Goal: Task Accomplishment & Management: Manage account settings

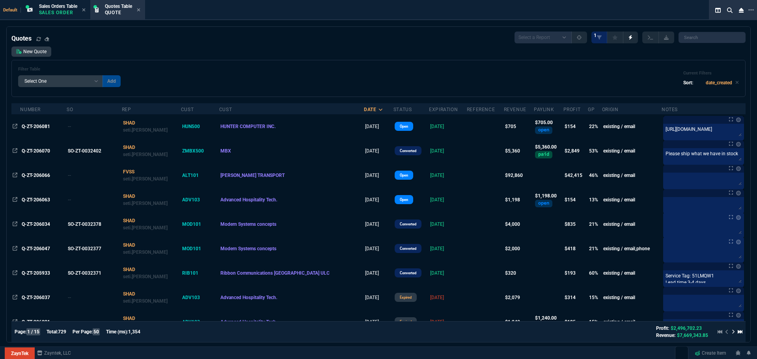
select select "12: [PERSON_NAME]"
select select
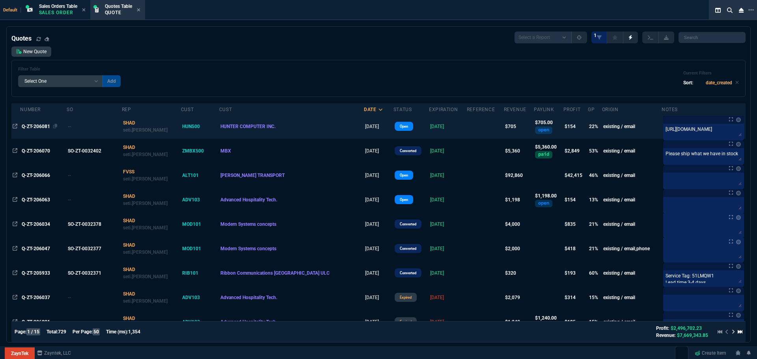
click at [34, 125] on span "Q-ZT-206081" at bounding box center [36, 127] width 28 height 6
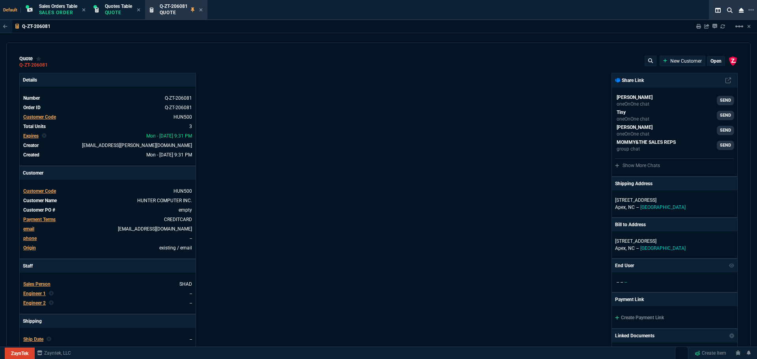
type input "26"
type input "61"
type input "80"
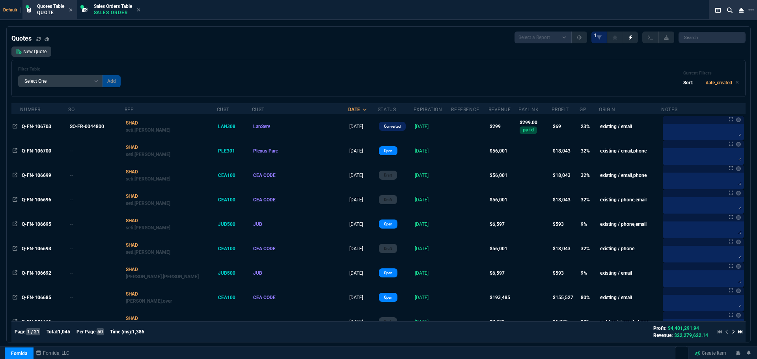
select select "12: [PERSON_NAME]"
select select
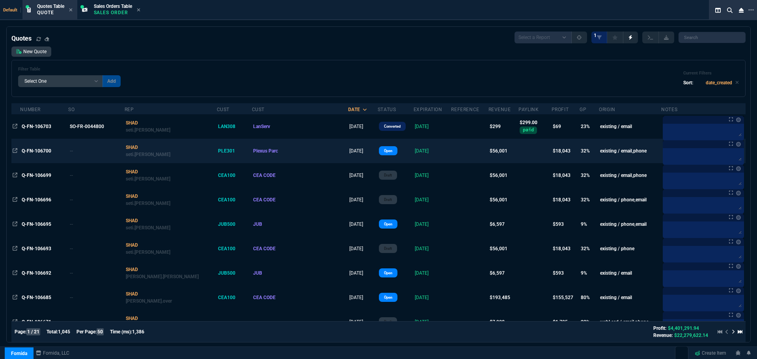
scroll to position [118, 0]
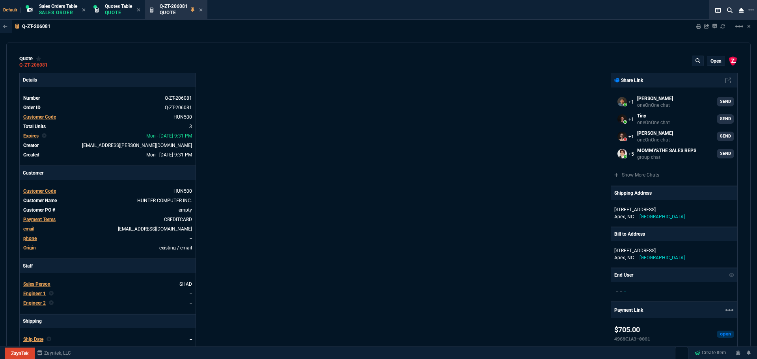
select select "12: ROSS"
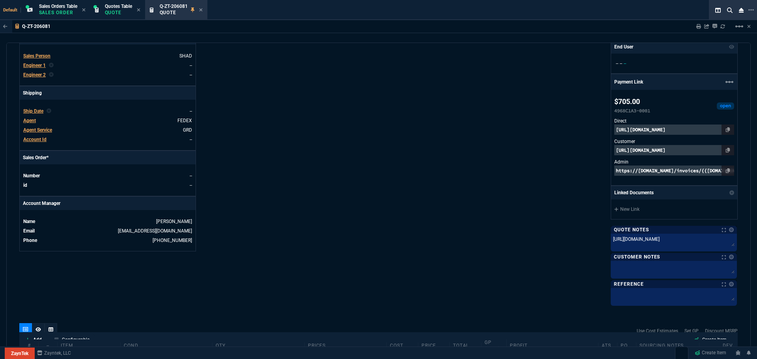
scroll to position [237, 0]
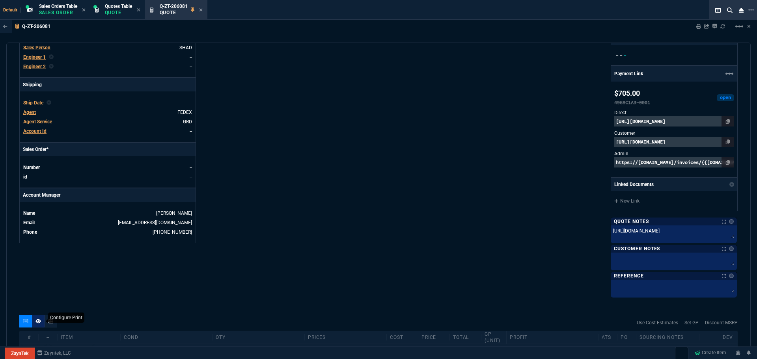
click at [39, 323] on icon at bounding box center [39, 321] width 6 height 5
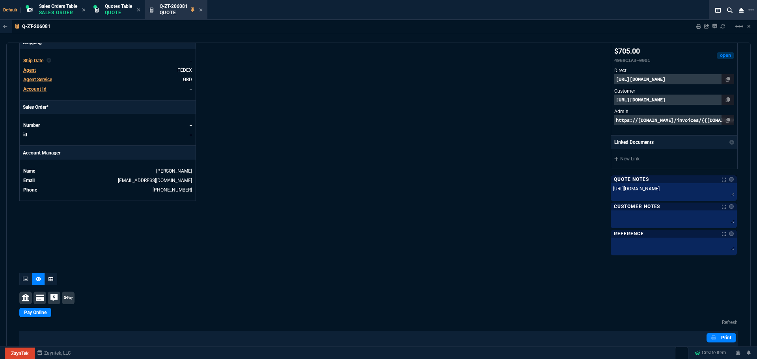
scroll to position [387, 0]
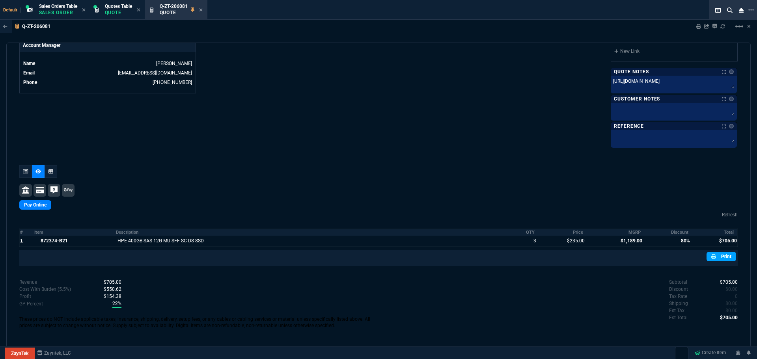
click at [725, 258] on link "Print" at bounding box center [722, 256] width 30 height 9
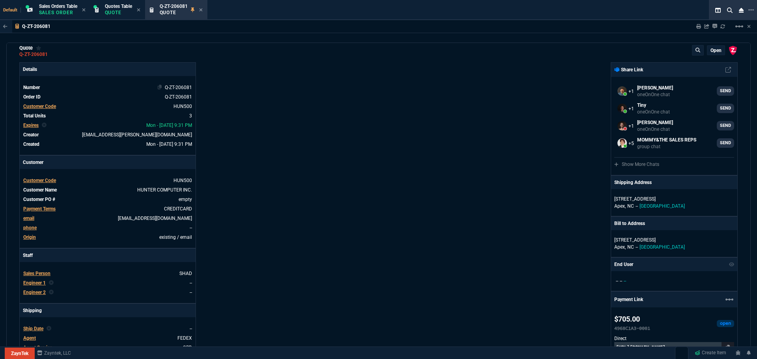
scroll to position [0, 0]
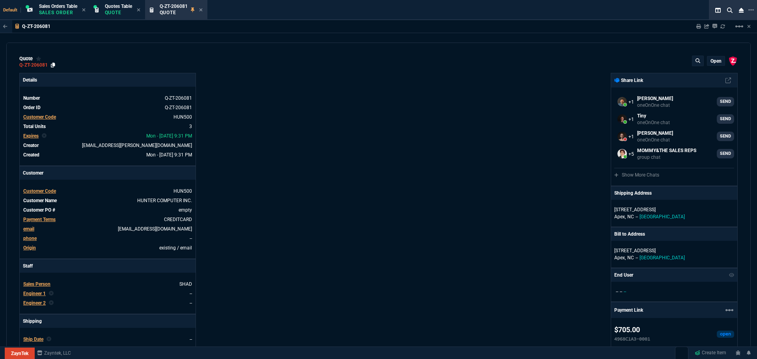
click at [53, 65] on icon at bounding box center [53, 65] width 4 height 5
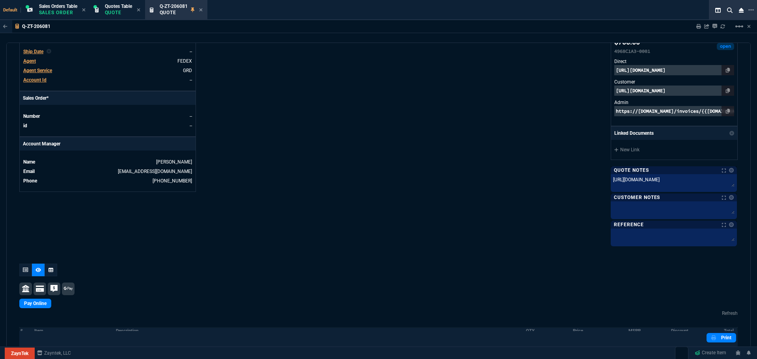
scroll to position [237, 0]
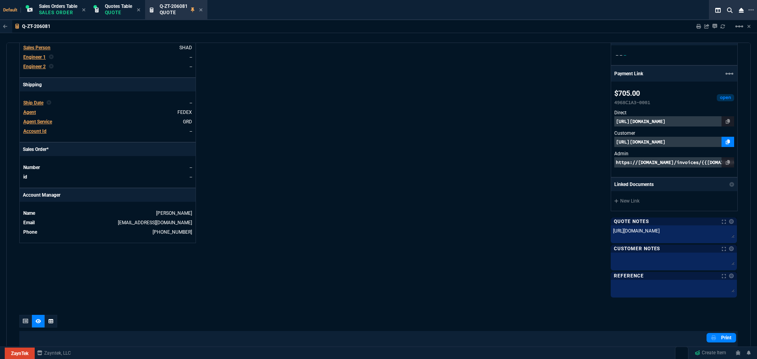
click at [726, 142] on icon at bounding box center [728, 142] width 4 height 5
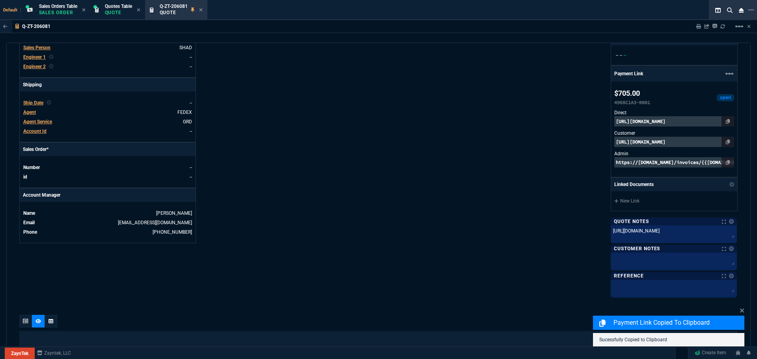
click at [694, 142] on p "[URL][DOMAIN_NAME]" at bounding box center [675, 142] width 120 height 10
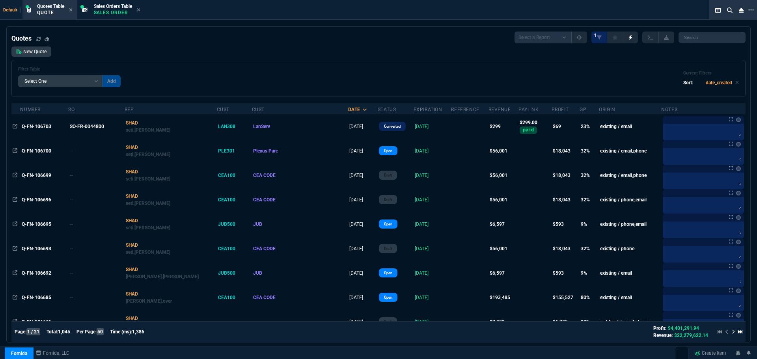
select select "12: [PERSON_NAME]"
select select
click at [47, 10] on p "Quote" at bounding box center [50, 12] width 27 height 6
click at [36, 51] on link "New Quote" at bounding box center [31, 52] width 40 height 10
click at [37, 52] on link "New Quote" at bounding box center [31, 52] width 40 height 10
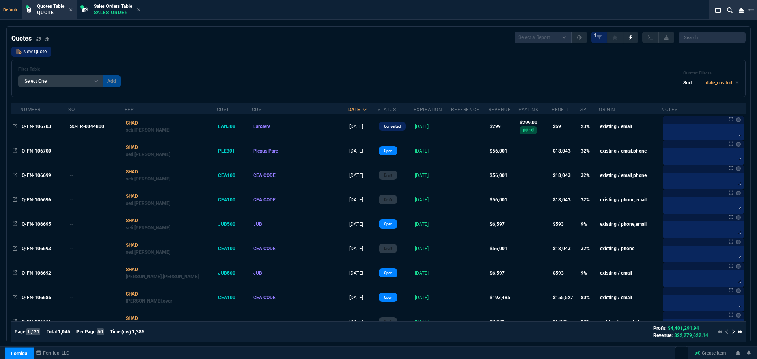
click at [36, 53] on link "New Quote" at bounding box center [31, 52] width 40 height 10
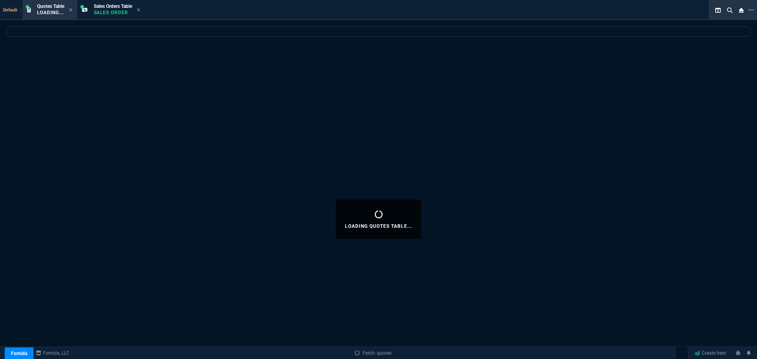
select select "12: [PERSON_NAME]"
select select
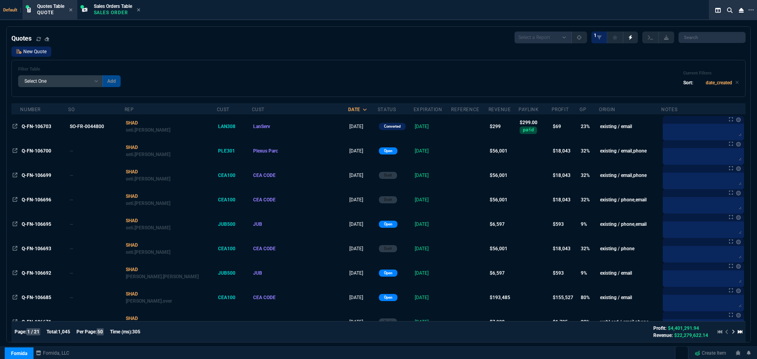
click at [35, 51] on link "New Quote" at bounding box center [31, 52] width 40 height 10
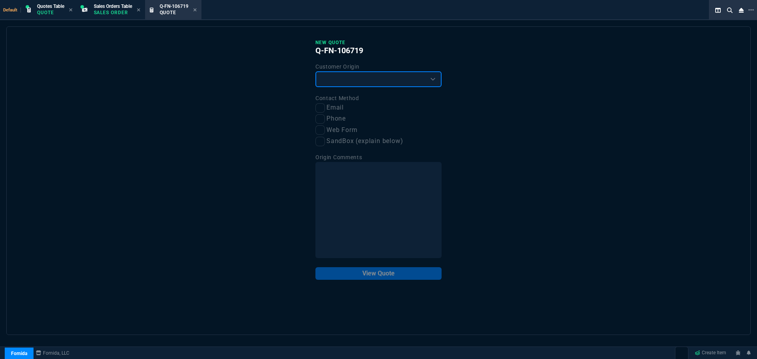
click at [373, 77] on select "Existing Customer Amazon Lead (first order) Website Lead (first order) Called (…" at bounding box center [379, 79] width 126 height 16
select select "existing"
click at [316, 72] on select "Existing Customer Amazon Lead (first order) Website Lead (first order) Called (…" at bounding box center [379, 79] width 126 height 16
click at [322, 120] on input "Phone" at bounding box center [320, 118] width 9 height 9
checkbox input "true"
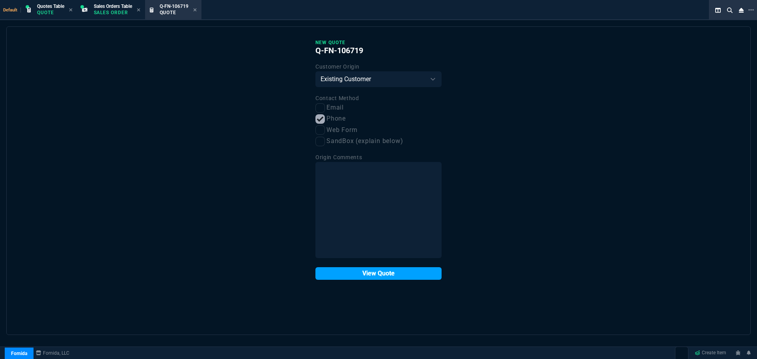
click at [382, 272] on button "View Quote" at bounding box center [379, 273] width 126 height 13
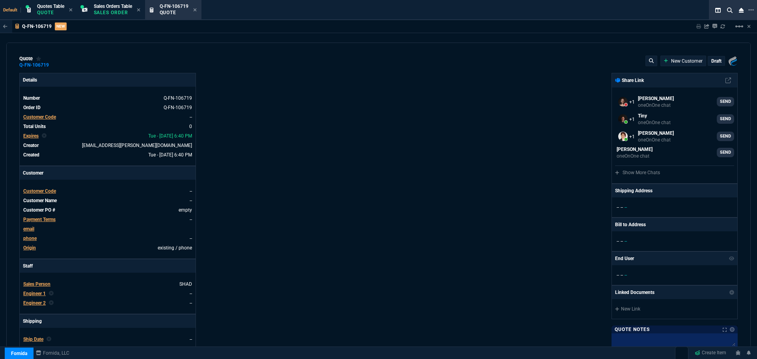
click at [36, 193] on span "Customer Code" at bounding box center [39, 192] width 33 height 6
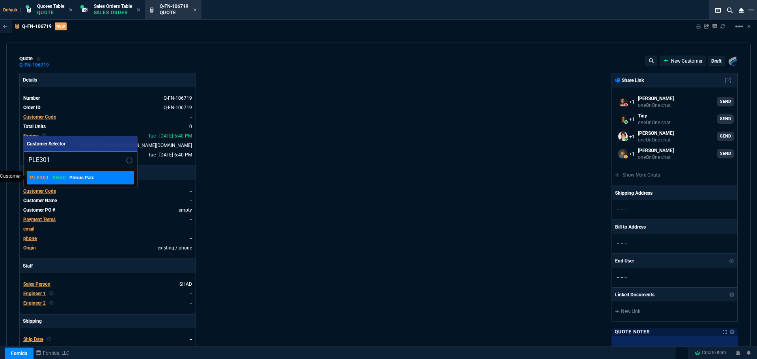
type input "PLE301"
click at [67, 179] on div "PLE301 SHAD Plexus Parc" at bounding box center [62, 177] width 64 height 7
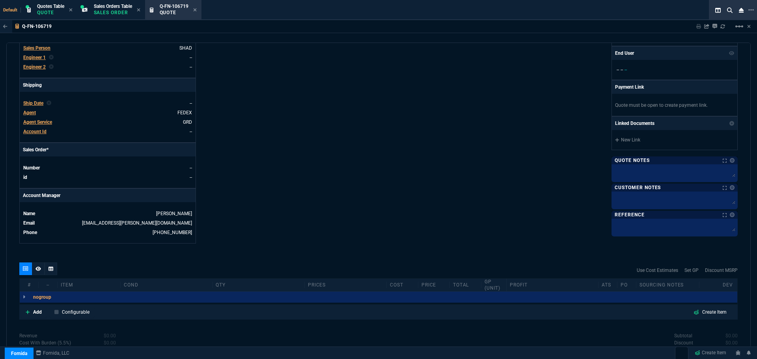
scroll to position [237, 0]
click at [39, 311] on p "Add" at bounding box center [37, 311] width 9 height 7
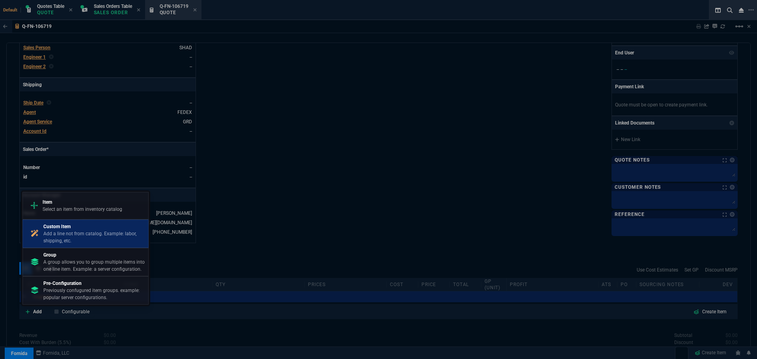
click at [77, 232] on p "Add a line not from catalog. Example: labor, shipping, etc." at bounding box center [94, 237] width 102 height 14
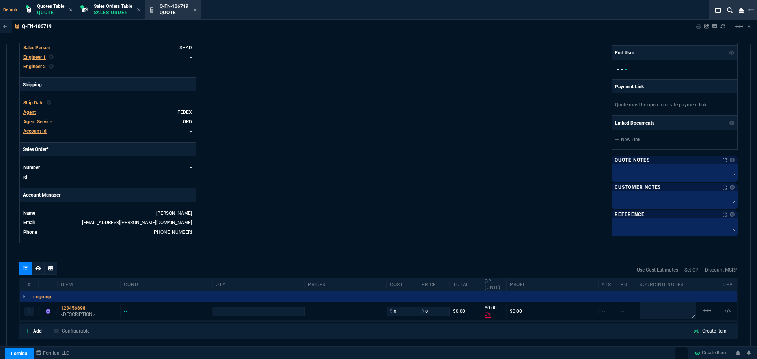
type input "0"
click at [650, 312] on textarea at bounding box center [668, 311] width 56 height 17
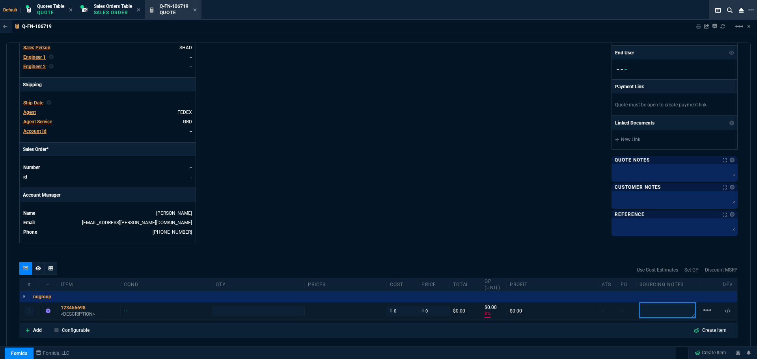
paste textarea "https://www.ebay.com/itm/145990655755?_skw=mac+book+pros&epid=21042411802&itmme…"
type textarea "https://www.ebay.com/itm/145990655755?_skw=mac+book+pros&epid=21042411802&itmme…"
click at [648, 170] on textarea at bounding box center [674, 172] width 123 height 12
type input "1"
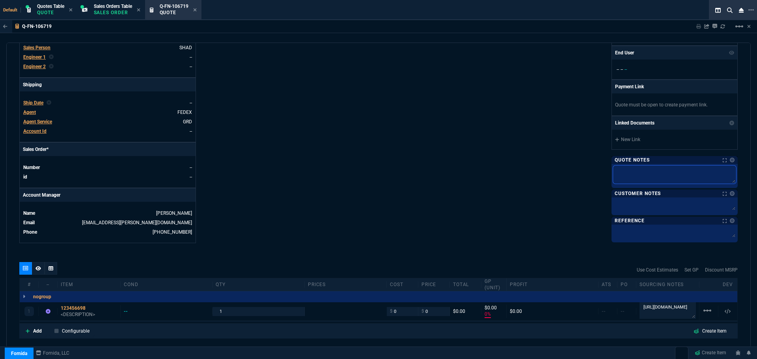
type textarea "e"
type textarea "eB"
type textarea "eBa"
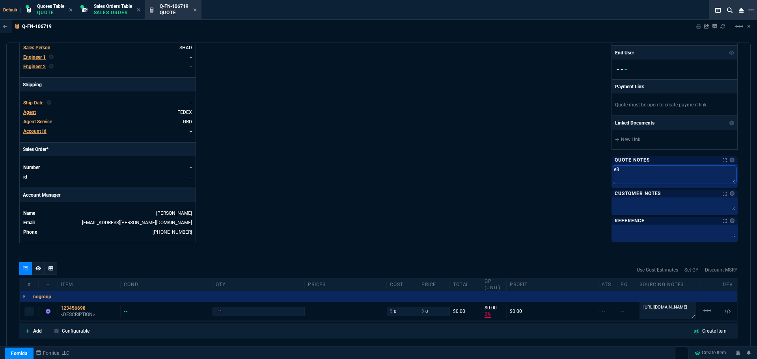
type textarea "eBa"
type textarea "eBay"
type textarea "eBay:"
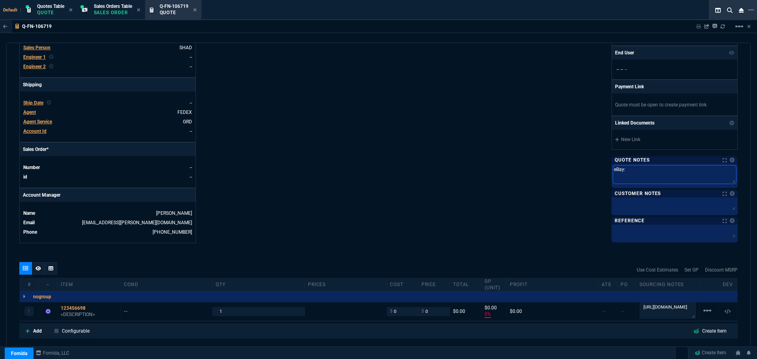
type textarea "eBay:"
paste textarea "https://www.ebay.com/itm/145990655755?_skw=mac+book+pros&epid=21042411802&itmme…"
type textarea "eBay: [URL][DOMAIN_NAME]"
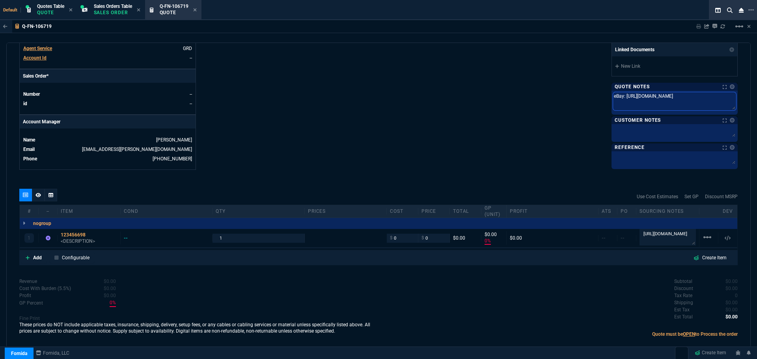
scroll to position [321, 0]
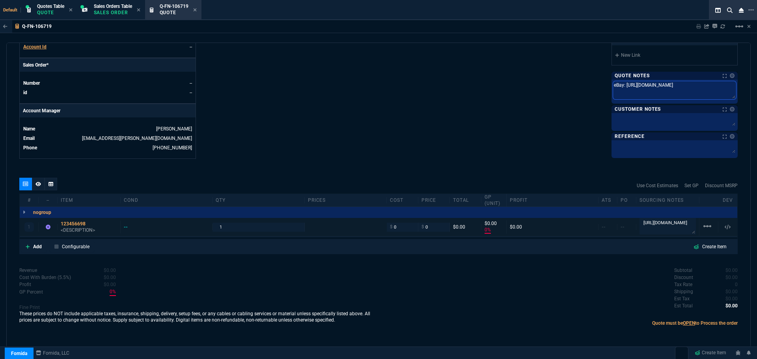
type textarea "eBay: [URL][DOMAIN_NAME]"
click at [640, 222] on textarea "https://www.ebay.com/itm/145990655755?_skw=mac+book+pros&epid=21042411802&itmme…" at bounding box center [668, 226] width 56 height 17
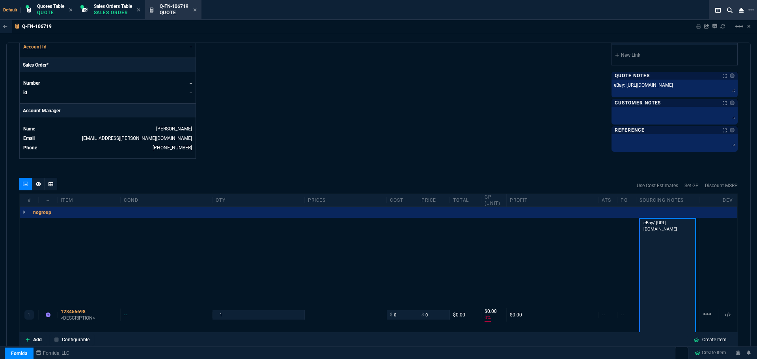
type textarea "eBay/ https://www.ebay.com/itm/145990655755?_skw=mac+book+pros&epid=21042411802…"
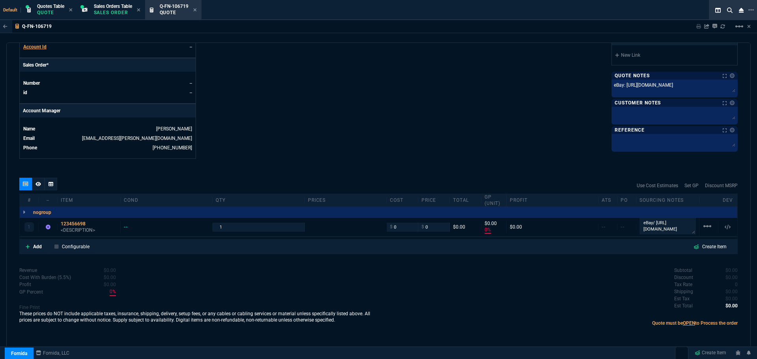
click at [66, 224] on div "123456698" at bounding box center [89, 224] width 56 height 6
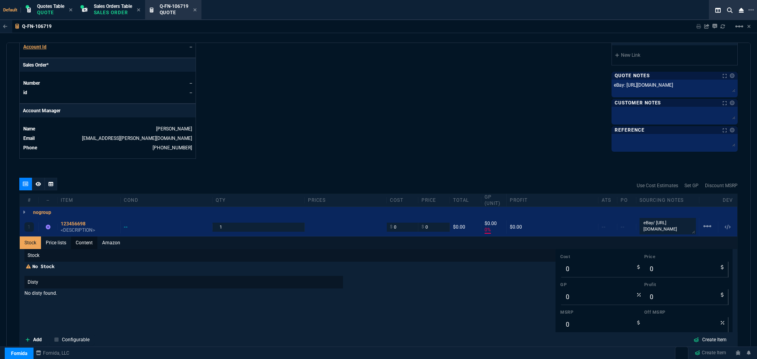
click at [90, 243] on link "Content" at bounding box center [84, 243] width 26 height 13
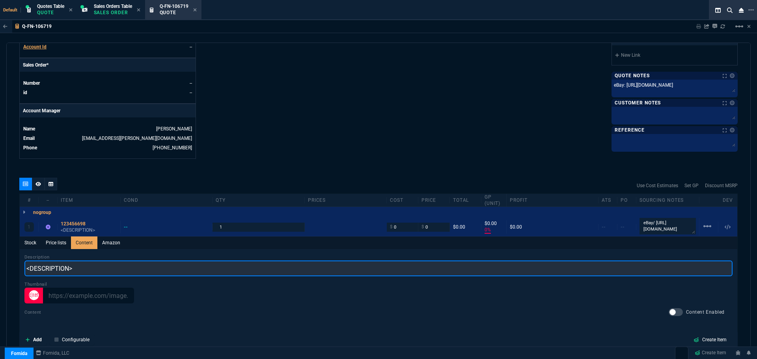
click at [83, 272] on input "<DESCRIPTION>" at bounding box center [378, 269] width 709 height 16
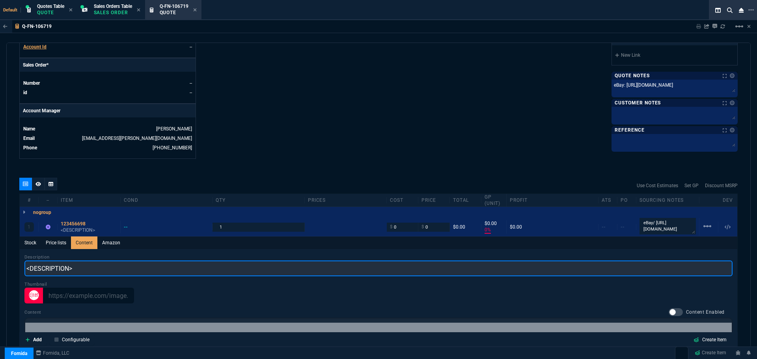
click at [83, 272] on input "<DESCRIPTION>" at bounding box center [378, 269] width 709 height 16
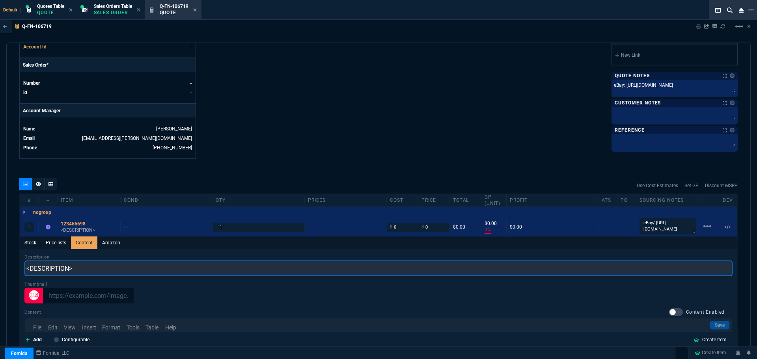
scroll to position [0, 0]
click at [82, 271] on input "<DESCRIPTION>" at bounding box center [378, 269] width 709 height 16
paste input "2020 Apple MacBook Air 13.3" M1 3.2GHz 8GB 128GB 7-Core GPU"
type input "2020 Apple MacBook Air 13.3" M1 3.2GHz 8GB 128GB 7-Core GPU"
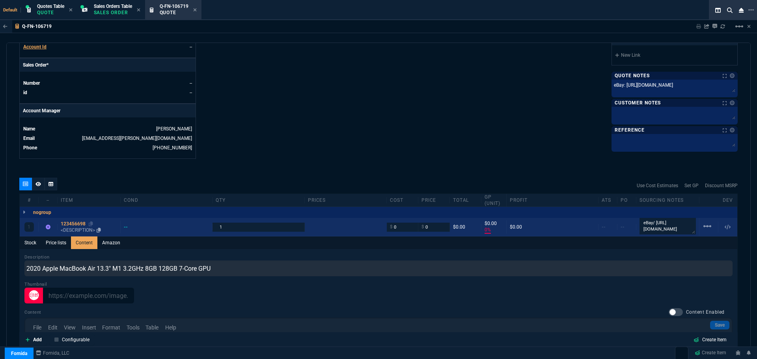
click at [75, 223] on div "123456698" at bounding box center [89, 224] width 56 height 6
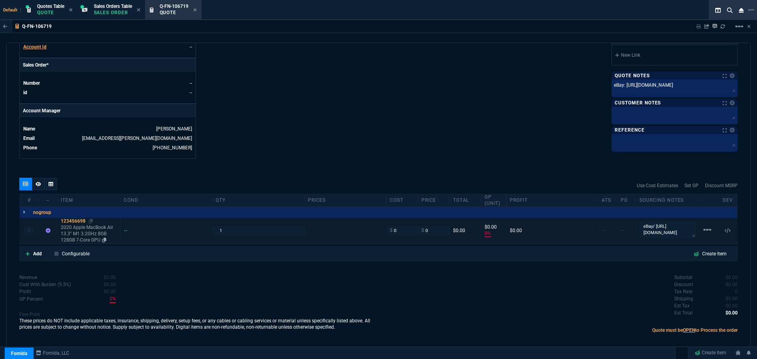
type input "0"
click at [402, 232] on input "0" at bounding box center [402, 230] width 25 height 9
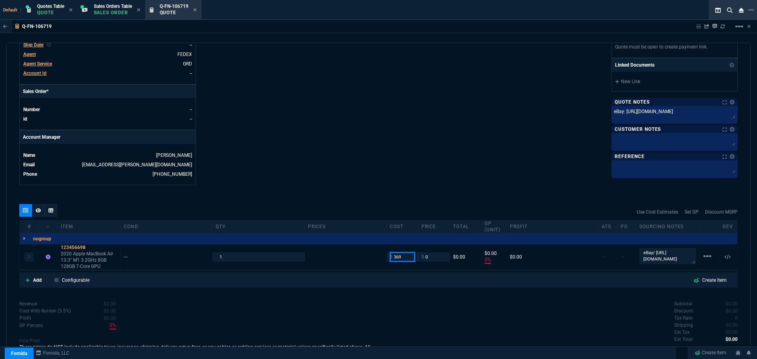
scroll to position [282, 0]
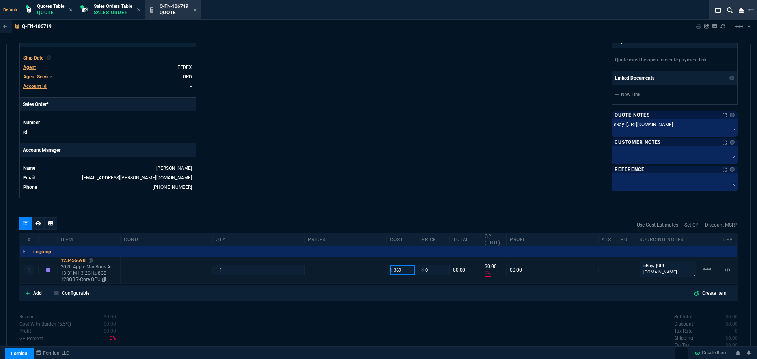
type input "369"
click at [71, 260] on div "123456698" at bounding box center [89, 261] width 56 height 6
type input "369"
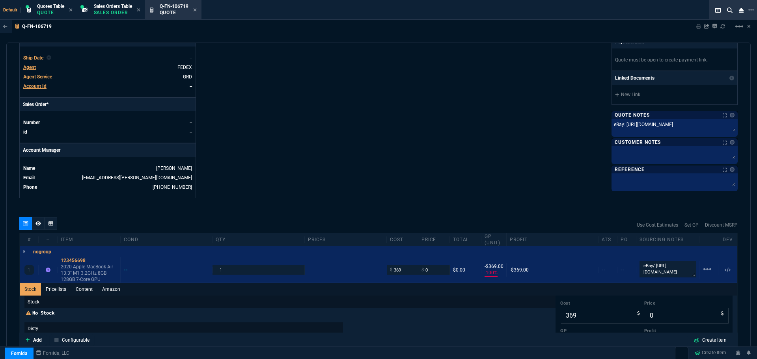
type input "-100"
type input "-369"
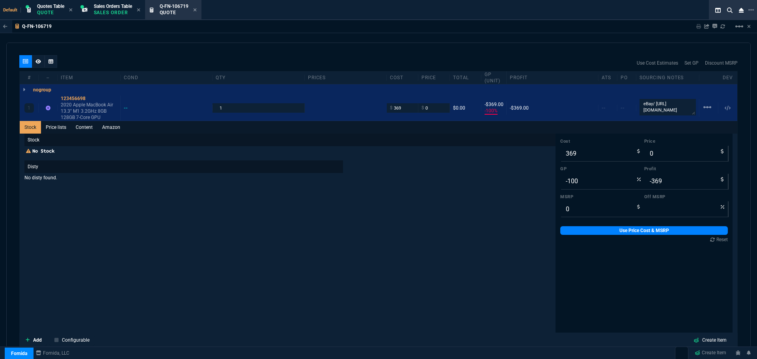
scroll to position [439, 0]
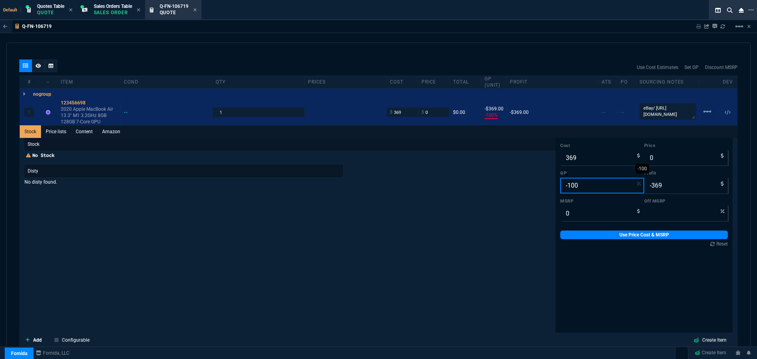
click at [578, 183] on input "-100" at bounding box center [603, 186] width 84 height 16
type input "2"
type input "377"
type input "8"
type input "25"
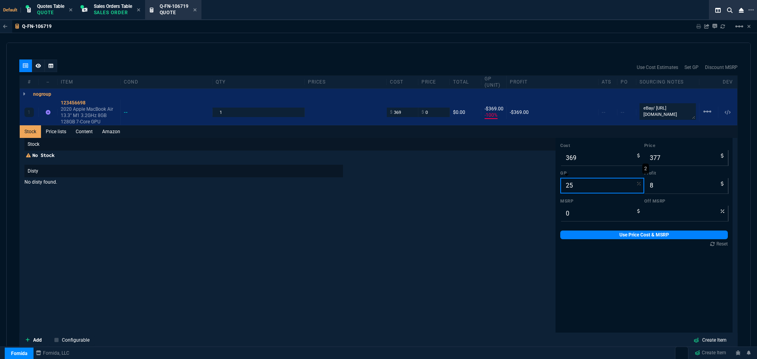
type input "492"
type input "123"
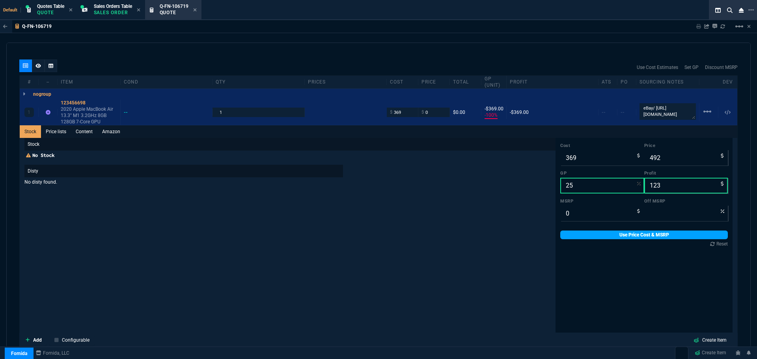
type input "25"
click at [589, 236] on link "Use Price Cost & MSRP" at bounding box center [645, 235] width 168 height 9
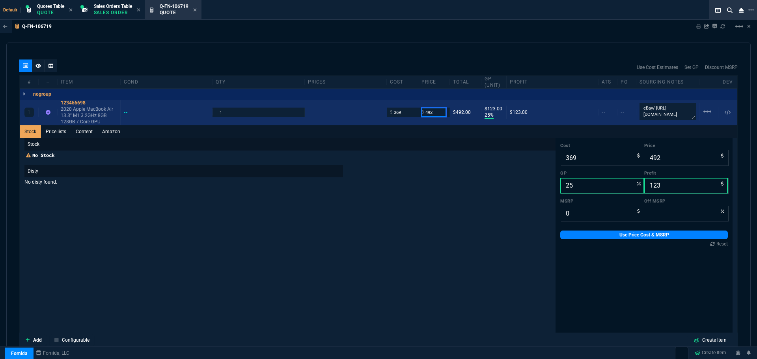
click at [436, 112] on input "492" at bounding box center [434, 112] width 25 height 9
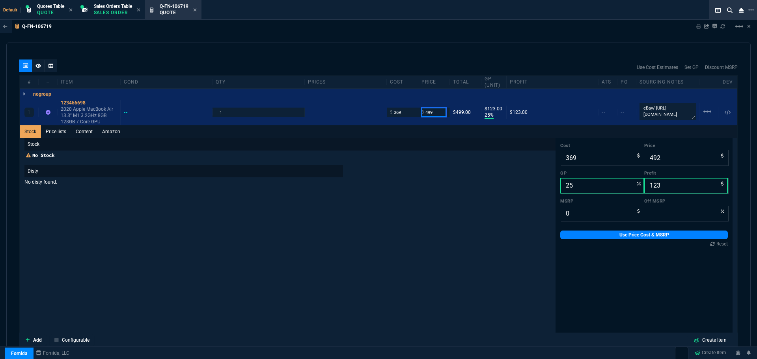
type input "499"
click at [429, 273] on div "Stock No Stock Disty No disty found." at bounding box center [289, 264] width 531 height 252
type input "499"
type input "26"
type input "130"
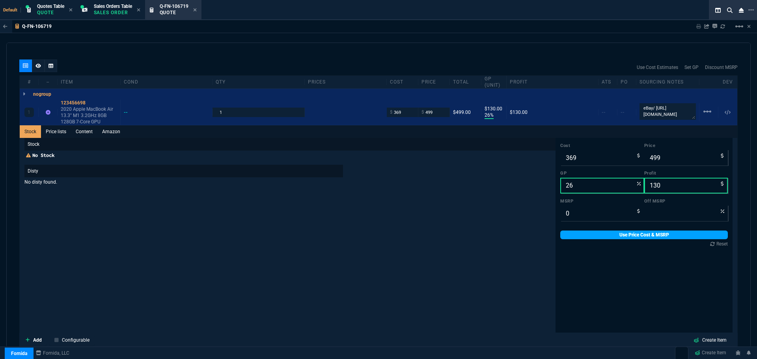
click at [624, 236] on link "Use Price Cost & MSRP" at bounding box center [645, 235] width 168 height 9
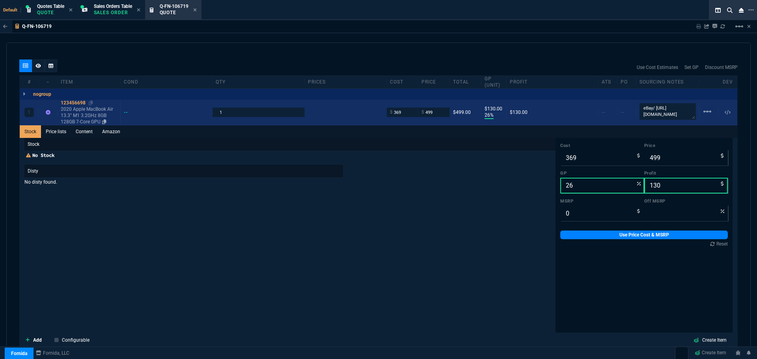
click at [77, 101] on div "123456698" at bounding box center [89, 103] width 56 height 6
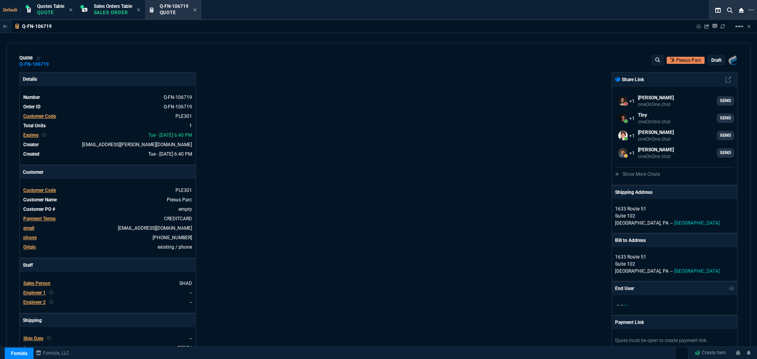
scroll to position [0, 0]
click at [713, 60] on p "draft" at bounding box center [717, 61] width 10 height 6
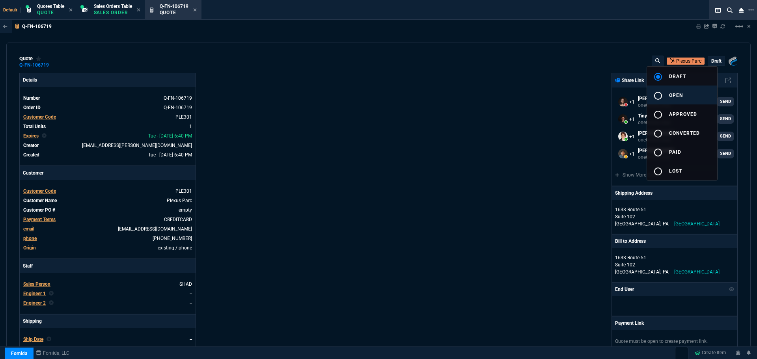
click at [669, 93] on div "radio_button_unchecked" at bounding box center [662, 95] width 16 height 9
click at [444, 147] on div at bounding box center [378, 179] width 757 height 359
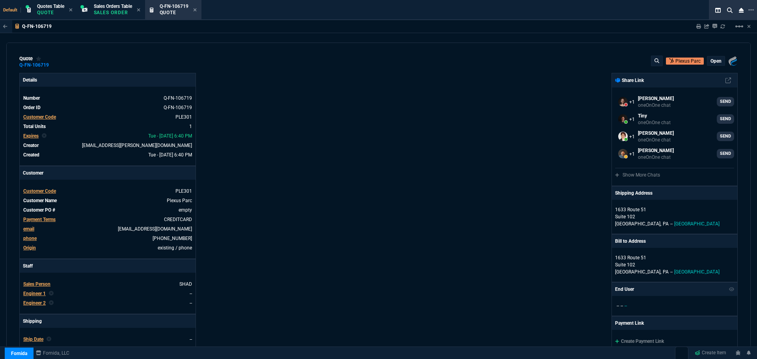
type input "26"
type input "130"
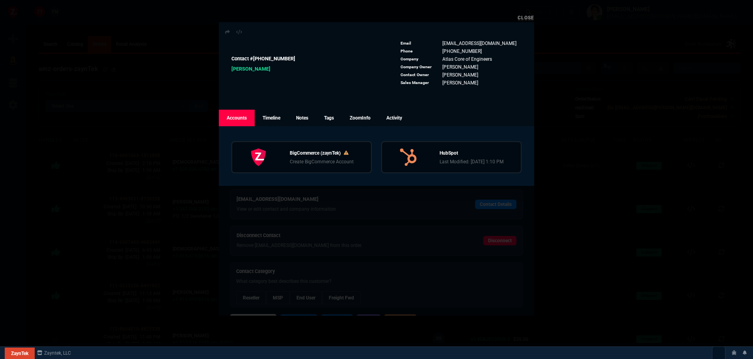
select select
click at [525, 19] on link "Close" at bounding box center [526, 18] width 17 height 6
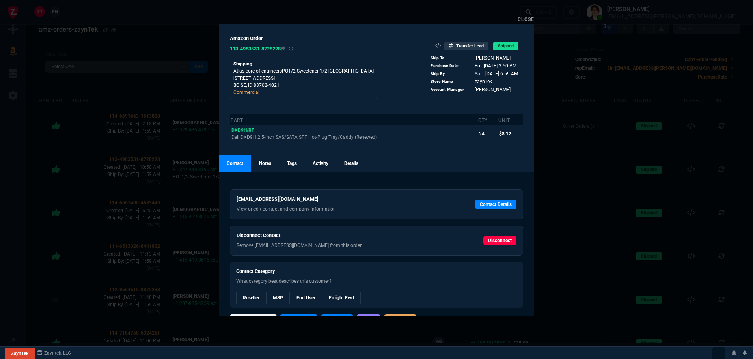
click at [525, 21] on link "Close" at bounding box center [526, 20] width 17 height 6
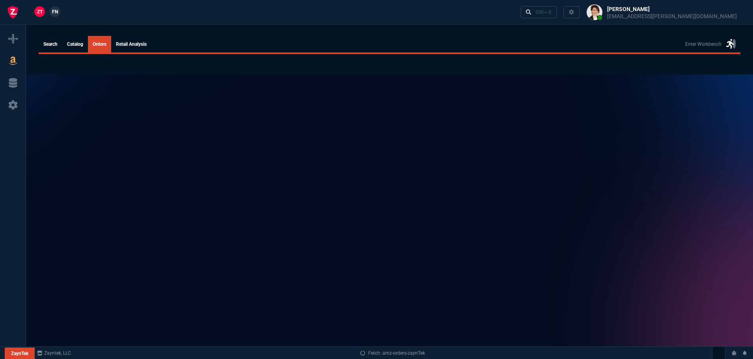
select select
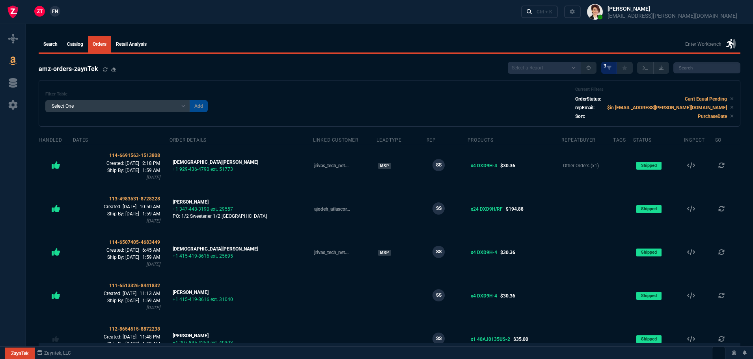
click at [55, 12] on span "FN" at bounding box center [55, 11] width 6 height 7
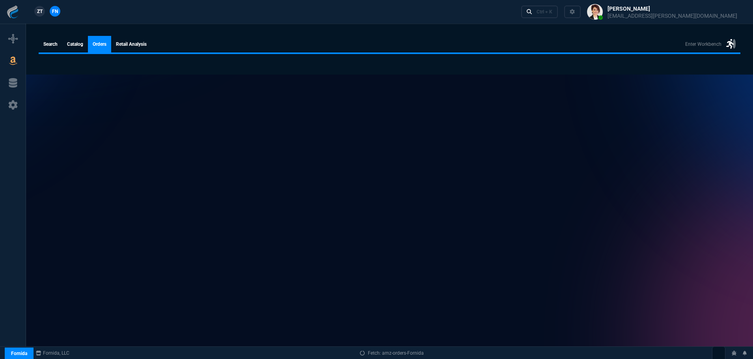
select select
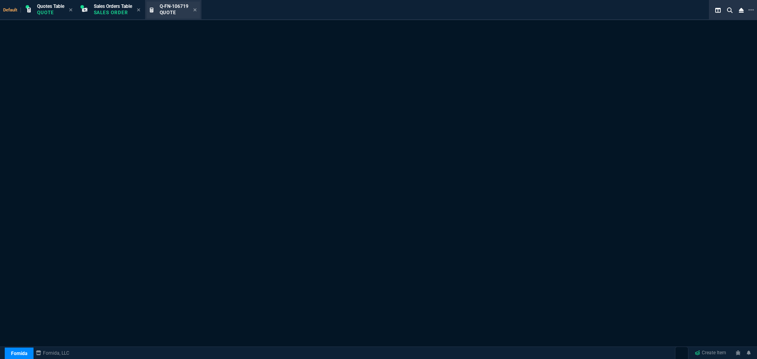
select select "12: [PERSON_NAME]"
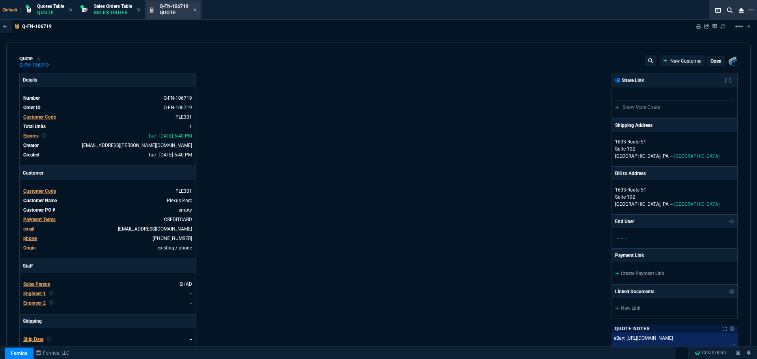
type input "26"
type input "130"
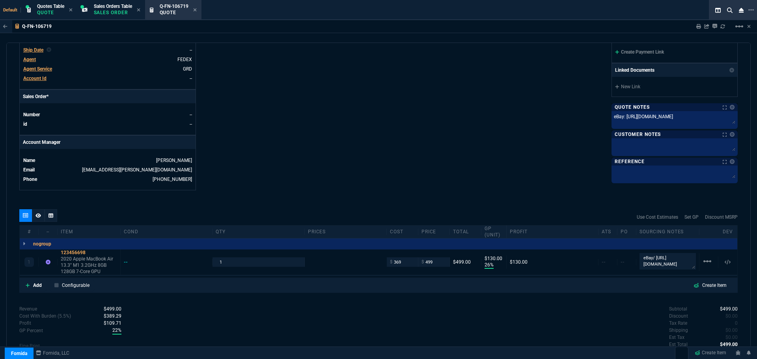
scroll to position [320, 0]
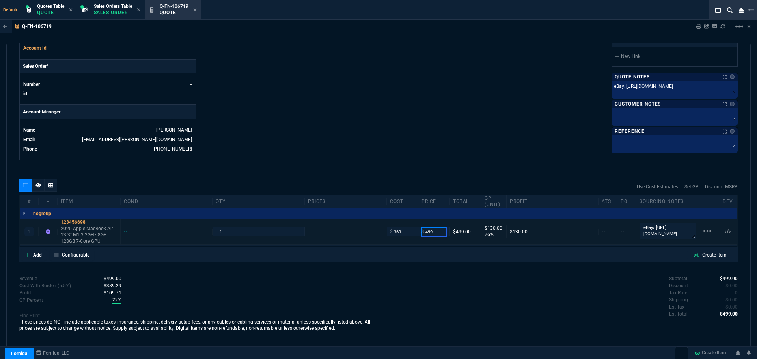
click at [435, 230] on input "499" at bounding box center [434, 231] width 25 height 9
type input "495"
type input "25"
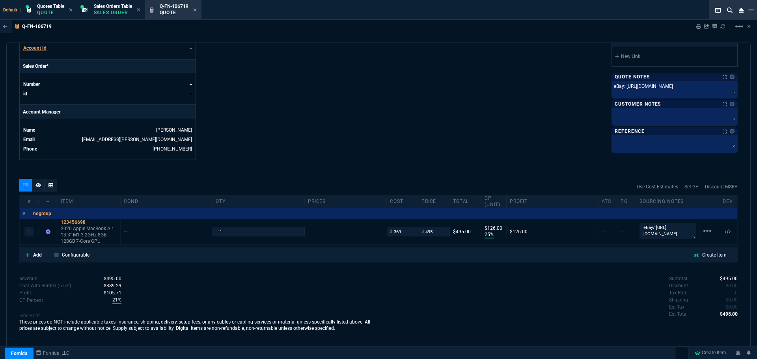
type input "126"
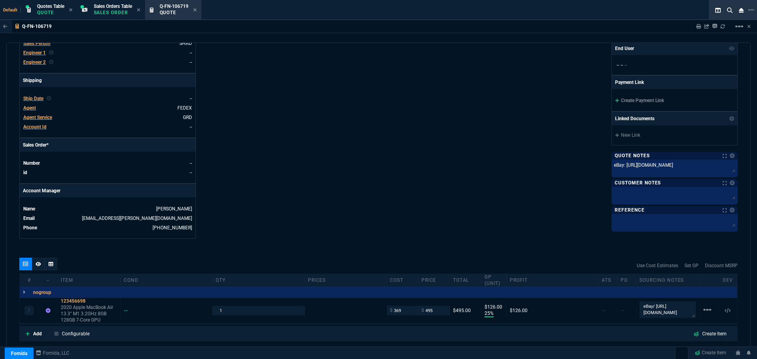
scroll to position [202, 0]
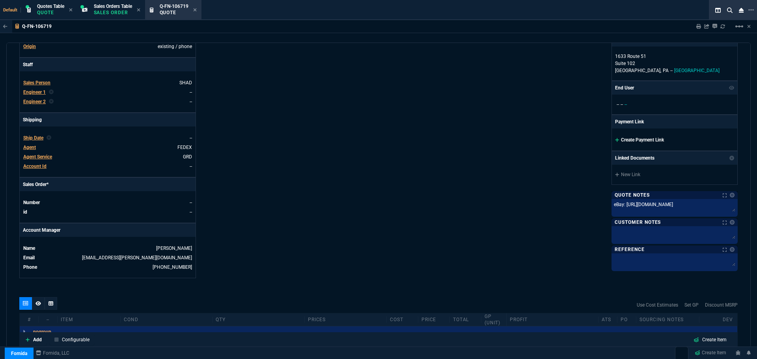
click at [636, 140] on link "Create Payment Link" at bounding box center [639, 140] width 49 height 6
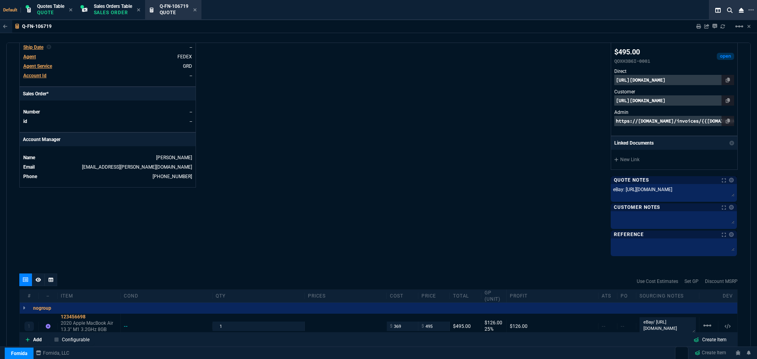
scroll to position [387, 0]
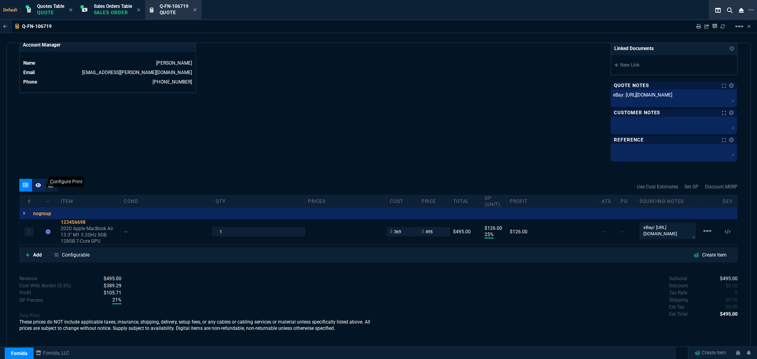
click at [37, 185] on icon at bounding box center [39, 185] width 6 height 5
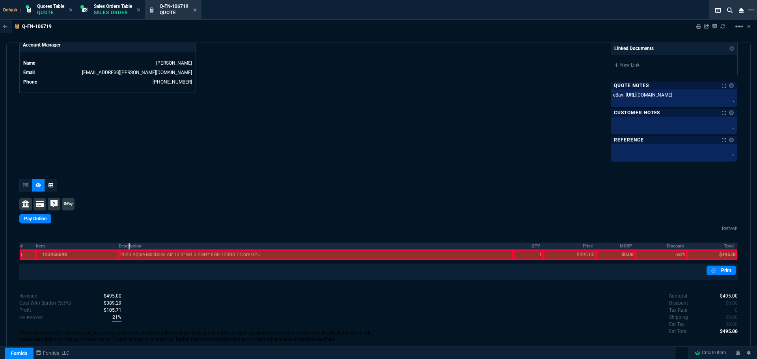
click at [129, 248] on th "Description" at bounding box center [316, 246] width 395 height 7
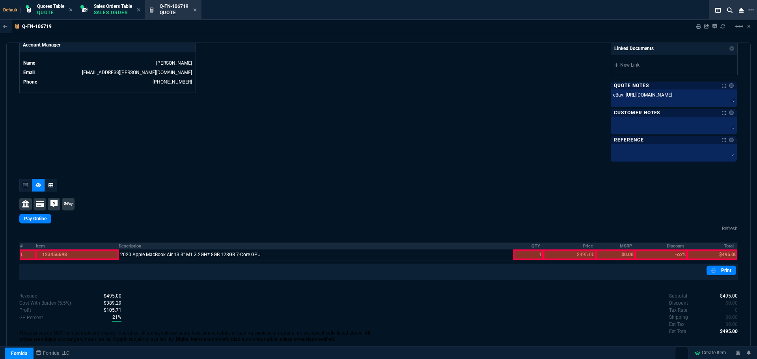
click at [532, 245] on table "# Item Description QTY Price MSRP Discount Total 1 123456698 2020 Apple MacBook…" at bounding box center [378, 252] width 719 height 18
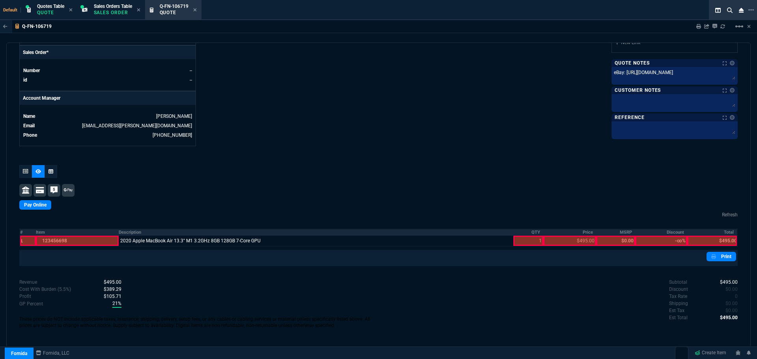
click at [583, 233] on th "Price" at bounding box center [570, 232] width 53 height 7
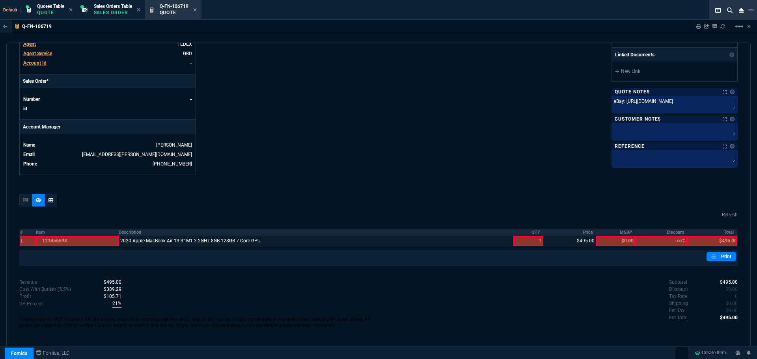
scroll to position [305, 0]
click at [533, 232] on th "QTY" at bounding box center [529, 232] width 30 height 7
click at [726, 233] on th "Total" at bounding box center [713, 232] width 50 height 7
click at [722, 257] on link "Print" at bounding box center [722, 256] width 30 height 9
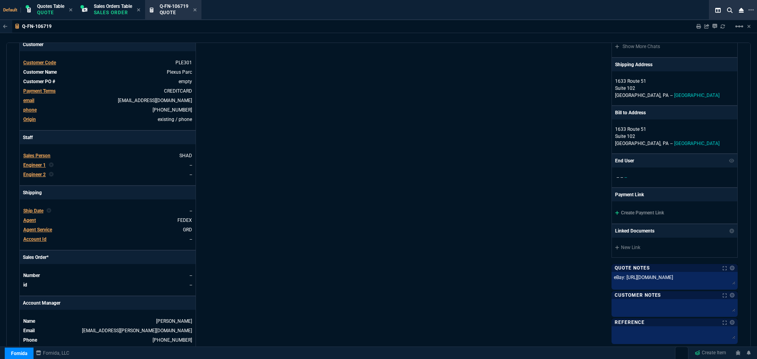
scroll to position [226, 0]
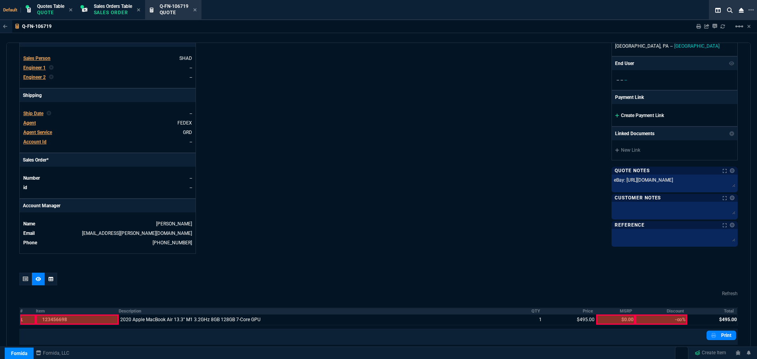
click at [646, 117] on link "Create Payment Link" at bounding box center [639, 116] width 49 height 6
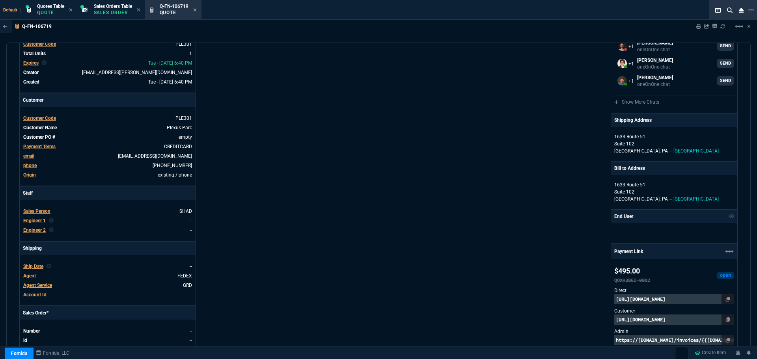
scroll to position [0, 0]
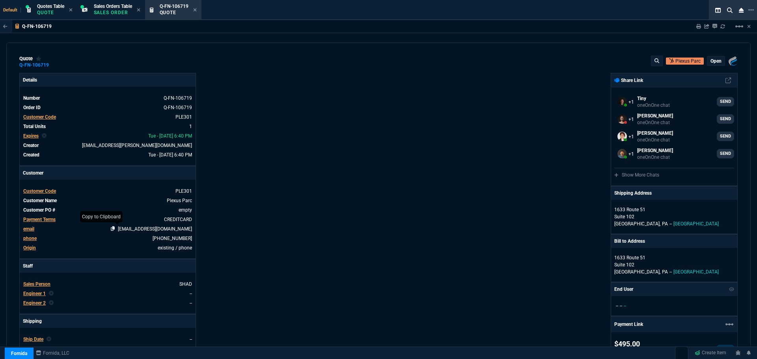
click at [115, 229] on icon at bounding box center [113, 228] width 4 height 5
click at [54, 65] on icon at bounding box center [54, 65] width 4 height 5
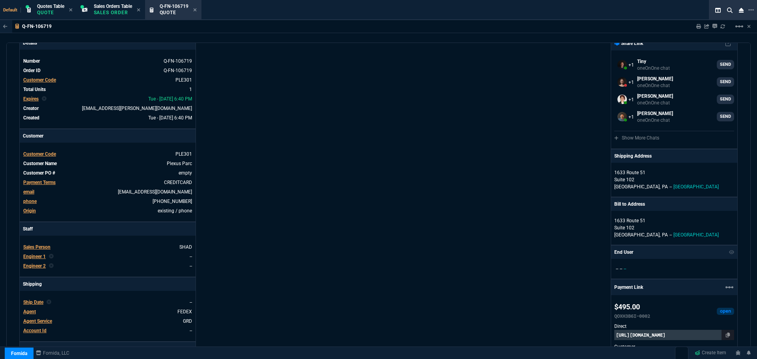
scroll to position [316, 0]
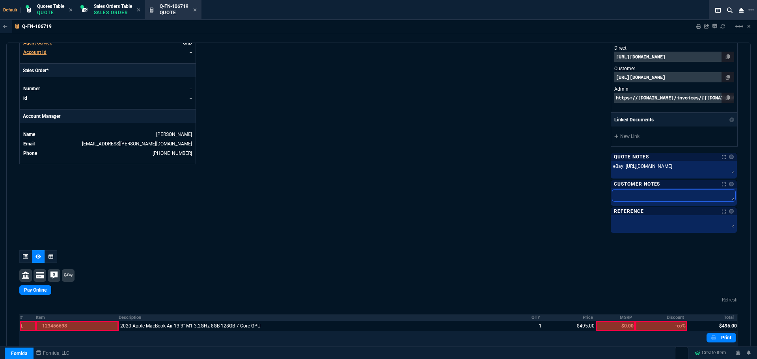
click at [639, 193] on textarea at bounding box center [674, 196] width 123 height 12
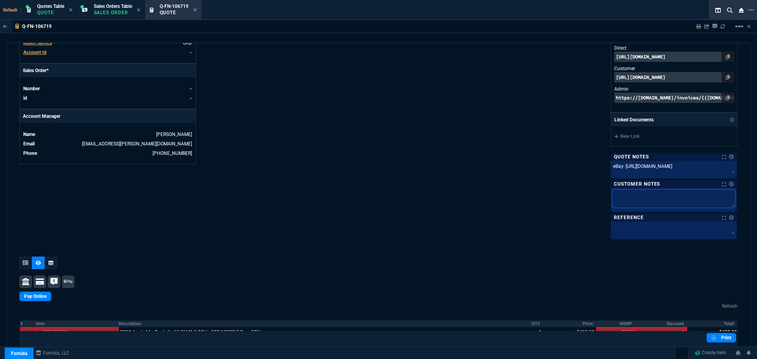
type textarea "R"
type textarea "Re"
type textarea "Ref"
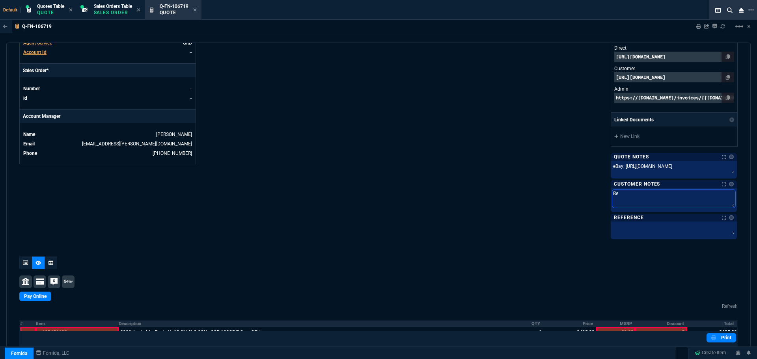
type textarea "Ref"
type textarea "Refu"
type textarea "Refur"
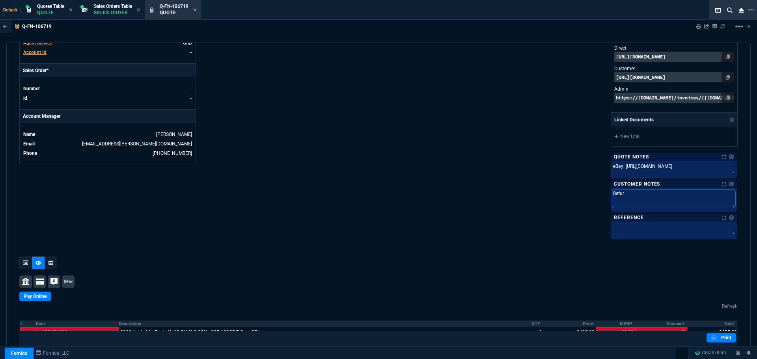
type textarea "Refurb"
type textarea "Refurbi"
type textarea "Refurbis"
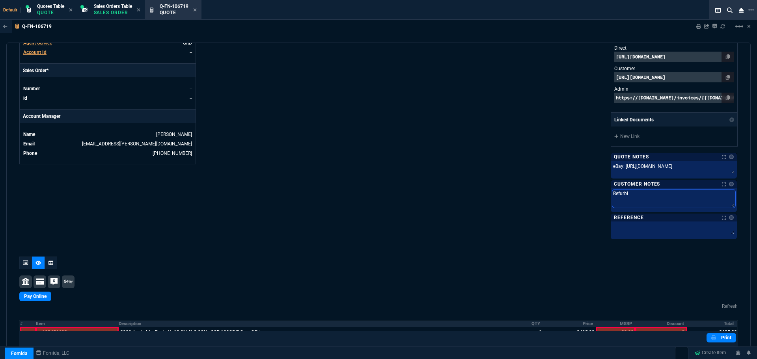
type textarea "Refurbis"
type textarea "Refurbish"
type textarea "Refurbishe"
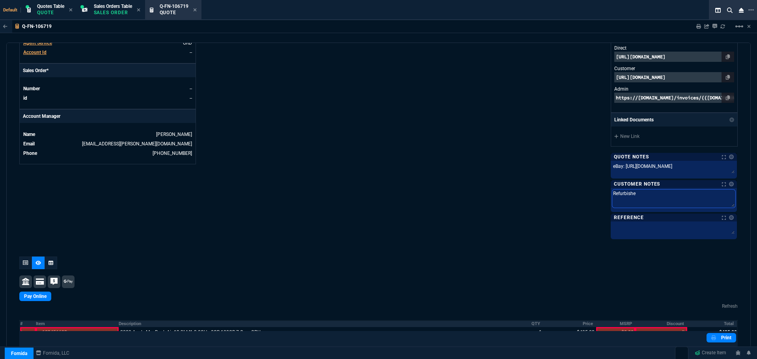
type textarea "Refurbishe"
type textarea "Refurbishe I"
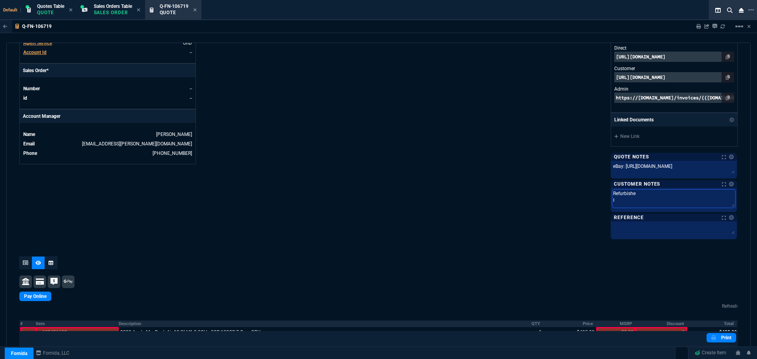
type textarea "Refurbishe I"
type textarea "Refurbishe I y"
type textarea "Refurbishe I ye"
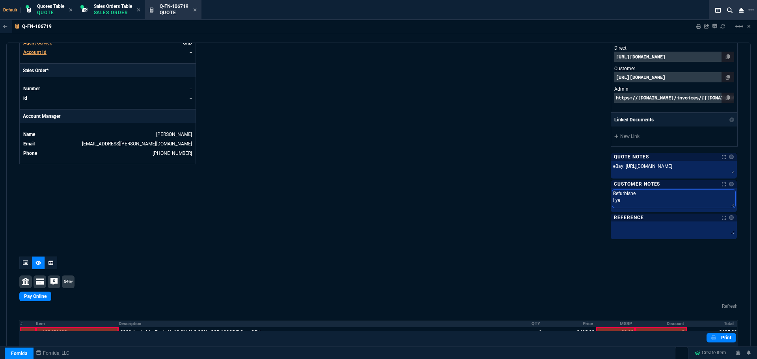
type textarea "Refurbishe I yea"
type textarea "Refurbishe I year"
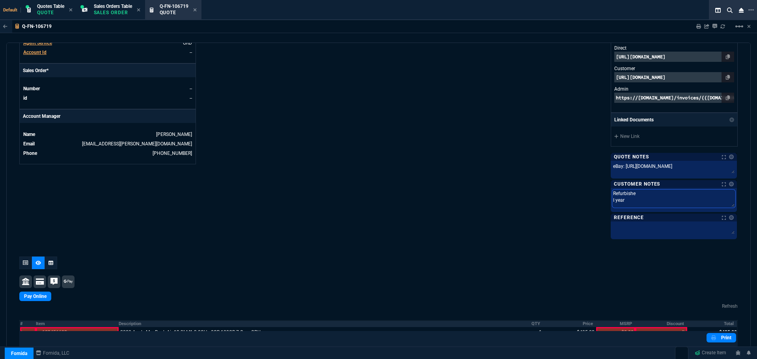
type textarea "Refurbishe I year"
type textarea "Refurbishe I year w"
type textarea "Refurbishe I year wa"
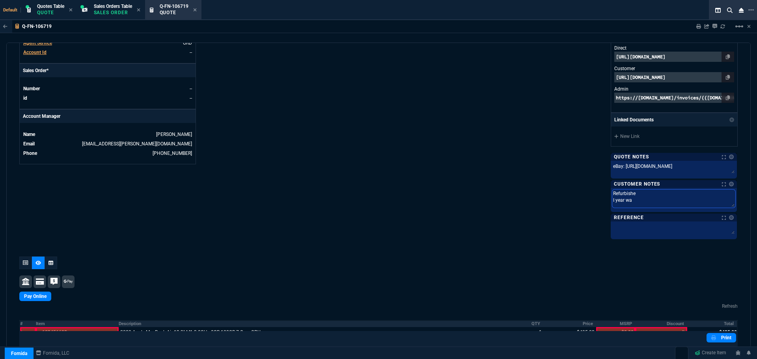
type textarea "Refurbishe I year war"
type textarea "Refurbishe I year warr"
type textarea "Refurbishe I year warra"
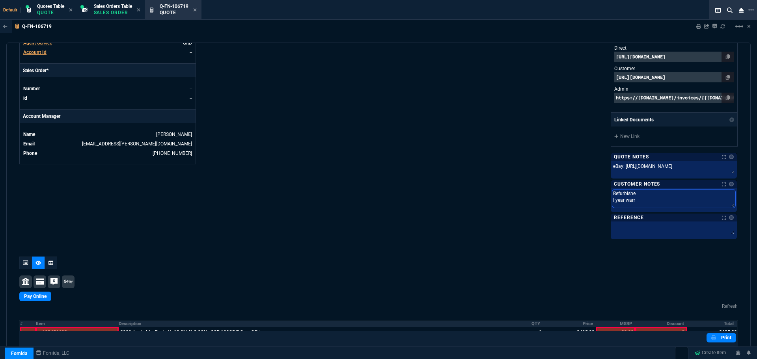
type textarea "Refurbishe I year warra"
type textarea "Refurbishe I year warran"
type textarea "Refurbishe I year warranr"
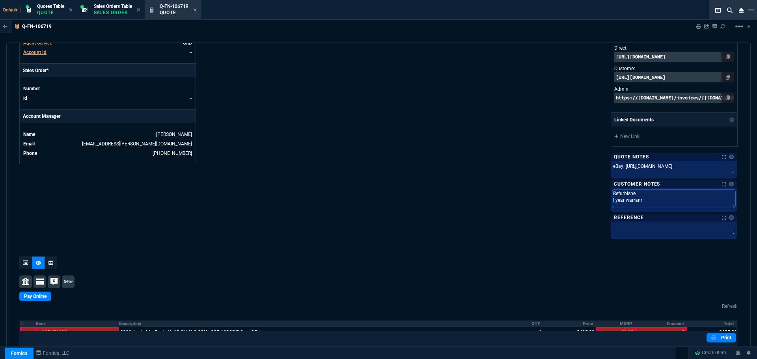
type textarea "Refurbishe I year warran"
type textarea "Refurbishe I year warrant"
type textarea "Refurbishe I year warranty"
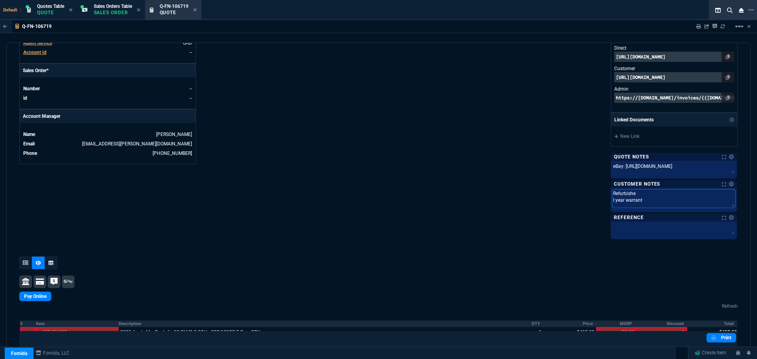
type textarea "Refurbishe I year warranty"
click at [621, 194] on textarea "Refurbishe I year warranty" at bounding box center [674, 199] width 123 height 18
type textarea "Refurbished I year warranty"
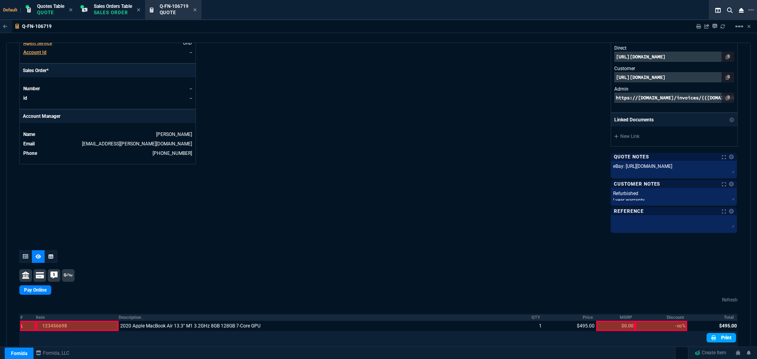
click at [716, 338] on link "Print" at bounding box center [722, 337] width 30 height 9
click at [726, 77] on icon at bounding box center [728, 77] width 4 height 5
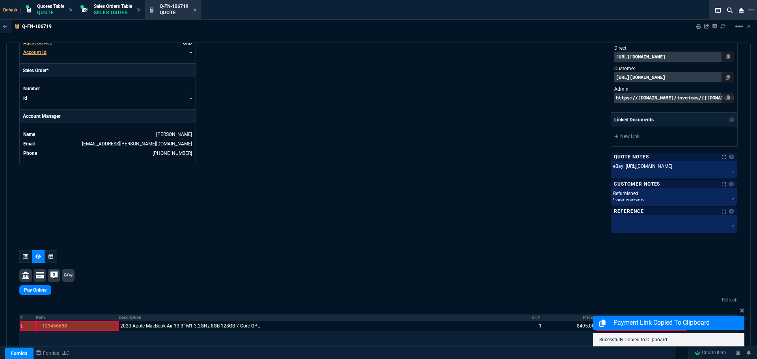
click at [694, 77] on p "https://pay.fornida.com/public/quotes/Q-FN-106719/checkout" at bounding box center [675, 77] width 120 height 10
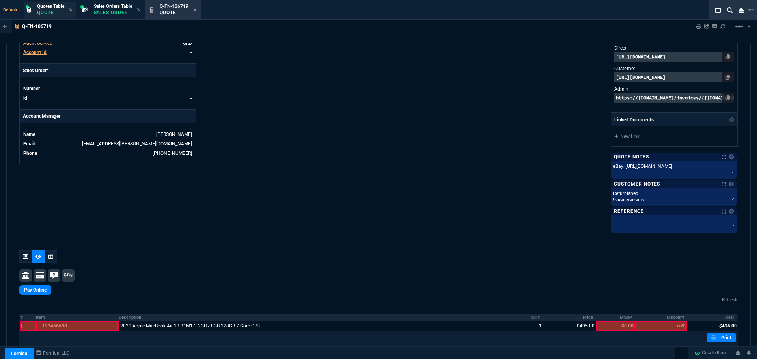
click at [45, 10] on p "Quote" at bounding box center [50, 12] width 27 height 6
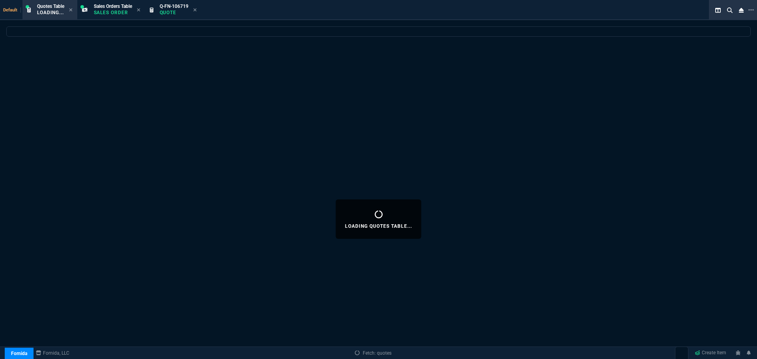
select select
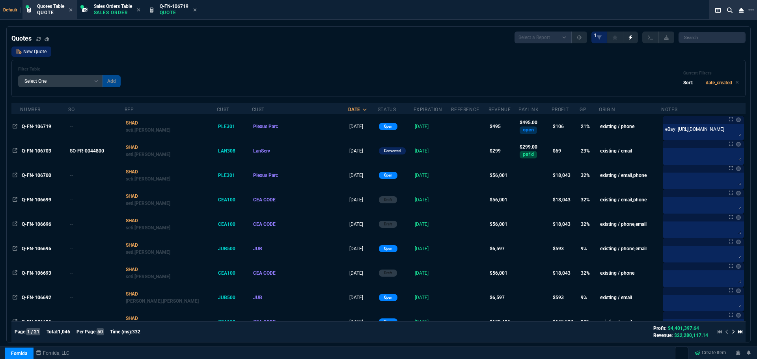
click at [23, 52] on link "New Quote" at bounding box center [31, 52] width 40 height 10
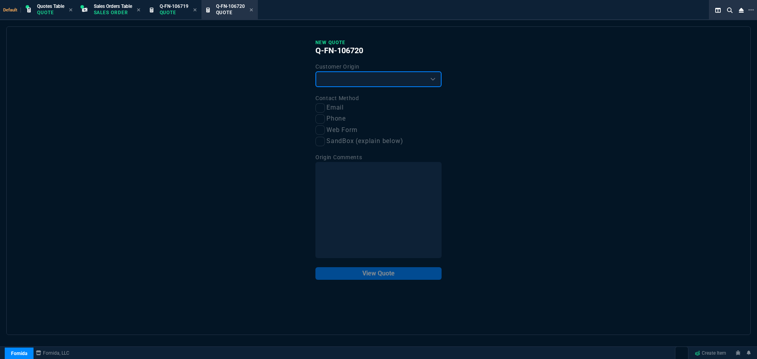
click at [377, 79] on select "Existing Customer Amazon Lead (first order) Website Lead (first order) Called (…" at bounding box center [379, 79] width 126 height 16
select select "existing"
click at [316, 72] on select "Existing Customer Amazon Lead (first order) Website Lead (first order) Called (…" at bounding box center [379, 79] width 126 height 16
click at [318, 107] on input "Email" at bounding box center [320, 107] width 9 height 9
checkbox input "true"
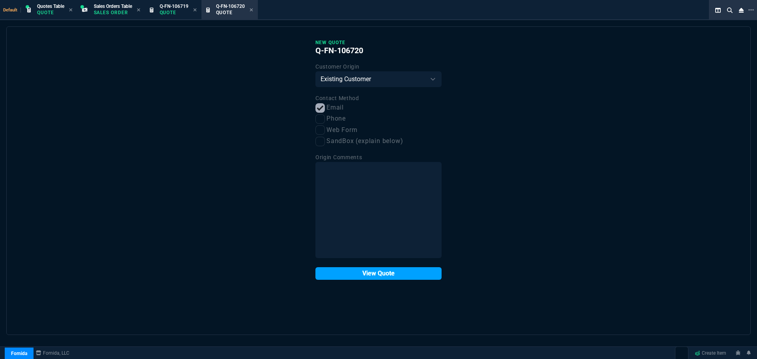
click at [368, 274] on button "View Quote" at bounding box center [379, 273] width 126 height 13
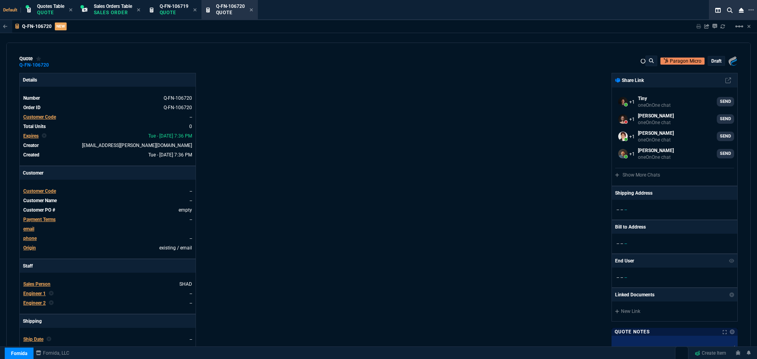
click at [45, 193] on nx-fornida-erp-document "Q-FN-106720 NEW Sharing Q-FN-106720 Link Dev Link Share on Teams linear_scale q…" at bounding box center [378, 203] width 757 height 366
select select "32: [PERSON_NAME]"
click at [46, 191] on nx-fornida-erp-document "Q-FN-106720 NEW Sharing Q-FN-106720 Link Dev Link Share on Teams linear_scale q…" at bounding box center [378, 203] width 757 height 366
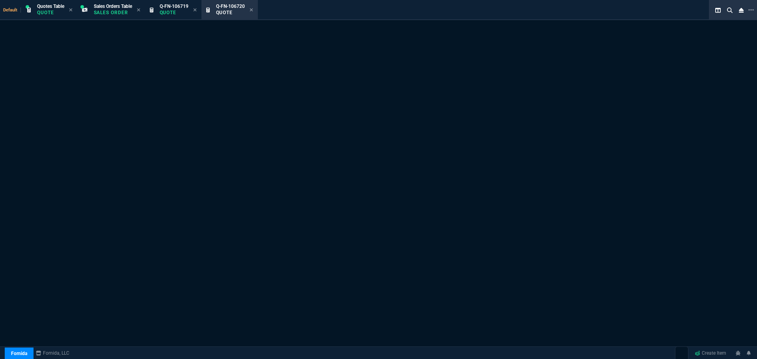
select select "12: [PERSON_NAME]"
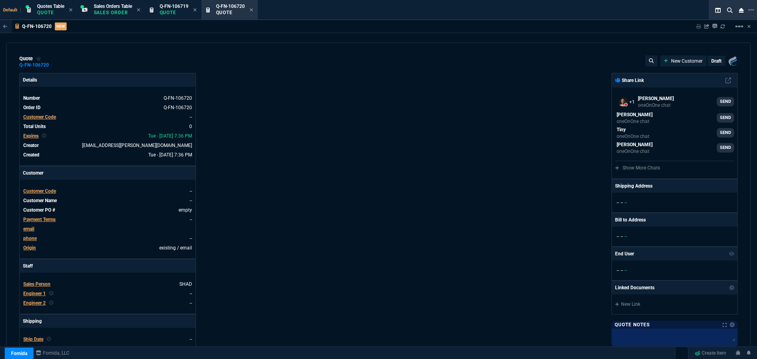
click at [41, 191] on span "Customer Code" at bounding box center [39, 192] width 33 height 6
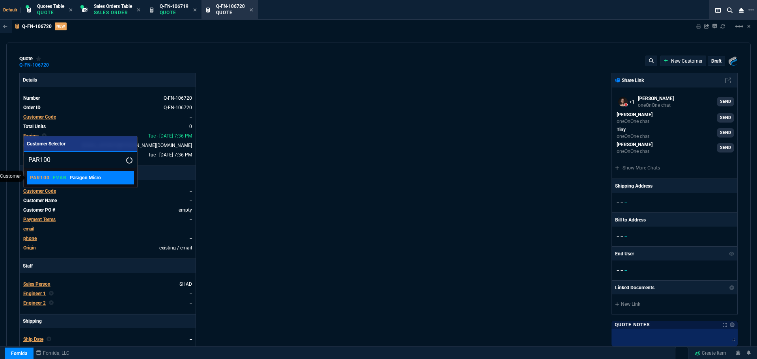
type input "PAR100"
click at [57, 178] on p "FVAB" at bounding box center [60, 178] width 14 height 6
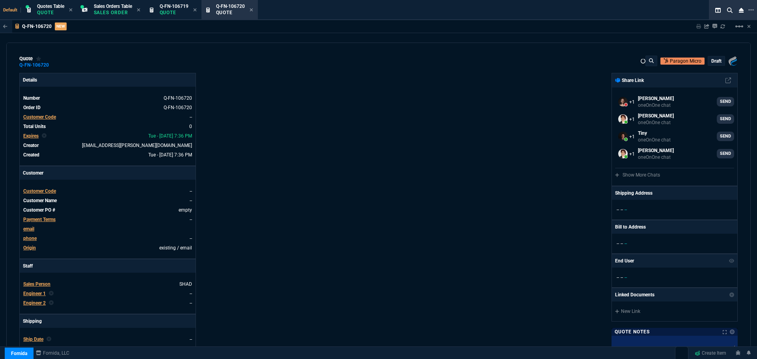
click at [365, 178] on nx-fornida-erp-document "Q-FN-106720 NEW Sharing Q-FN-106720 Link Dev Link Share on Teams linear_scale q…" at bounding box center [378, 203] width 757 height 366
drag, startPoint x: 748, startPoint y: 117, endPoint x: 737, endPoint y: 207, distance: 90.7
click at [737, 207] on nx-fornida-erp-document "Q-FN-106720 NEW Sharing Q-FN-106720 Link Dev Link Share on Teams linear_scale q…" at bounding box center [378, 203] width 757 height 366
click at [52, 7] on span "Quotes Table" at bounding box center [50, 7] width 27 height 6
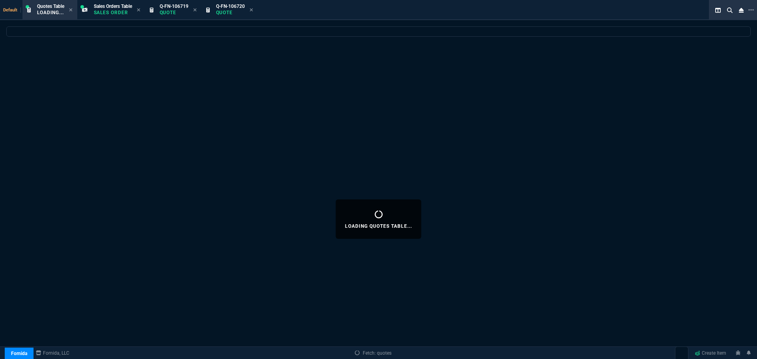
select select
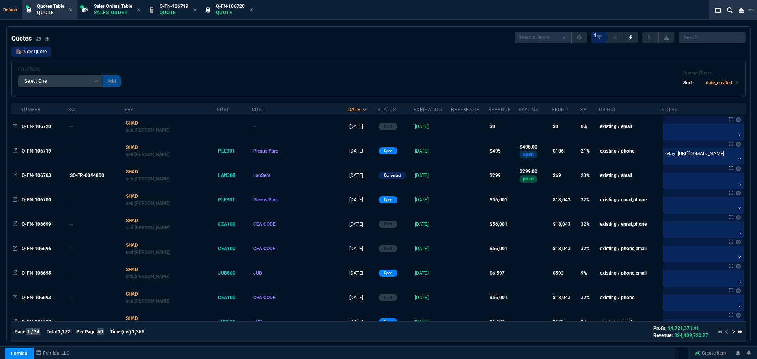
click at [32, 53] on link "New Quote" at bounding box center [31, 52] width 40 height 10
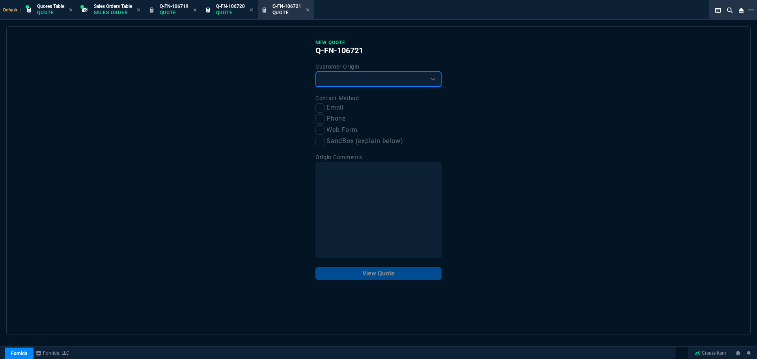
click at [345, 77] on select "Existing Customer Amazon Lead (first order) Website Lead (first order) Called (…" at bounding box center [379, 79] width 126 height 16
select select "existing"
click at [316, 72] on select "Existing Customer Amazon Lead (first order) Website Lead (first order) Called (…" at bounding box center [379, 79] width 126 height 16
click at [320, 106] on input "Email" at bounding box center [320, 107] width 9 height 9
checkbox input "true"
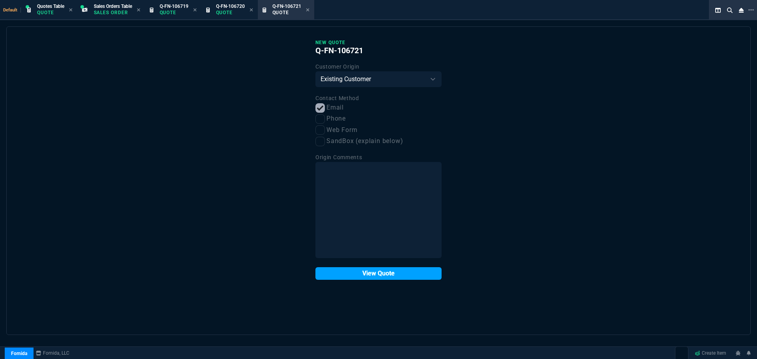
click at [375, 277] on button "View Quote" at bounding box center [379, 273] width 126 height 13
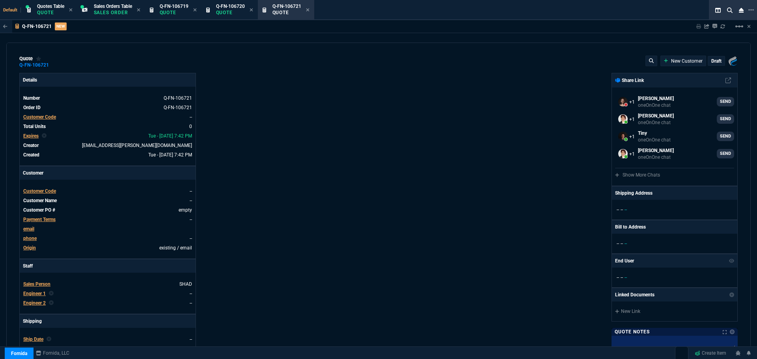
click at [42, 193] on span "Customer Code" at bounding box center [39, 192] width 33 height 6
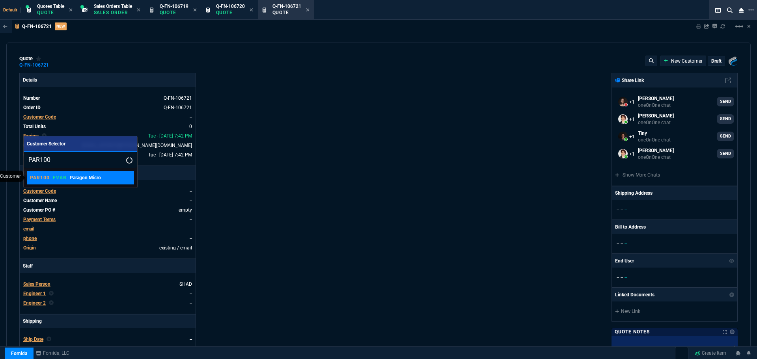
type input "PAR100"
click at [46, 177] on p "PAR100" at bounding box center [40, 178] width 20 height 6
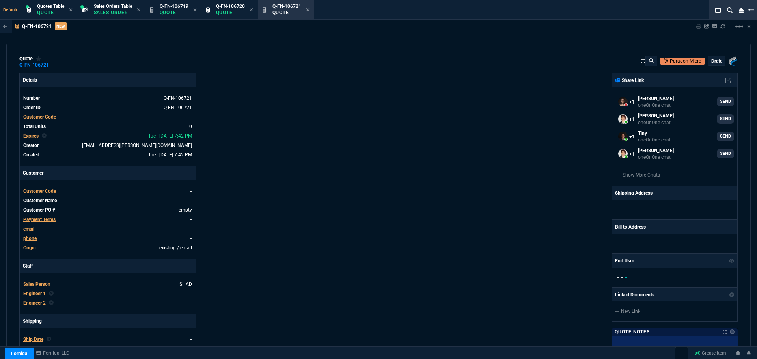
click at [750, 11] on icon at bounding box center [752, 10] width 6 height 6
click at [456, 178] on nx-fornida-erp-document "Q-FN-106721 NEW Sharing Q-FN-106721 Link Dev Link Share on Teams linear_scale q…" at bounding box center [378, 203] width 757 height 366
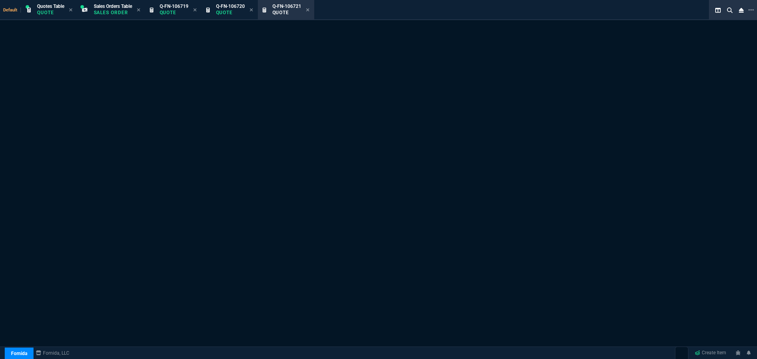
select select "12: [PERSON_NAME]"
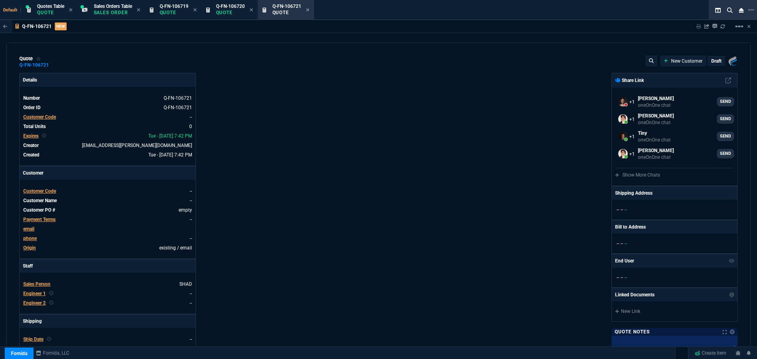
click at [32, 191] on span "Customer Code" at bounding box center [39, 192] width 33 height 6
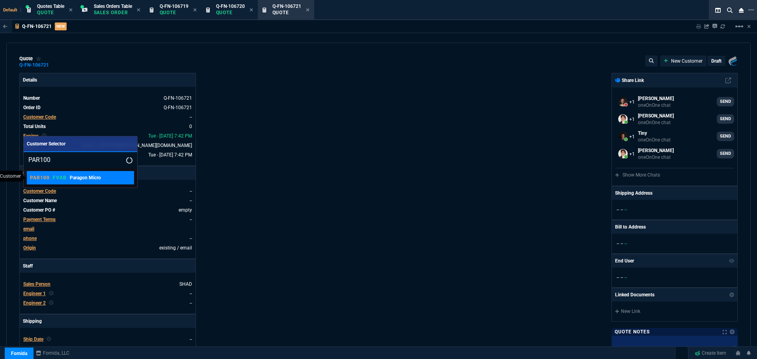
type input "PAR100"
drag, startPoint x: 54, startPoint y: 179, endPoint x: 446, endPoint y: 44, distance: 414.3
click at [54, 178] on p "FVAB" at bounding box center [60, 178] width 14 height 6
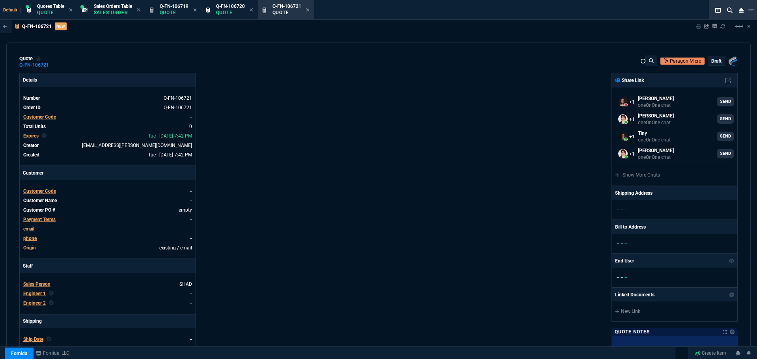
click at [740, 26] on nx-fornida-erp-document "Q-FN-106721 NEW Sharing Q-FN-106721 Link Dev Link Share on Teams linear_scale q…" at bounding box center [378, 203] width 757 height 366
click at [749, 11] on icon at bounding box center [752, 10] width 6 height 6
click at [727, 10] on icon at bounding box center [730, 10] width 6 height 6
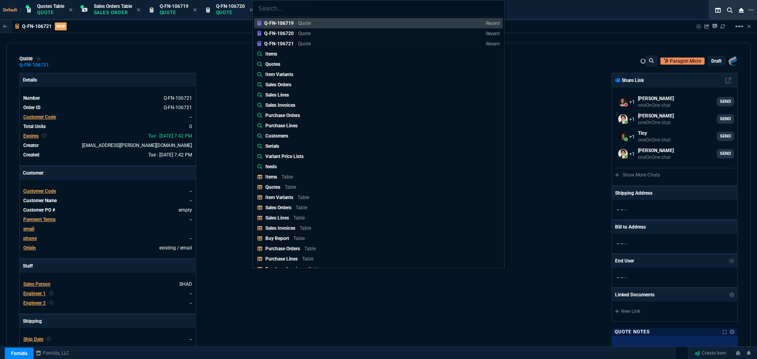
click at [715, 11] on div "Q-FN-106719 Quote Recent Q-FN-106720 Quote Recent Q-FN-106721 Quote Recent Item…" at bounding box center [378, 179] width 757 height 359
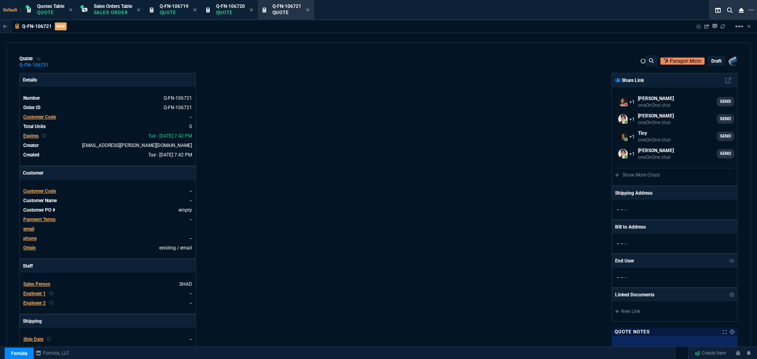
click at [342, 225] on nx-fornida-erp-document "Q-FN-106721 NEW Sharing Q-FN-106721 Link Dev Link Share on Teams linear_scale q…" at bounding box center [378, 203] width 757 height 366
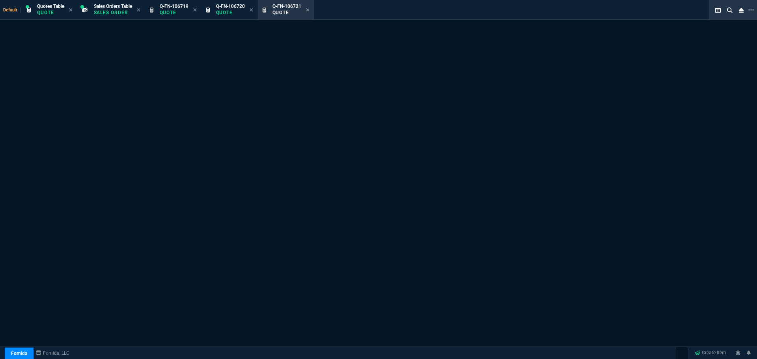
select select "12: [PERSON_NAME]"
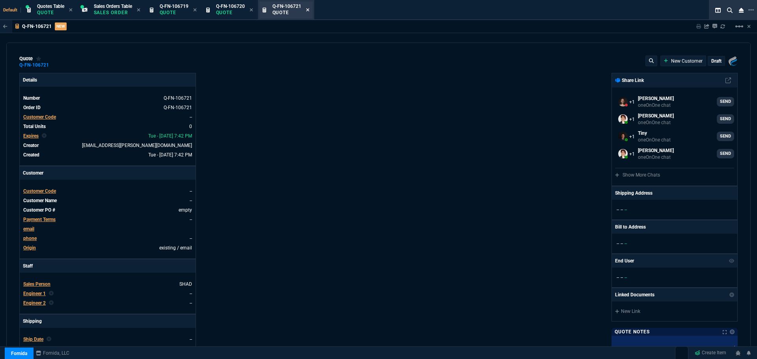
click at [310, 9] on icon at bounding box center [308, 9] width 4 height 5
click at [253, 9] on icon at bounding box center [251, 9] width 3 height 3
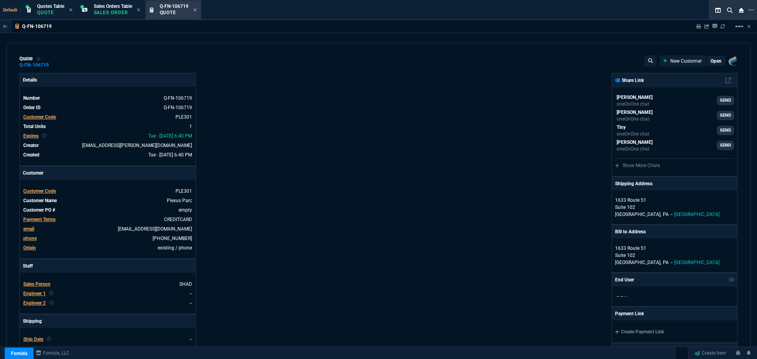
type input "25"
type input "126"
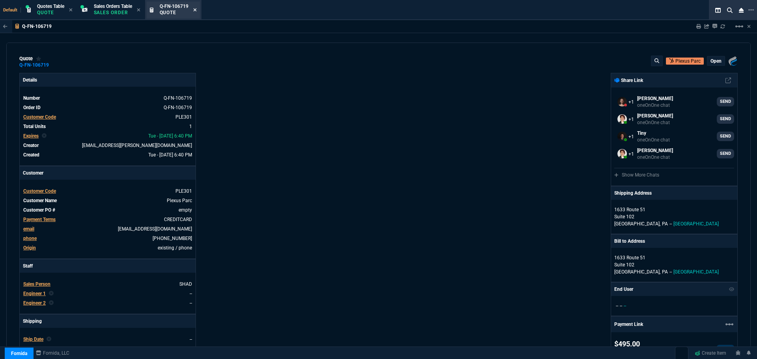
click at [197, 9] on icon at bounding box center [195, 9] width 4 height 5
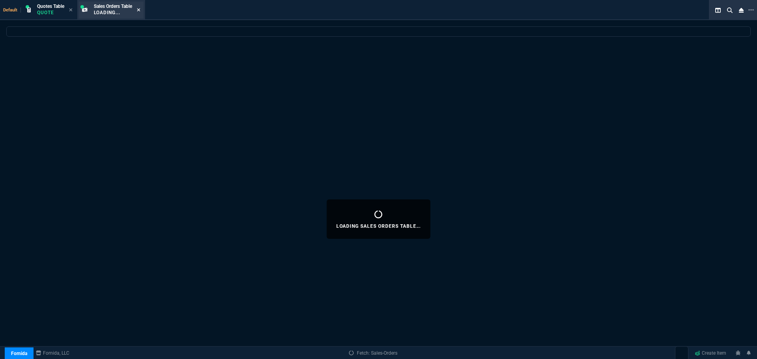
select select
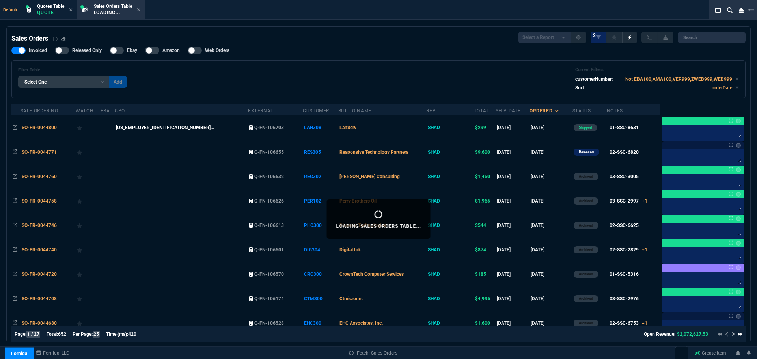
click at [140, 10] on icon at bounding box center [138, 9] width 3 height 3
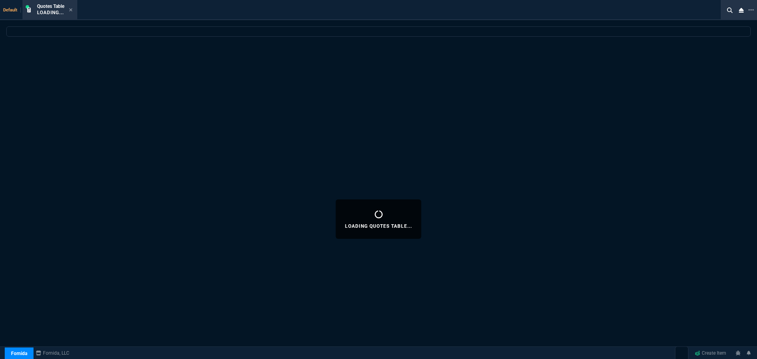
select select
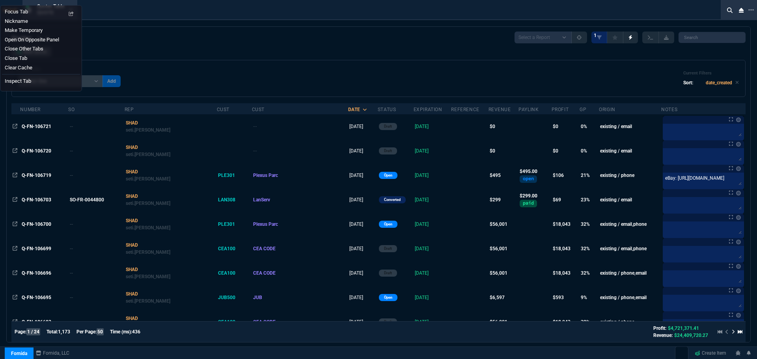
click at [154, 26] on div "Default Quotes Table Quote Quotes Select a Report Fruit (MTD) APPROVED Quotes 1…" at bounding box center [378, 193] width 757 height 386
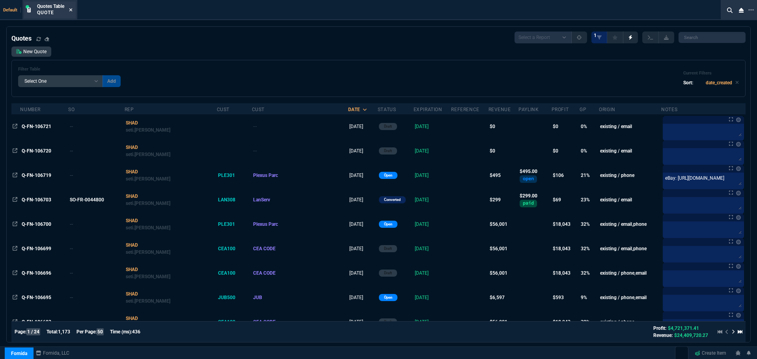
click at [72, 9] on icon at bounding box center [70, 9] width 3 height 3
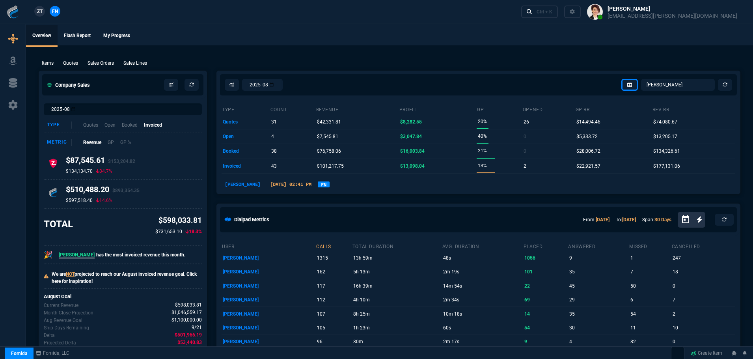
click at [684, 9] on button at bounding box center [662, 12] width 163 height 24
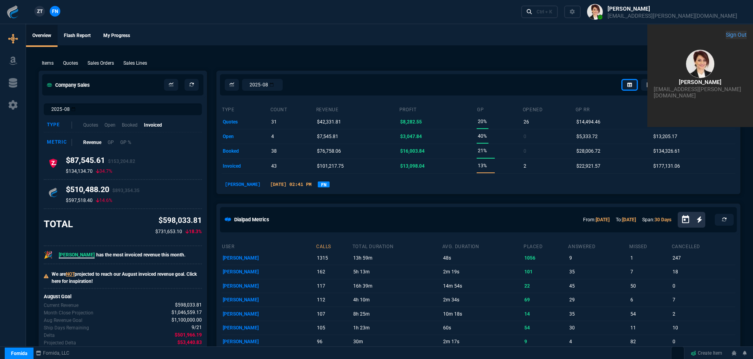
click at [726, 38] on button "Sign Out" at bounding box center [736, 35] width 21 height 8
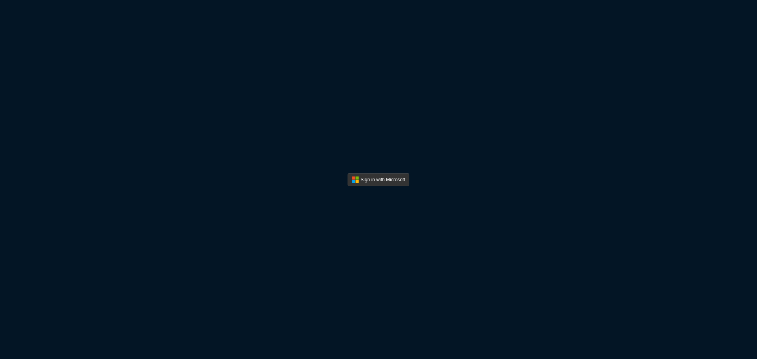
click at [378, 178] on button "Sign In" at bounding box center [379, 180] width 62 height 13
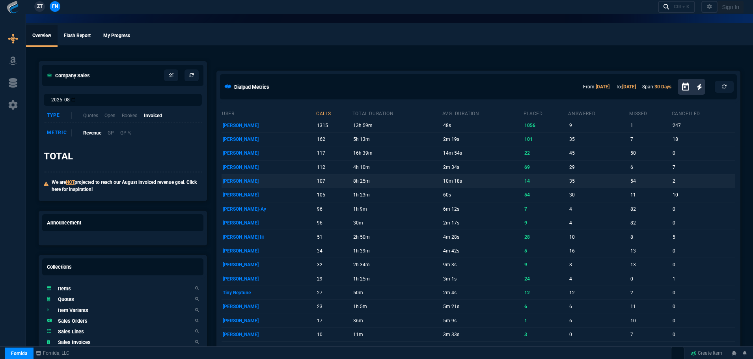
select select "12: [PERSON_NAME]"
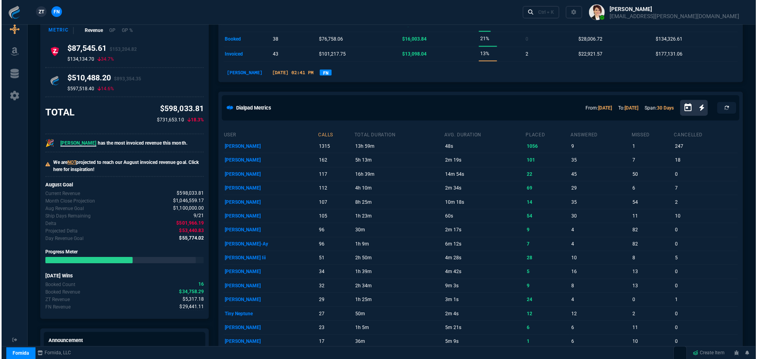
scroll to position [316, 0]
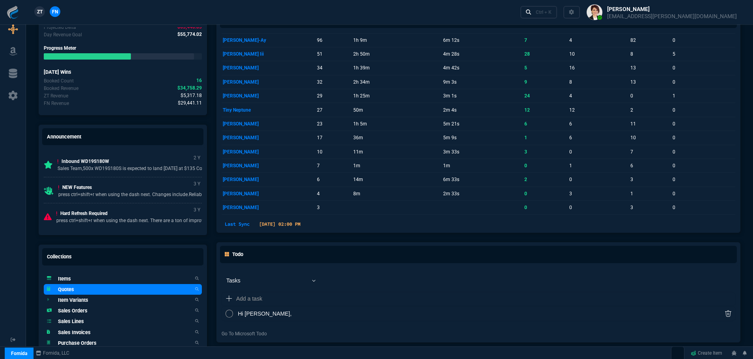
click at [65, 292] on h5 "Quotes" at bounding box center [66, 289] width 16 height 7
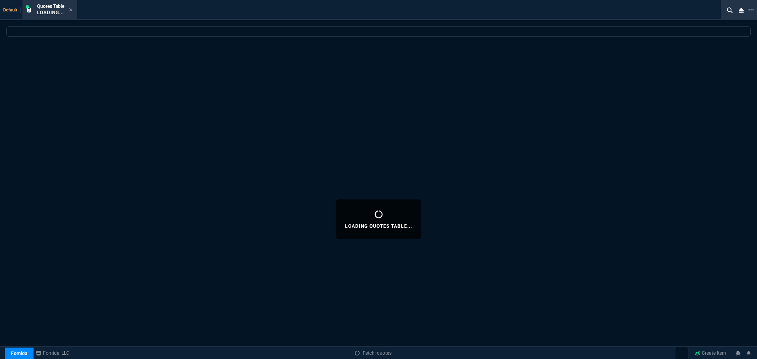
select select
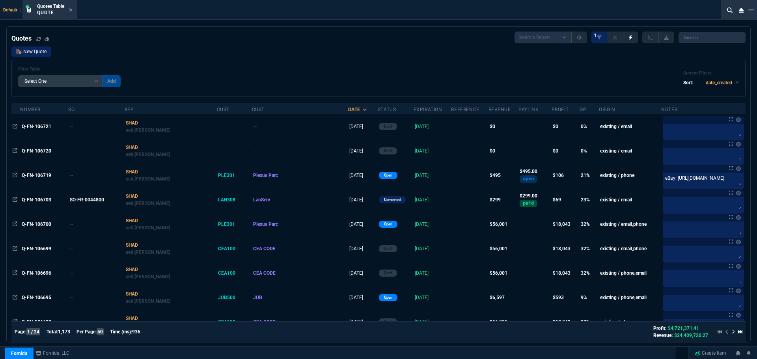
click at [42, 51] on link "New Quote" at bounding box center [31, 52] width 40 height 10
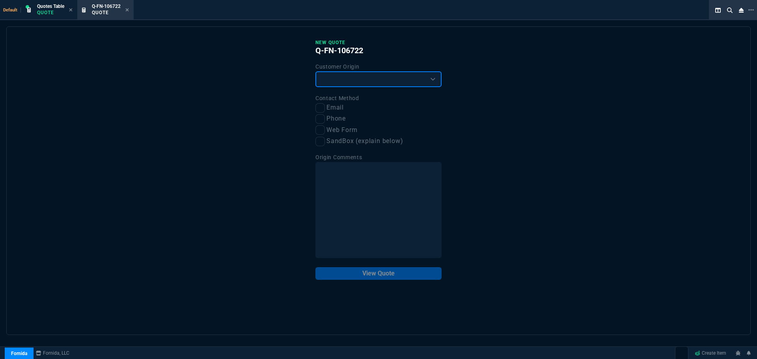
click at [338, 82] on select "Existing Customer Amazon Lead (first order) Website Lead (first order) Called (…" at bounding box center [379, 79] width 126 height 16
select select "existing"
click at [316, 72] on select "Existing Customer Amazon Lead (first order) Website Lead (first order) Called (…" at bounding box center [379, 79] width 126 height 16
click at [323, 117] on input "Phone" at bounding box center [320, 118] width 9 height 9
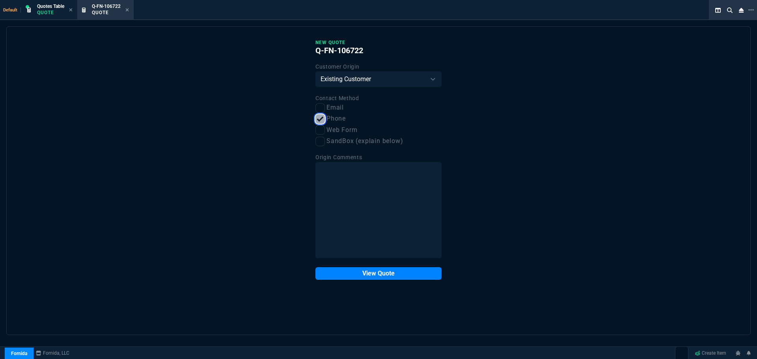
click at [317, 117] on input "Phone" at bounding box center [320, 118] width 9 height 9
checkbox input "false"
click at [320, 107] on input "Email" at bounding box center [320, 107] width 9 height 9
checkbox input "true"
click at [363, 272] on button "View Quote" at bounding box center [379, 273] width 126 height 13
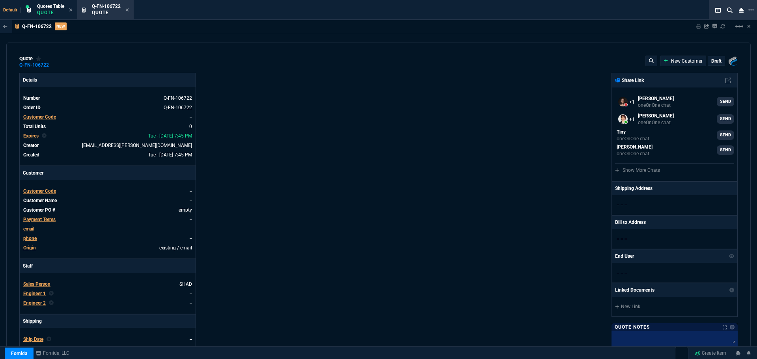
click at [48, 190] on span "Customer Code" at bounding box center [39, 192] width 33 height 6
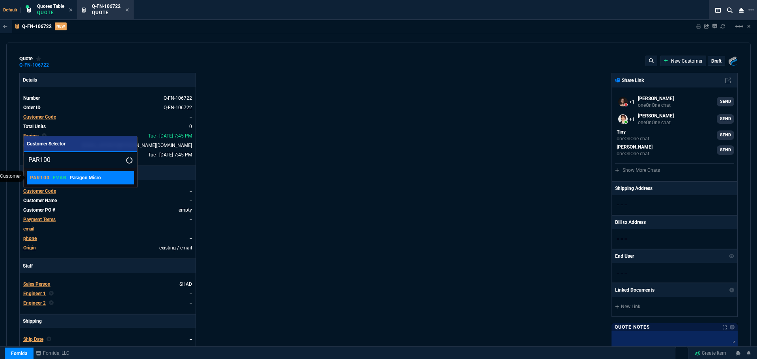
type input "PAR100"
drag, startPoint x: 54, startPoint y: 177, endPoint x: 446, endPoint y: 44, distance: 413.8
click at [54, 177] on p "FVAB" at bounding box center [60, 178] width 14 height 6
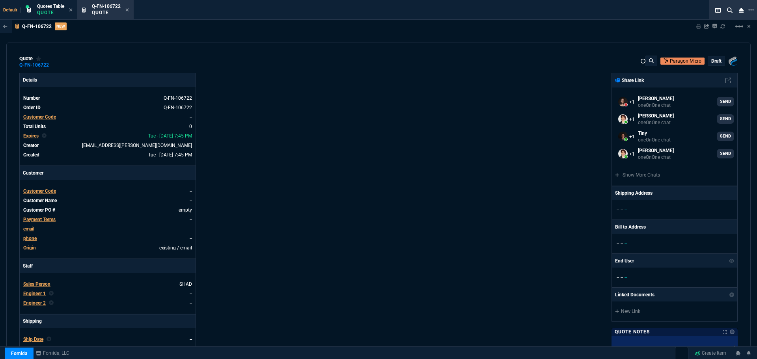
click at [33, 194] on nx-fornida-erp-document "Q-FN-106722 NEW Sharing Q-FN-106722 Link Dev Link Share on Teams linear_scale q…" at bounding box center [378, 203] width 757 height 366
click at [41, 189] on nx-fornida-erp-document "Q-FN-106722 NEW Sharing Q-FN-106722 Link Dev Link Share on Teams linear_scale q…" at bounding box center [378, 203] width 757 height 366
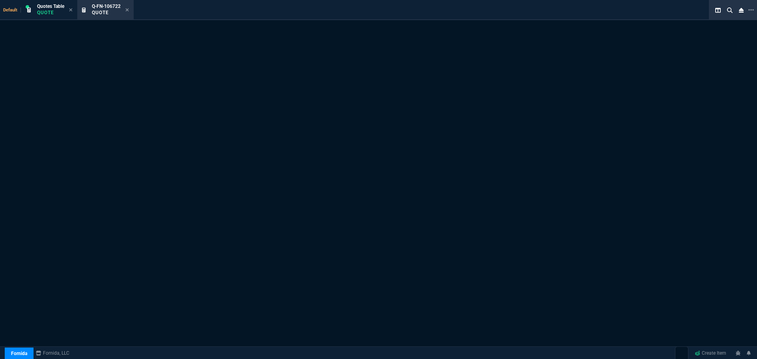
select select "12: [PERSON_NAME]"
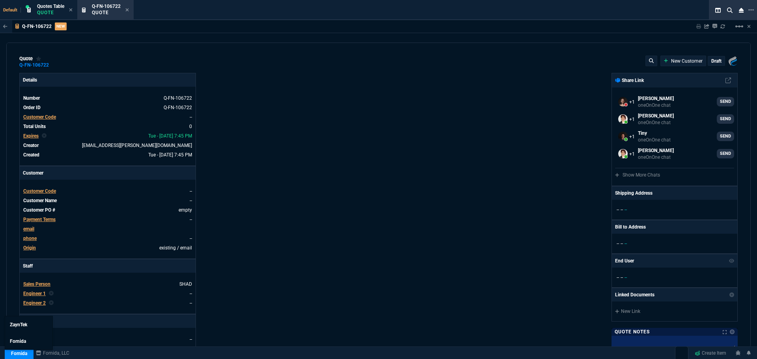
click at [19, 355] on link "Fornida" at bounding box center [19, 354] width 29 height 12
click at [22, 323] on span "ZaynTek" at bounding box center [18, 325] width 17 height 6
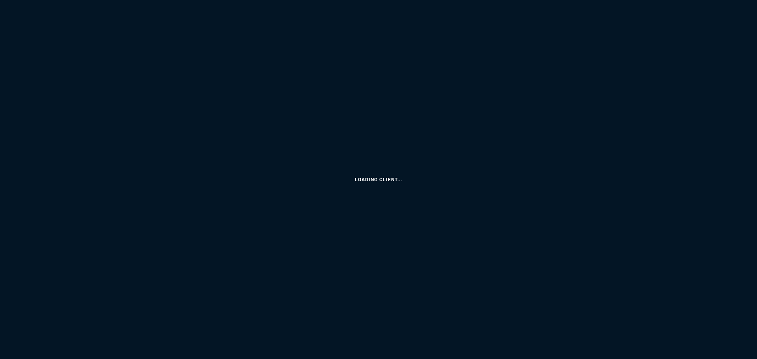
select select "12: [PERSON_NAME]"
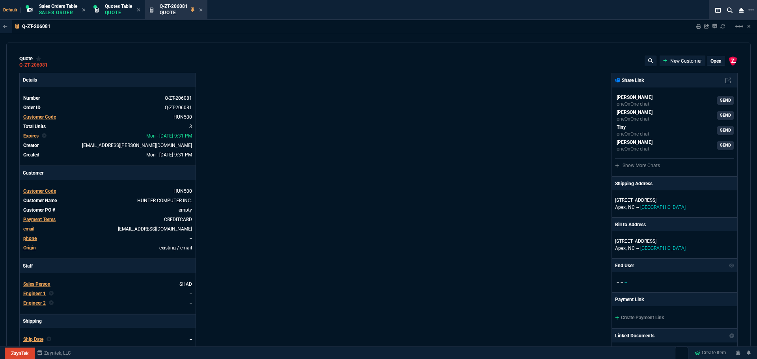
type input "26"
type input "61"
type input "80"
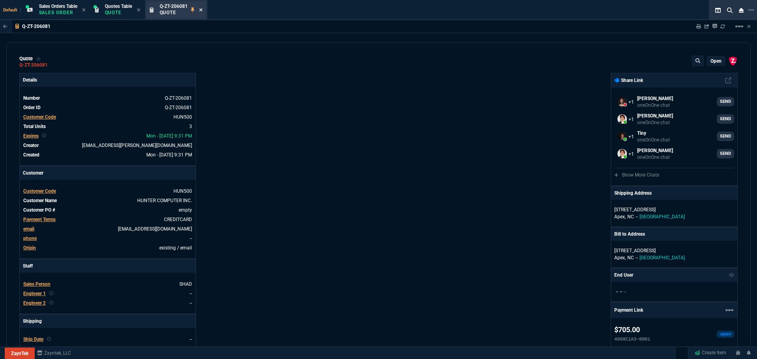
click at [202, 9] on icon at bounding box center [200, 9] width 3 height 3
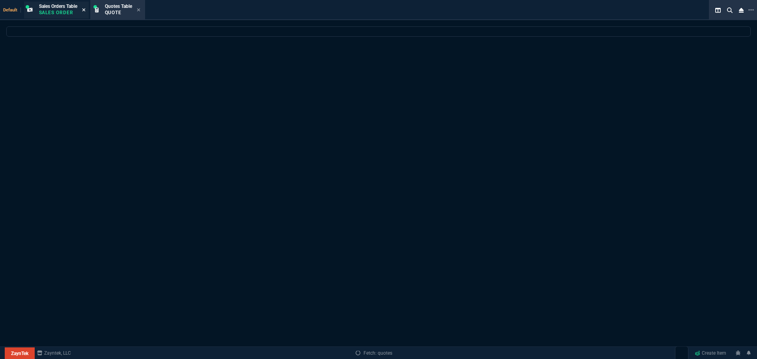
select select
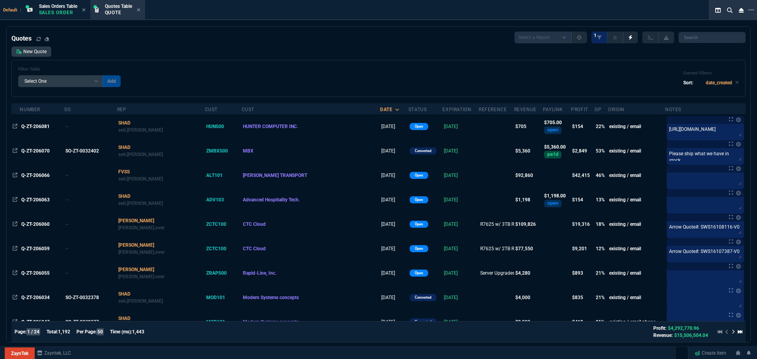
click at [86, 9] on icon at bounding box center [84, 9] width 4 height 5
click at [71, 9] on icon at bounding box center [71, 9] width 4 height 5
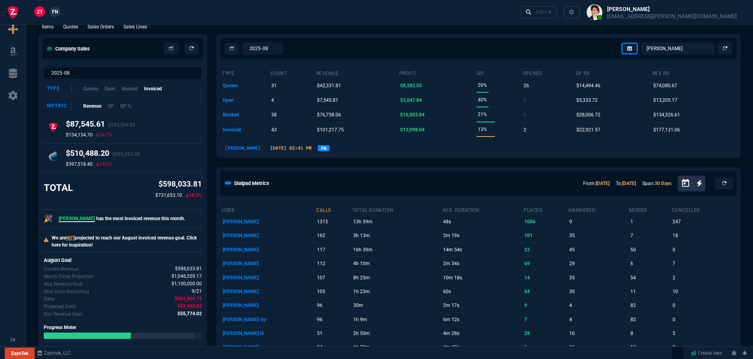
scroll to position [276, 0]
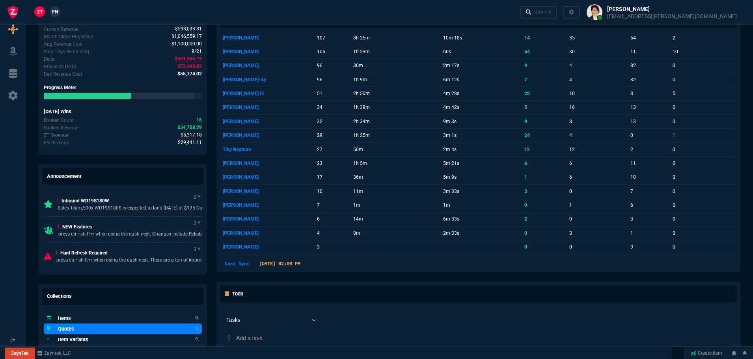
click at [60, 328] on h5 "Quotes" at bounding box center [66, 328] width 16 height 7
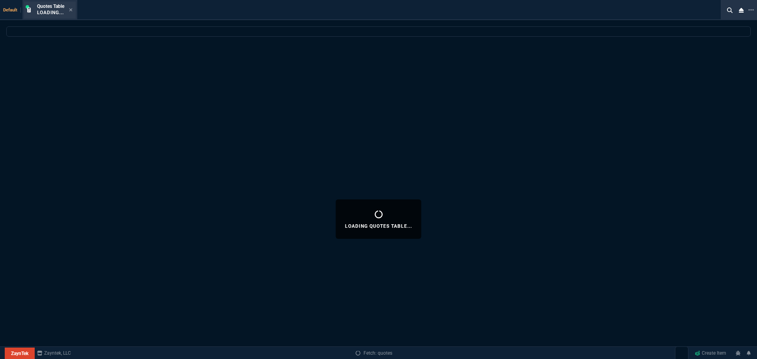
select select
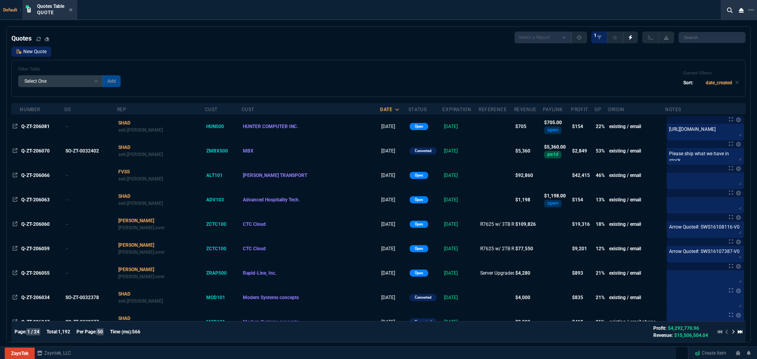
click at [34, 51] on link "New Quote" at bounding box center [31, 52] width 40 height 10
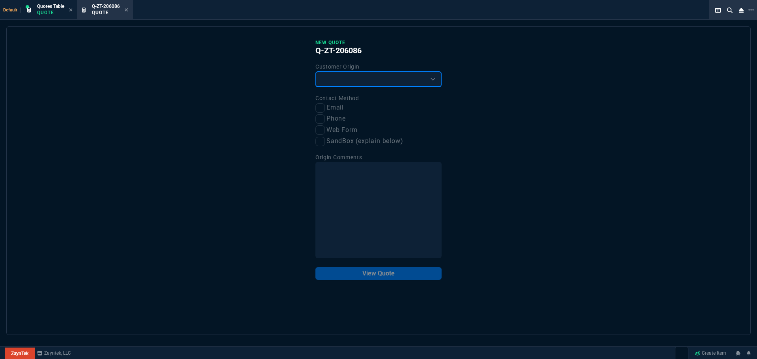
click at [349, 72] on select "Existing Customer Amazon Lead (first order) Website Lead (first order) Called (…" at bounding box center [379, 79] width 126 height 16
select select "existing"
click at [316, 72] on select "Existing Customer Amazon Lead (first order) Website Lead (first order) Called (…" at bounding box center [379, 79] width 126 height 16
click at [321, 107] on input "Email" at bounding box center [320, 107] width 9 height 9
checkbox input "true"
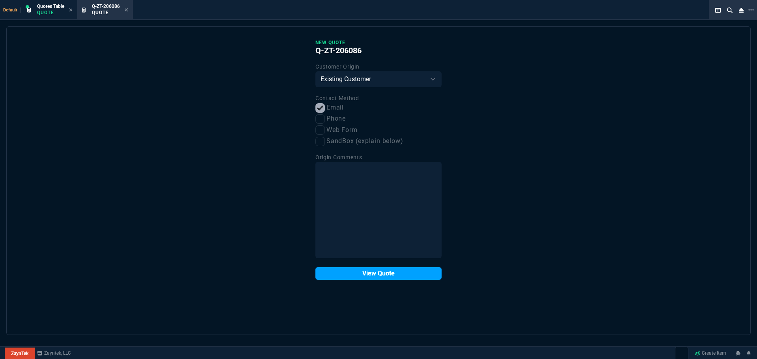
click at [380, 275] on button "View Quote" at bounding box center [379, 273] width 126 height 13
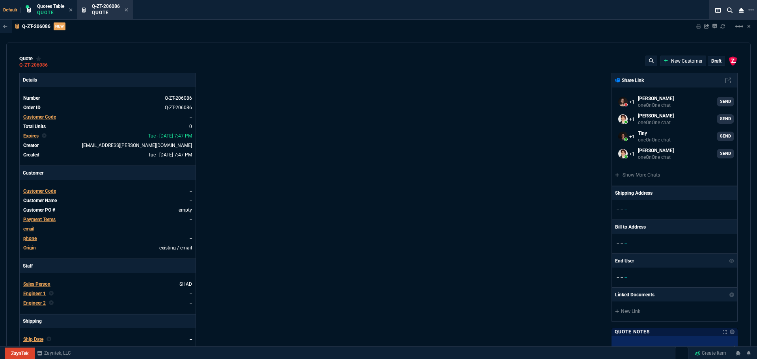
click at [26, 189] on span "Customer Code" at bounding box center [39, 192] width 33 height 6
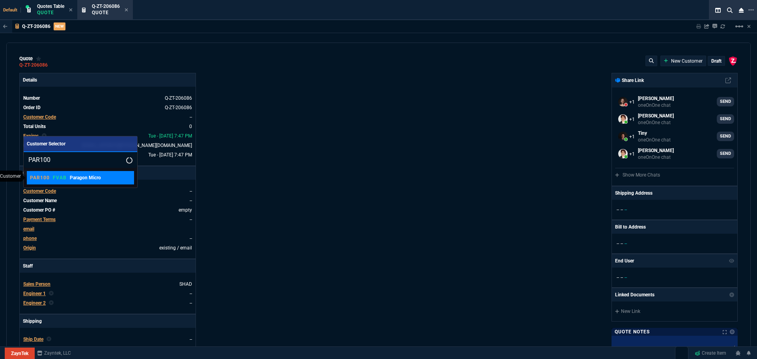
type input "PAR100"
click at [63, 179] on p "FVAB" at bounding box center [60, 178] width 14 height 6
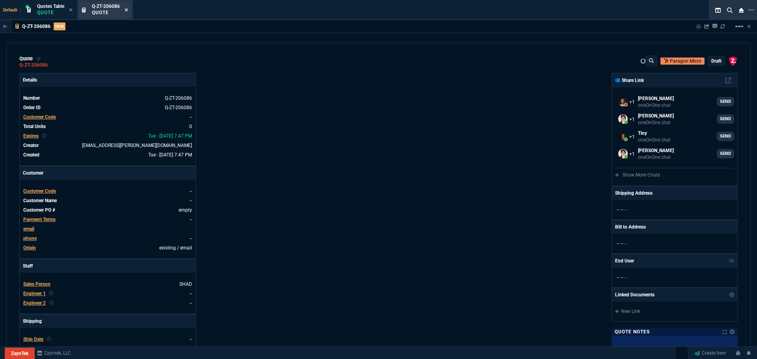
click at [127, 9] on icon at bounding box center [127, 9] width 4 height 5
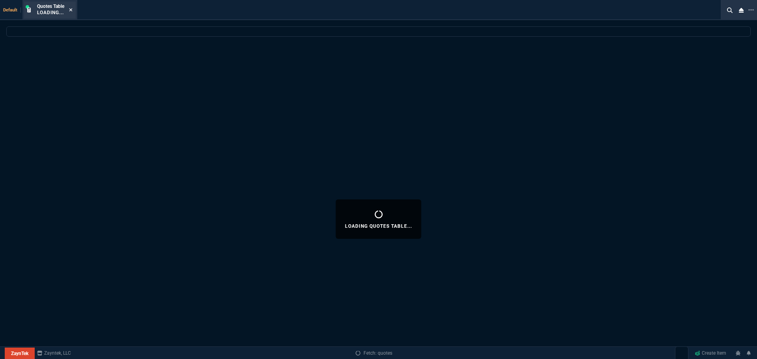
click at [71, 9] on icon at bounding box center [70, 9] width 3 height 3
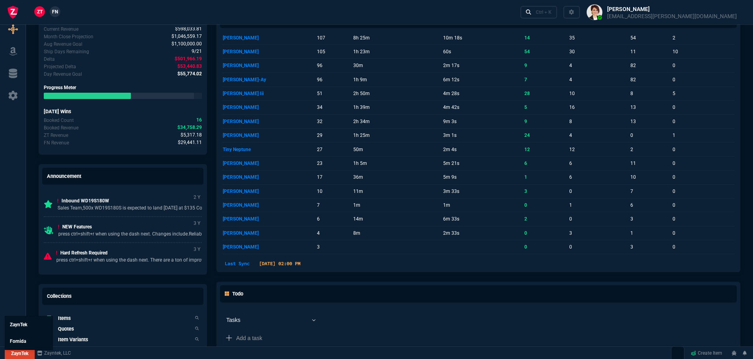
click at [28, 351] on link "ZaynTek" at bounding box center [20, 354] width 30 height 12
select select "32: ROSS"
click at [26, 341] on link "Fornida" at bounding box center [28, 341] width 47 height 17
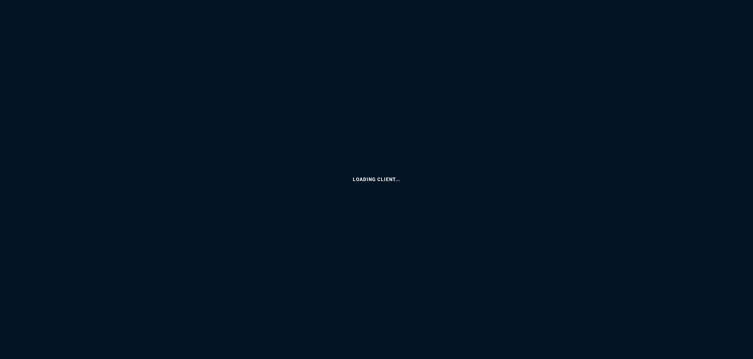
select select "12: [PERSON_NAME]"
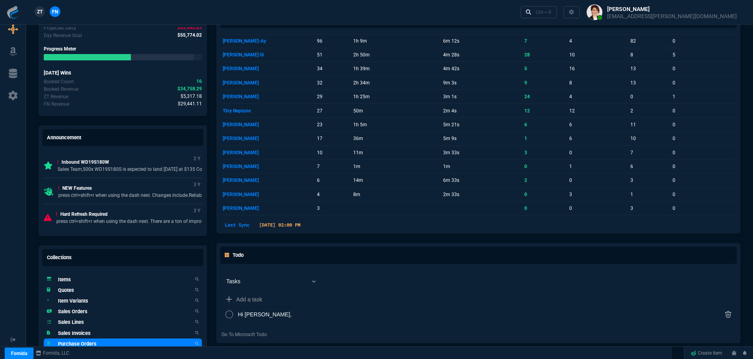
scroll to position [461, 0]
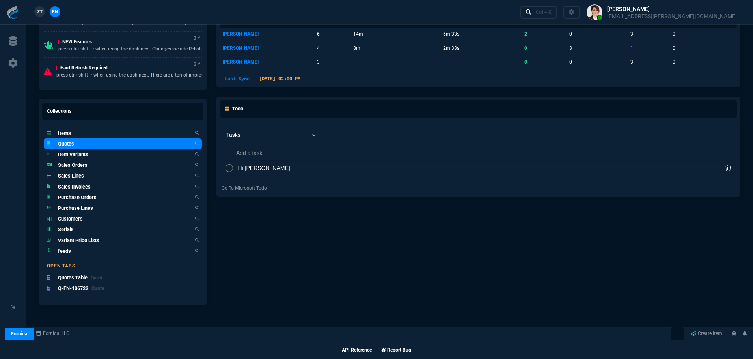
click at [69, 142] on h5 "Quotes" at bounding box center [66, 143] width 16 height 7
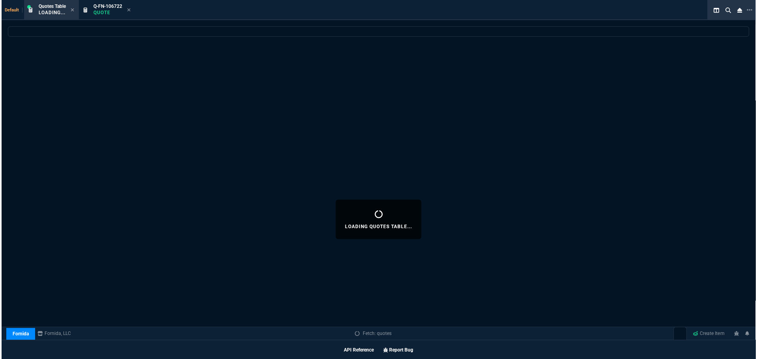
scroll to position [461, 0]
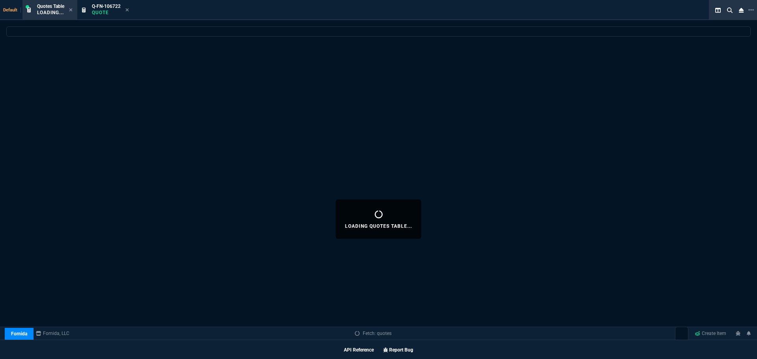
select select
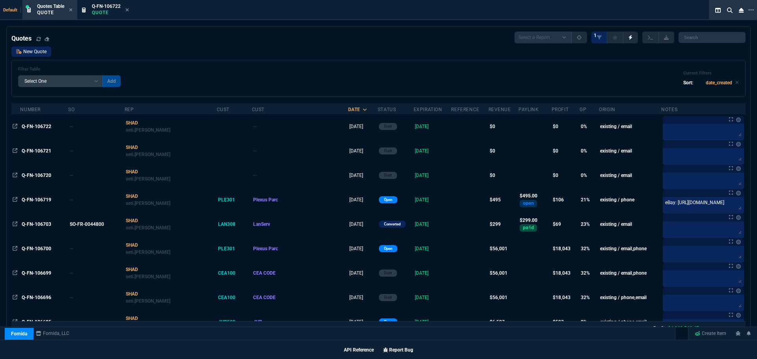
click at [30, 51] on link "New Quote" at bounding box center [31, 52] width 40 height 10
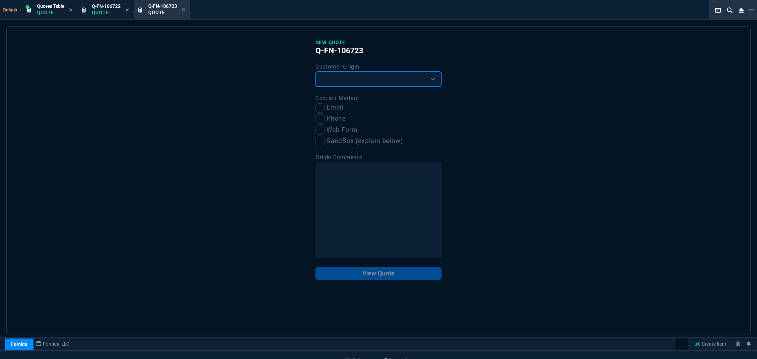
click at [324, 76] on select "Existing Customer Amazon Lead (first order) Website Lead (first order) Called (…" at bounding box center [379, 79] width 126 height 16
select select "existing"
click at [316, 72] on select "Existing Customer Amazon Lead (first order) Website Lead (first order) Called (…" at bounding box center [379, 79] width 126 height 16
click at [321, 106] on input "Email" at bounding box center [320, 107] width 9 height 9
checkbox input "true"
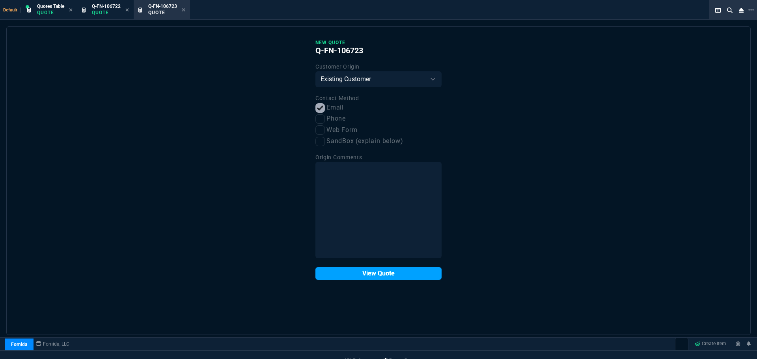
click at [364, 275] on button "View Quote" at bounding box center [379, 273] width 126 height 13
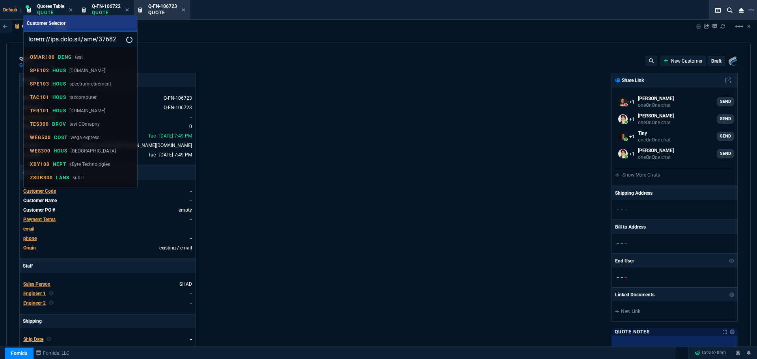
select select "12: [PERSON_NAME]"
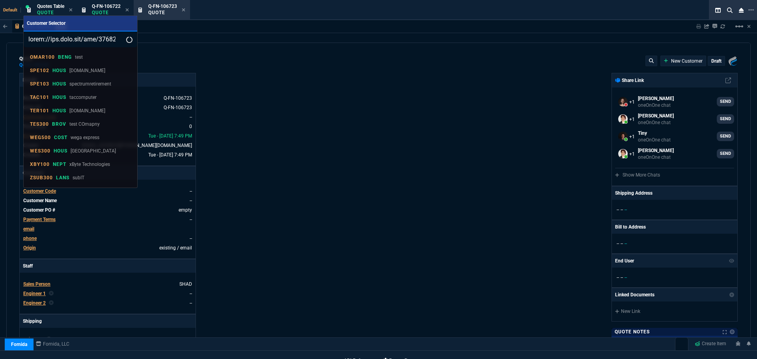
scroll to position [0, 4608]
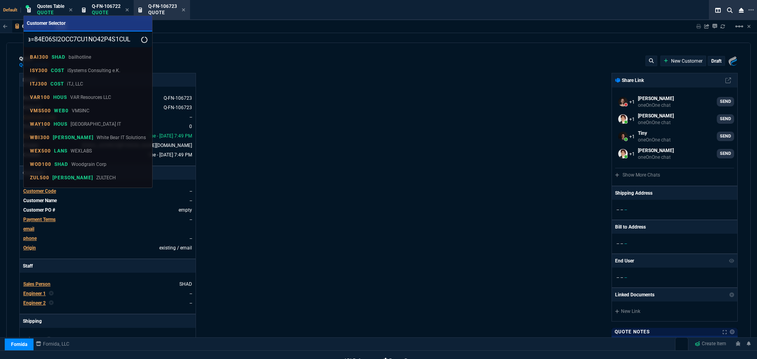
click at [118, 38] on input "search" at bounding box center [88, 40] width 129 height 16
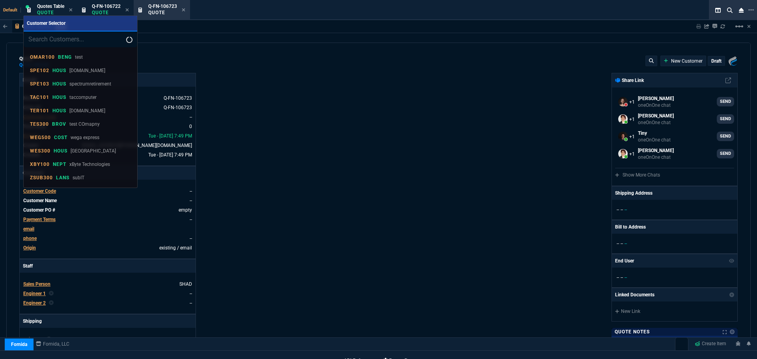
click at [64, 39] on input "search" at bounding box center [81, 40] width 114 height 16
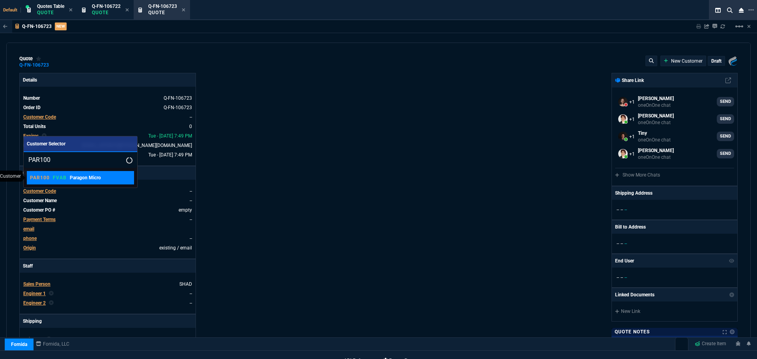
type input "PAR100"
click at [58, 175] on p "FVAB" at bounding box center [60, 178] width 14 height 6
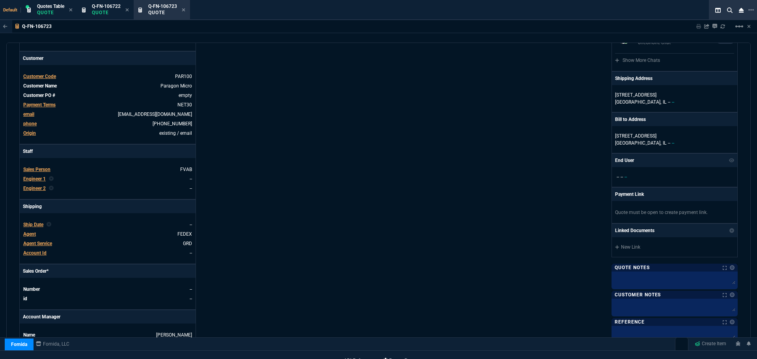
scroll to position [237, 0]
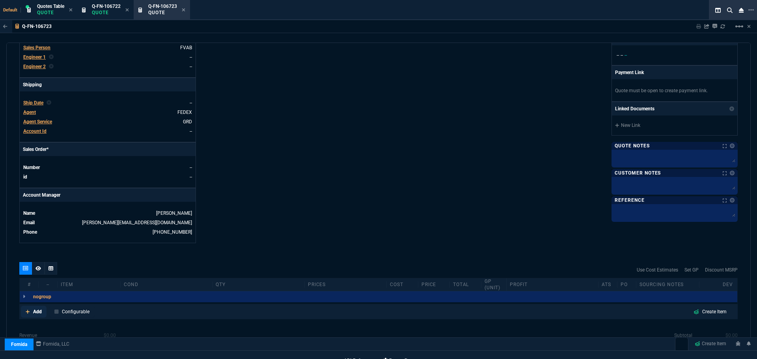
click at [39, 314] on p "Add" at bounding box center [37, 311] width 9 height 7
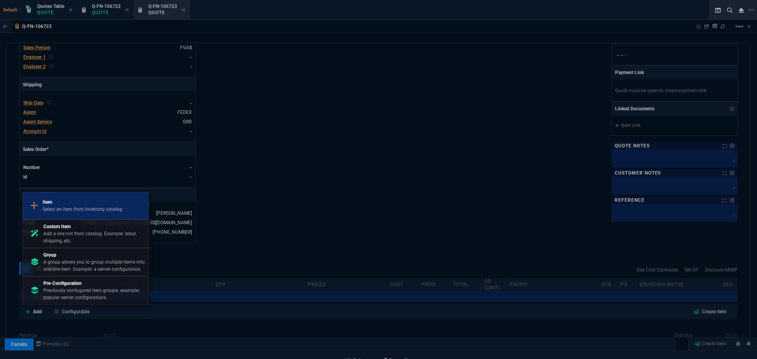
click at [75, 208] on p "Select an item from inventory catalog" at bounding box center [83, 209] width 80 height 7
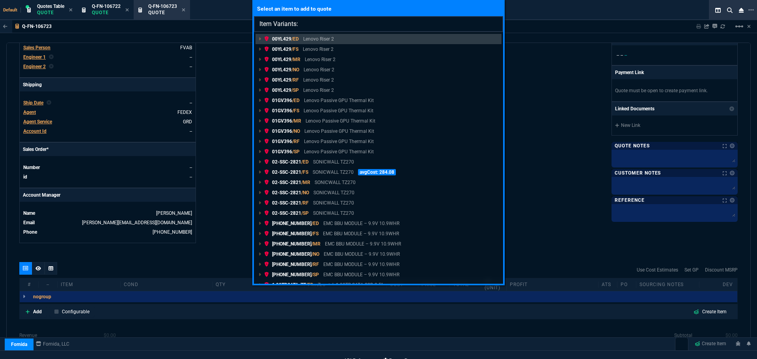
type input "Item Variants: MKGR3LL"
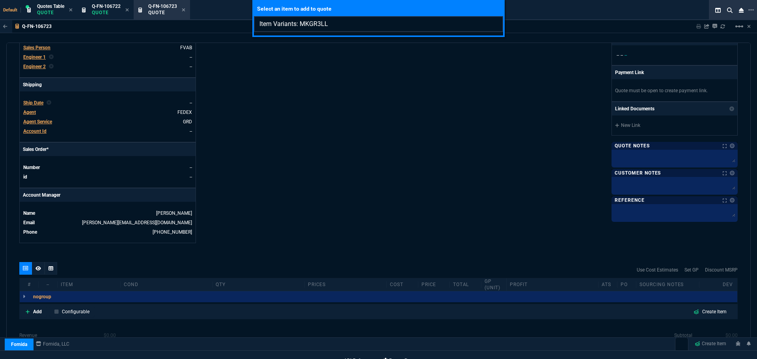
click at [494, 24] on input "Item Variants: MKGR3LL" at bounding box center [378, 24] width 249 height 16
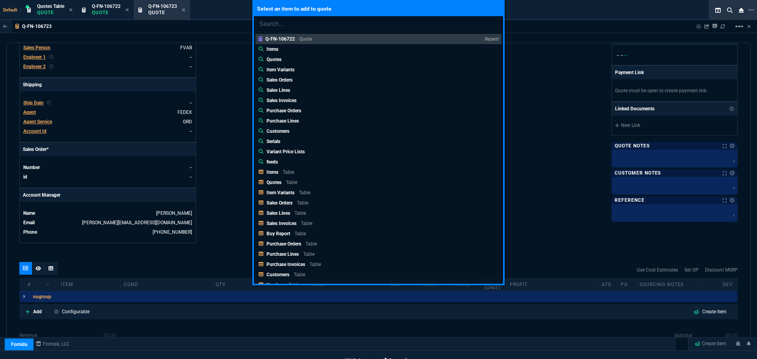
click at [224, 214] on div "Select an item to add to quote Q-FN-106722 Quote Recent Items Quotes Item Varia…" at bounding box center [378, 179] width 757 height 359
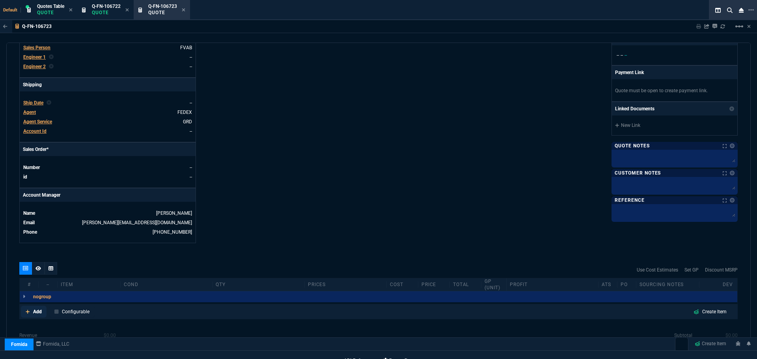
click at [38, 311] on p "Add" at bounding box center [37, 311] width 9 height 7
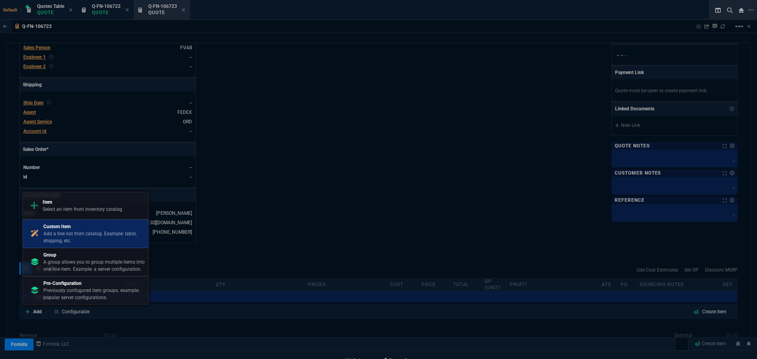
click at [66, 233] on p "Add a line not from catalog. Example: labor, shipping, etc." at bounding box center [94, 237] width 102 height 14
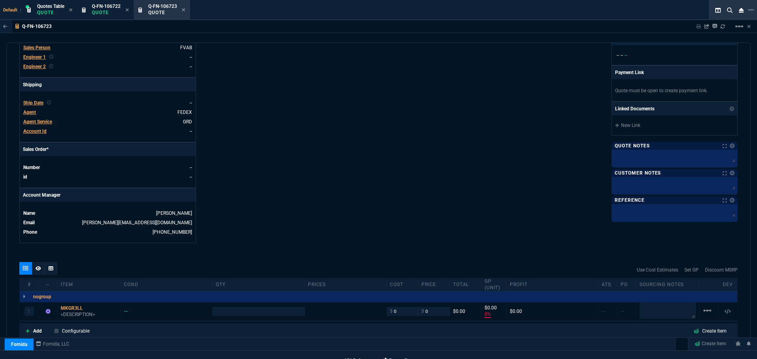
type input "0"
click at [66, 307] on div "MKGR3LL" at bounding box center [89, 308] width 56 height 6
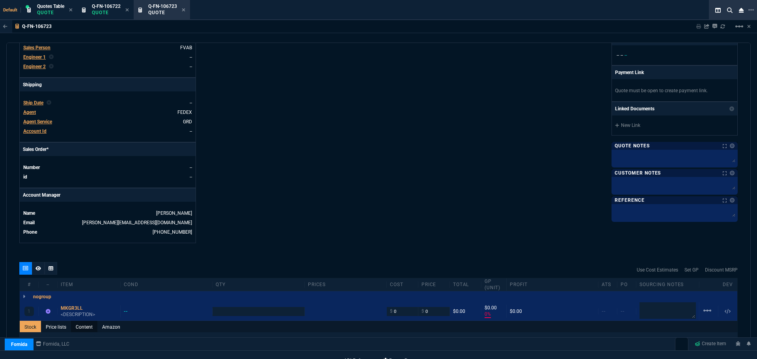
click at [83, 328] on link "Content" at bounding box center [84, 327] width 26 height 13
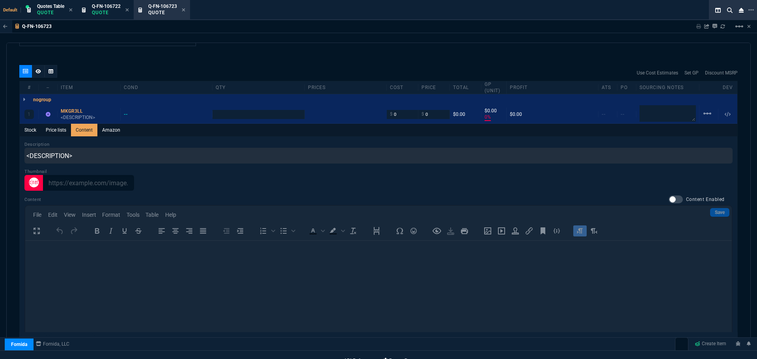
scroll to position [0, 0]
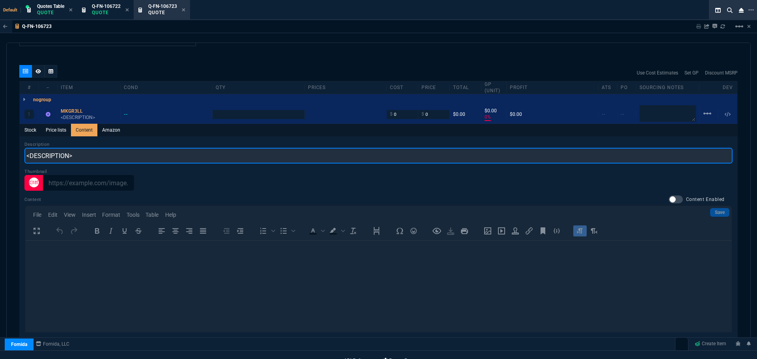
click at [88, 157] on input "<DESCRIPTION>" at bounding box center [378, 156] width 709 height 16
click at [88, 155] on input "<DESCRIPTION>" at bounding box center [378, 156] width 709 height 16
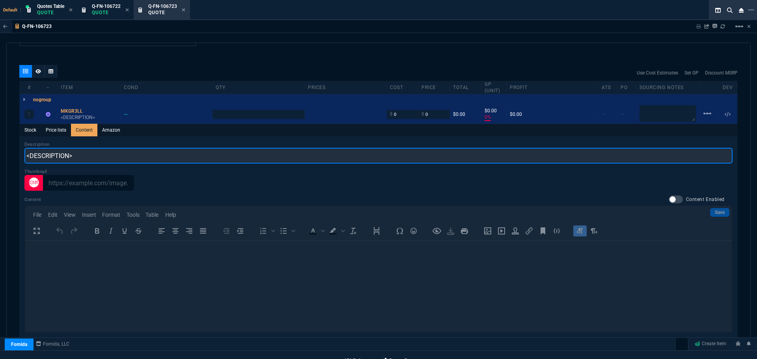
click at [88, 155] on input "<DESCRIPTION>" at bounding box center [378, 156] width 709 height 16
paste input "Apple 14" MacBook Pro M1 Pro 512GB SSD 2021 Silver"
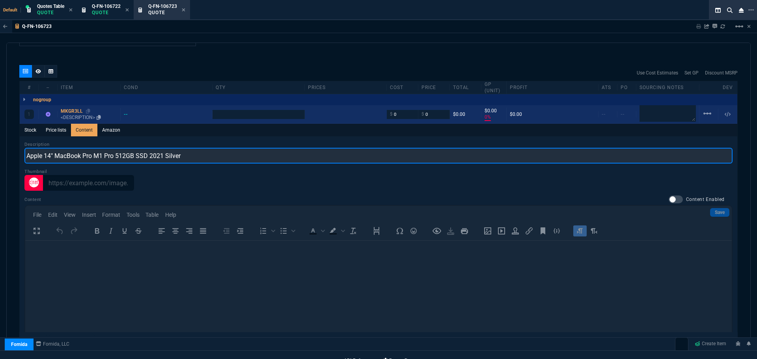
type input "Apple 14" MacBook Pro M1 Pro 512GB SSD 2021 Silver"
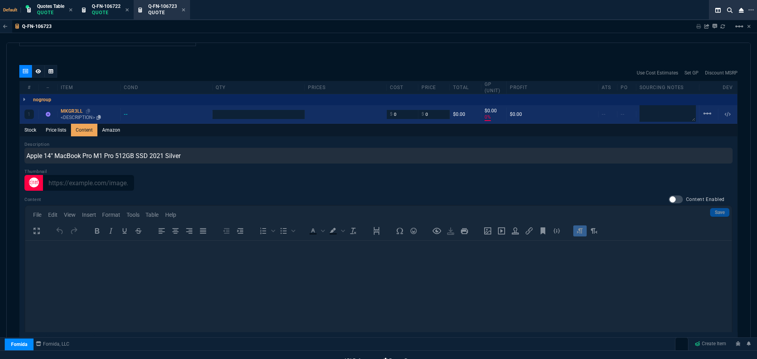
click at [75, 109] on div "MKGR3LL" at bounding box center [89, 111] width 56 height 6
type input "1"
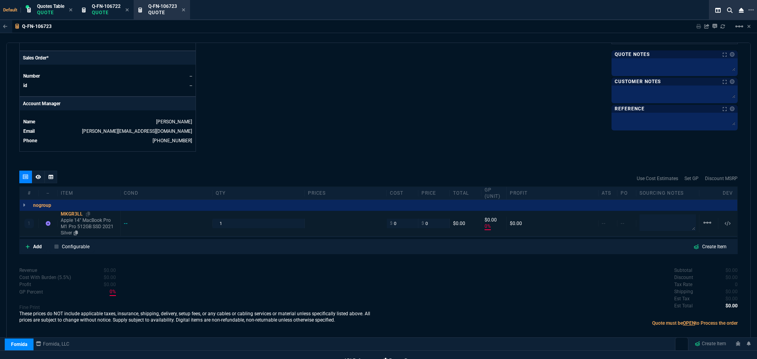
type input "0"
click at [403, 226] on input "0" at bounding box center [402, 223] width 25 height 9
click at [397, 223] on input "0" at bounding box center [402, 223] width 25 height 9
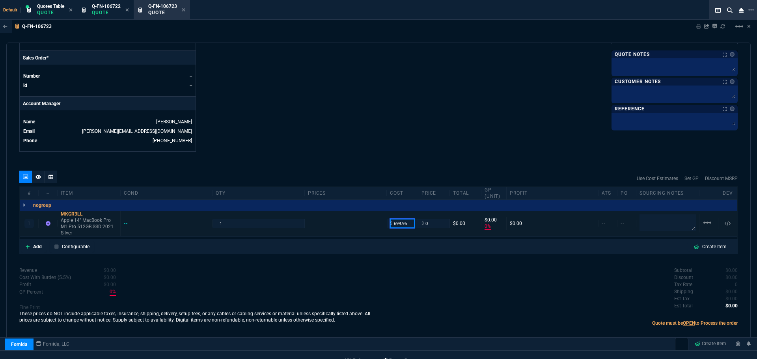
type input "699.95"
click at [430, 222] on input "0" at bounding box center [434, 223] width 25 height 9
type input "699.95"
type input "-100"
type input "-700"
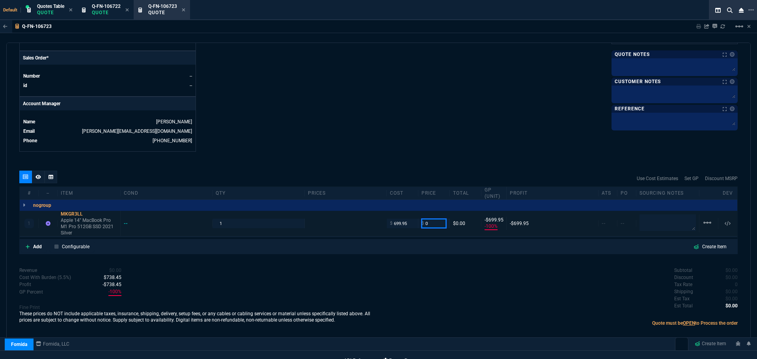
type input "9"
type input "795"
type input "12"
type input "95"
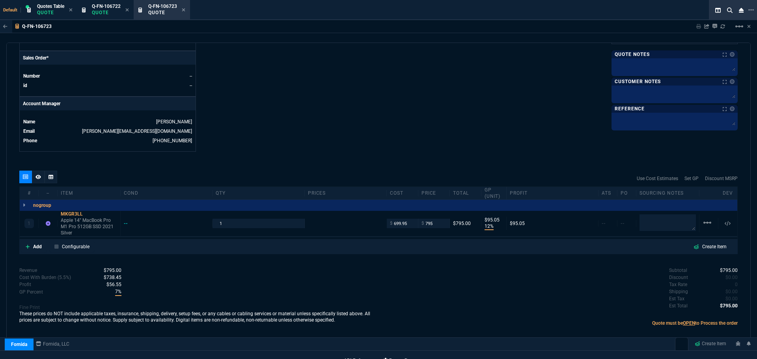
click at [30, 245] on link "Add" at bounding box center [34, 247] width 26 height 12
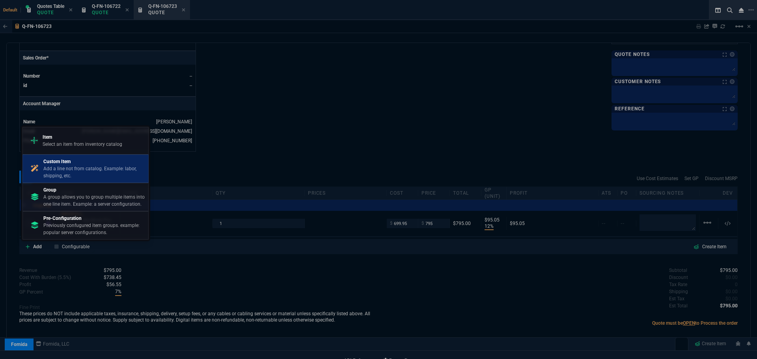
click at [54, 166] on p "Add a line not from catalog. Example: labor, shipping, etc." at bounding box center [94, 172] width 102 height 14
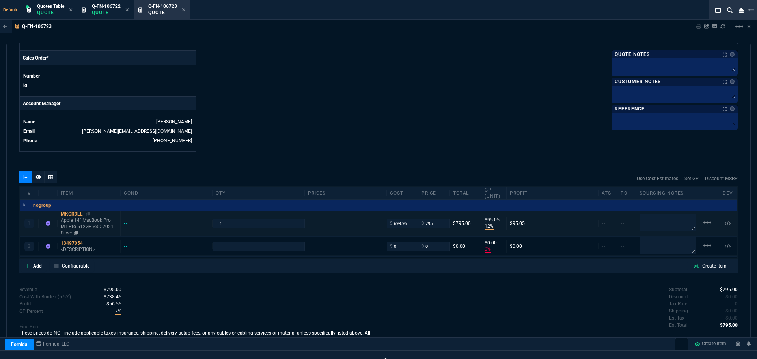
type input "12"
type input "95"
type input "0"
click at [75, 244] on div "13497054" at bounding box center [89, 243] width 56 height 6
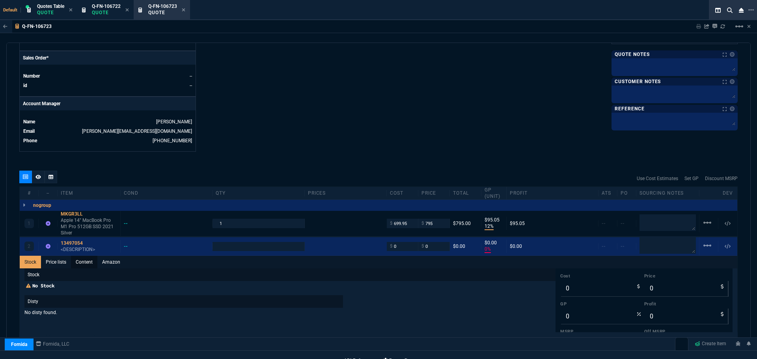
click at [83, 264] on link "Content" at bounding box center [84, 262] width 26 height 13
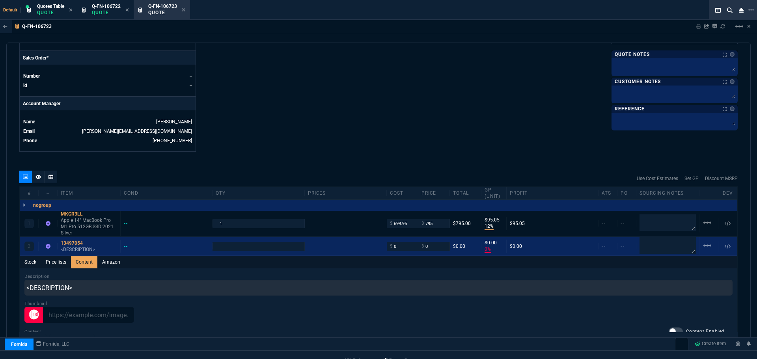
scroll to position [0, 0]
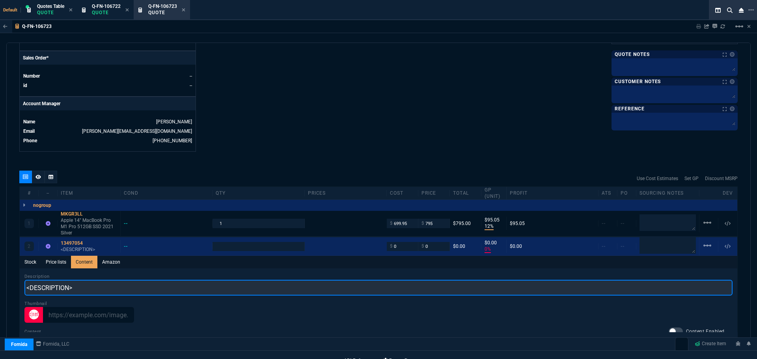
click at [72, 289] on input "<DESCRIPTION>" at bounding box center [378, 288] width 709 height 16
click at [73, 289] on input "<DESCRIPTION>" at bounding box center [378, 288] width 709 height 16
paste input "Apple Macbook Air M2 2022 13" 8-Core CPU 8-Core GPU 256GB 8GB Ram"
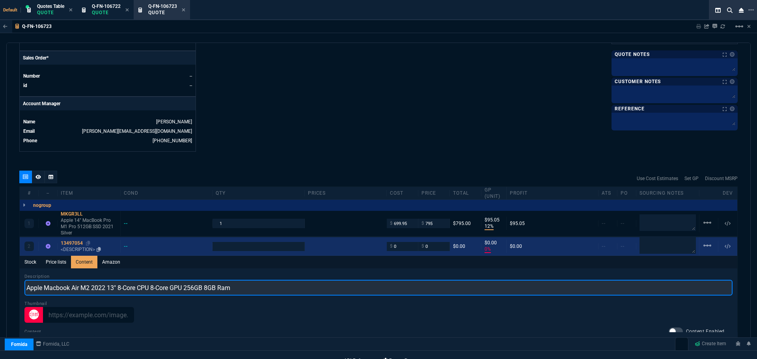
type input "Apple Macbook Air M2 2022 13" 8-Core CPU 8-Core GPU 256GB 8GB Ram"
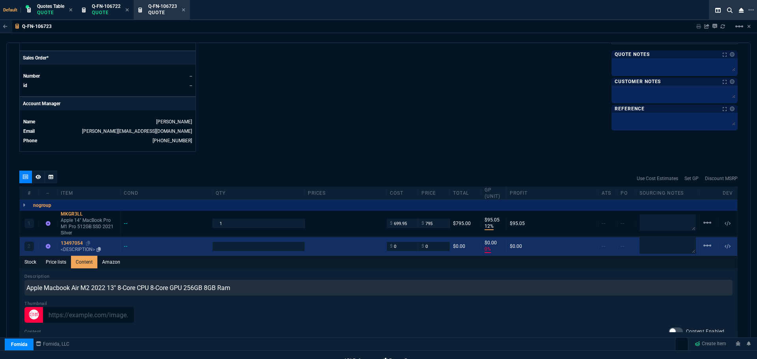
click at [72, 242] on div "13497054" at bounding box center [89, 243] width 56 height 6
type input "1"
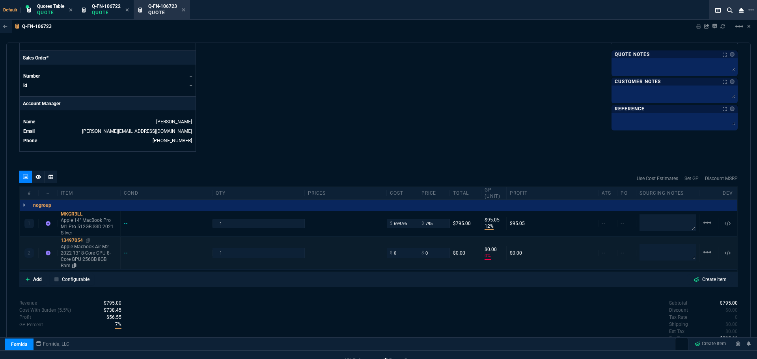
type input "0"
click at [666, 253] on textarea at bounding box center [668, 253] width 56 height 16
paste textarea "https://www.ebay.com/itm/226743030758?_trkparms=amclksrc%3DITM%26aid%3D1110006%…"
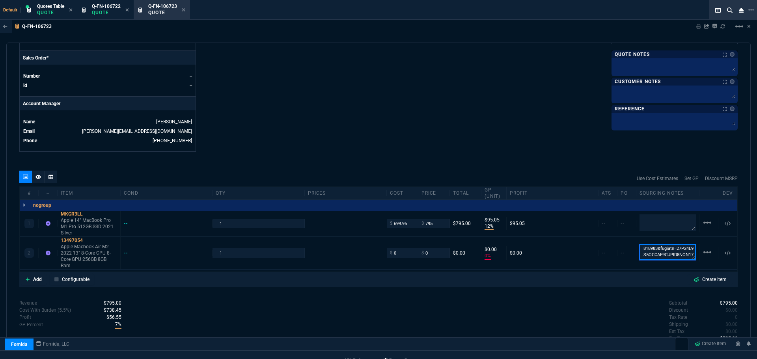
type textarea "eBay /https://www.ebay.com/itm/226743030758?_trkparms=amclksrc%3DITM%26aid%3D11…"
click at [650, 218] on textarea at bounding box center [668, 223] width 56 height 16
paste textarea "https://www.ebay.com/itm/335964764774?_trkparms=amclksrc%3DITM%26aid%3D1110006%…"
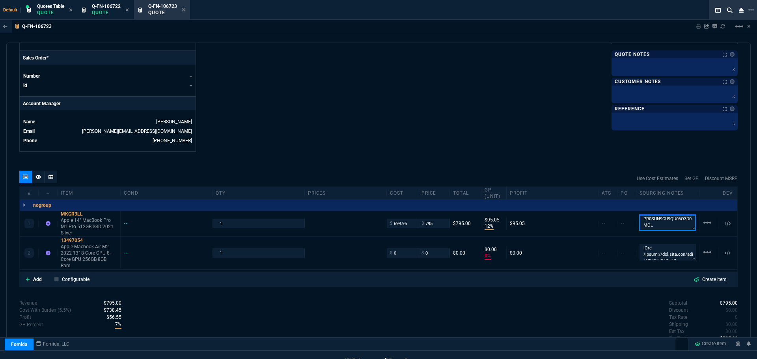
type textarea "eBay/https://www.ebay.com/itm/335964764774?_trkparms=amclksrc%3DITM%26aid%3D111…"
click at [402, 256] on input "0" at bounding box center [402, 253] width 25 height 9
type input "600"
click at [428, 252] on input "0" at bounding box center [434, 253] width 25 height 9
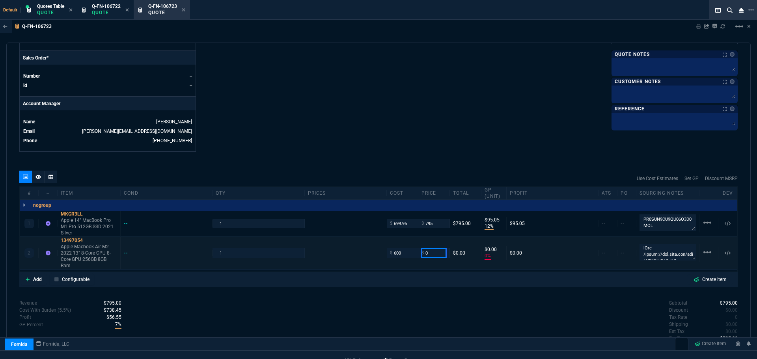
type input "600"
type input "-100"
type input "-600"
type input "699"
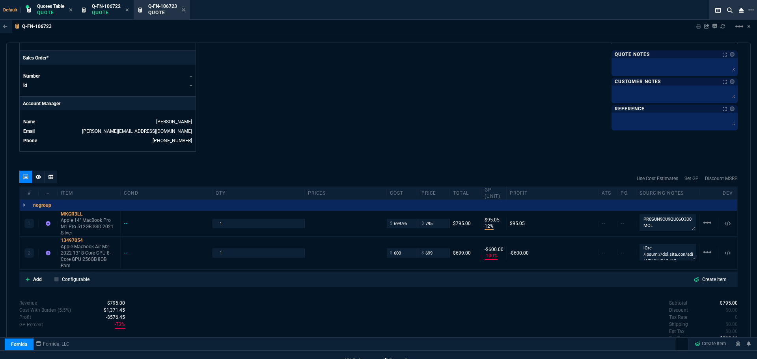
type input "699"
type input "14"
type input "99"
click at [432, 222] on input "795" at bounding box center [434, 223] width 25 height 9
type input "799"
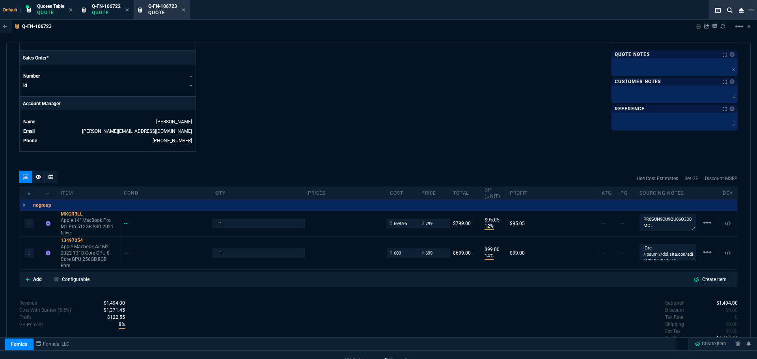
type input "799"
type input "99"
click at [436, 225] on input "799" at bounding box center [434, 223] width 25 height 9
type input "795"
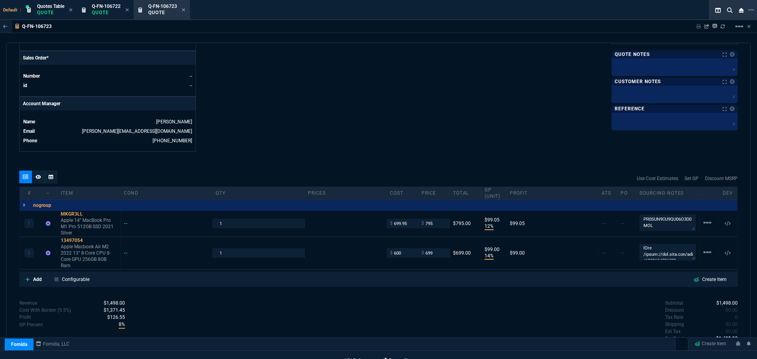
type input "795"
type input "95"
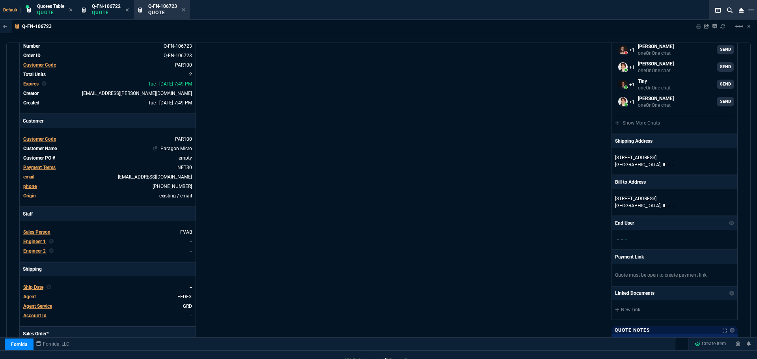
scroll to position [0, 0]
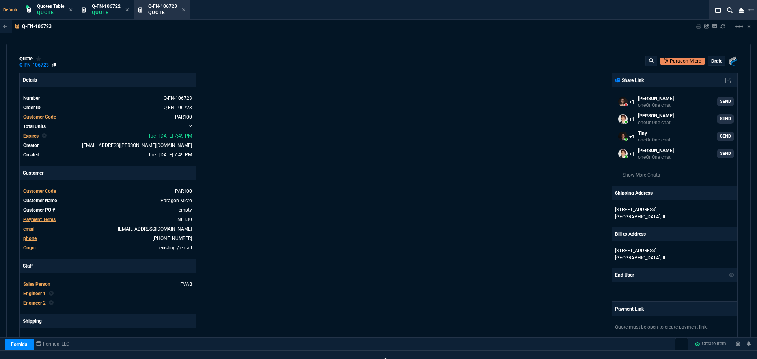
click at [55, 65] on icon at bounding box center [54, 65] width 4 height 5
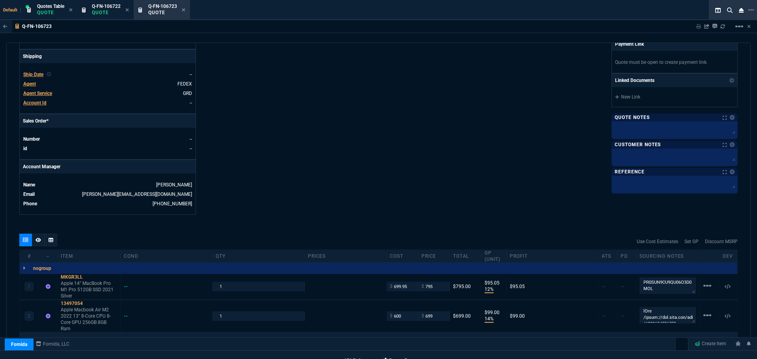
scroll to position [361, 0]
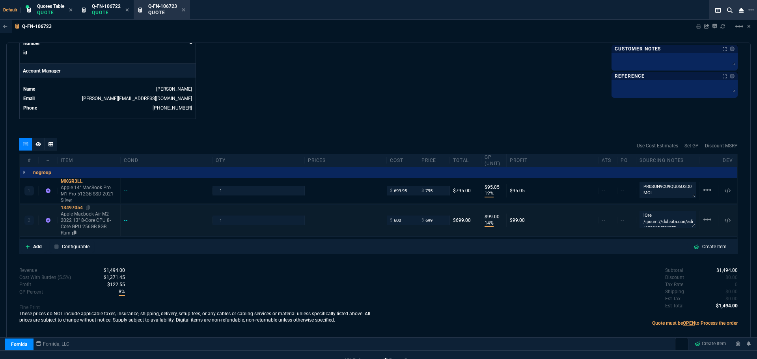
click at [72, 207] on div "13497054" at bounding box center [89, 208] width 56 height 6
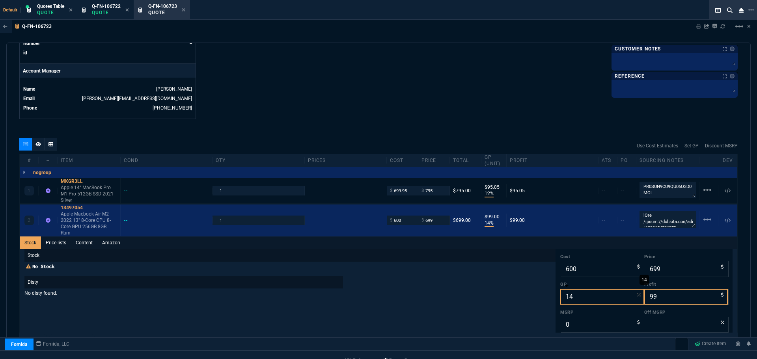
click at [580, 297] on input "14" at bounding box center [603, 297] width 84 height 16
type input "1"
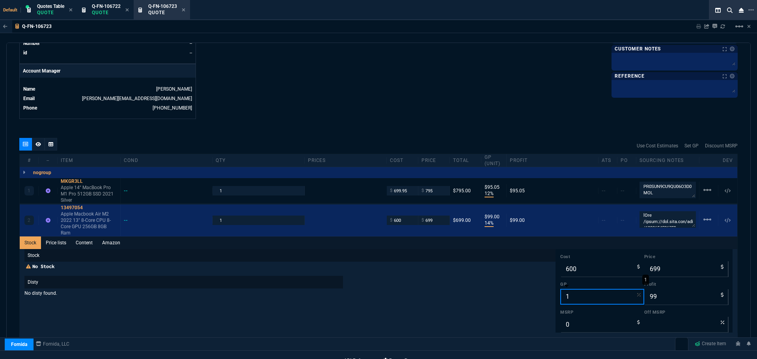
type input "606"
type input "6"
type input "12"
type input "682"
type input "82"
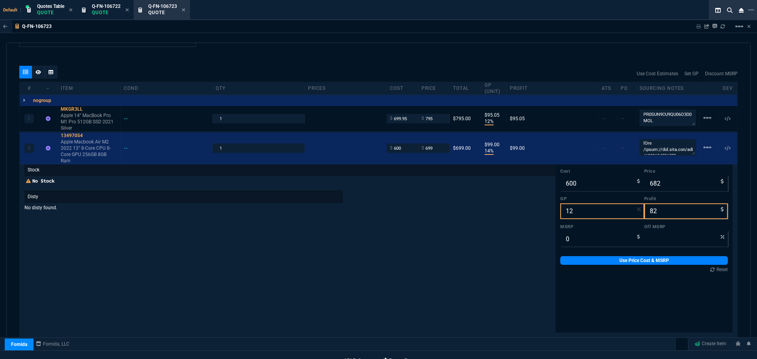
scroll to position [440, 0]
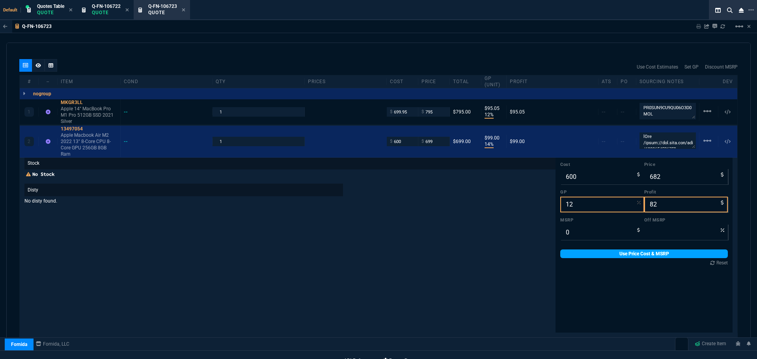
type input "12"
click at [591, 255] on link "Use Price Cost & MSRP" at bounding box center [645, 254] width 168 height 9
click at [518, 254] on div "Stock No Stock Disty No disty found." at bounding box center [289, 283] width 531 height 252
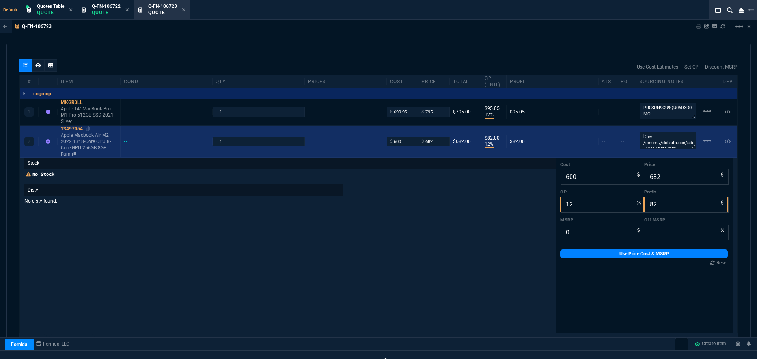
click at [69, 129] on div "13497054" at bounding box center [89, 129] width 56 height 6
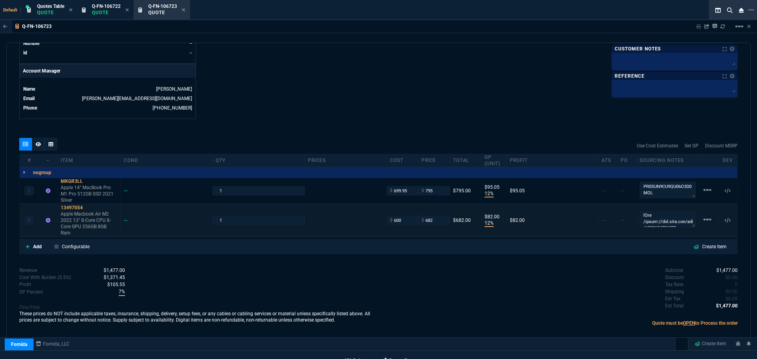
scroll to position [361, 0]
click at [431, 222] on input "682" at bounding box center [434, 220] width 25 height 9
type input "689"
click at [492, 276] on div "Subtotal $1,477.00 Discount $0.00 Tax Rate 0 Shipping $0.00 Est Tax $0.00 Est T…" at bounding box center [558, 288] width 359 height 43
type input "689"
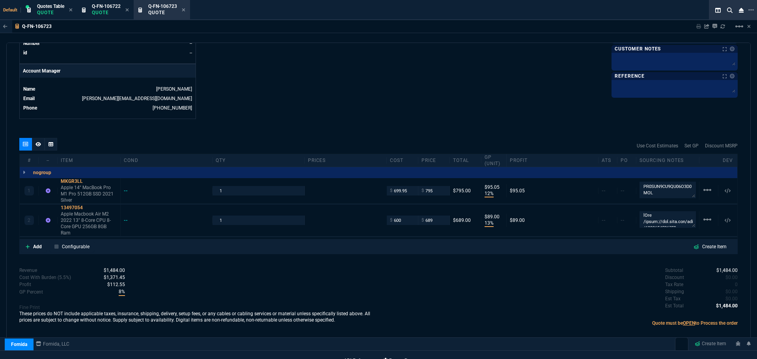
type input "13"
type input "89"
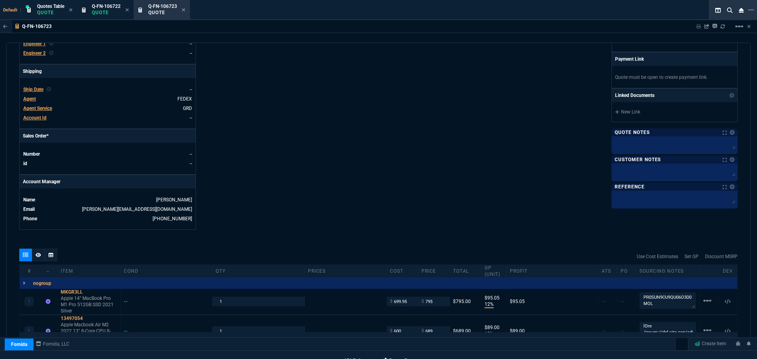
scroll to position [6, 0]
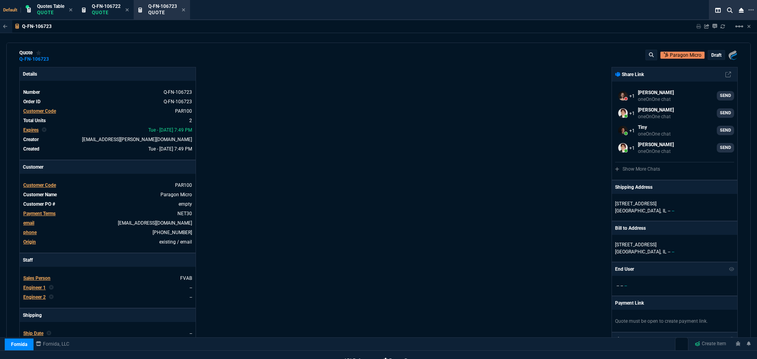
click at [712, 54] on p "draft" at bounding box center [717, 55] width 10 height 6
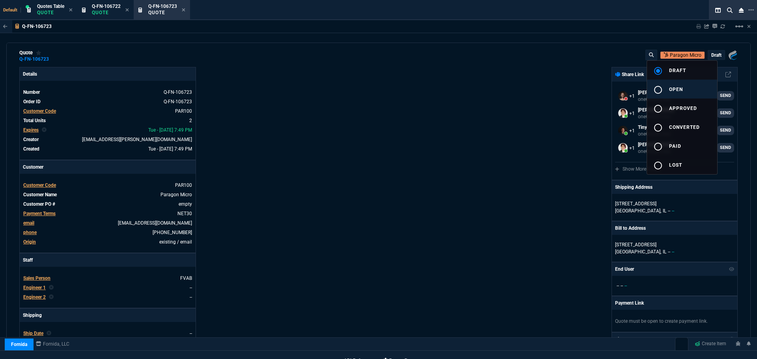
click at [661, 92] on mat-icon "radio_button_unchecked" at bounding box center [658, 89] width 9 height 9
click at [504, 134] on div at bounding box center [378, 179] width 757 height 359
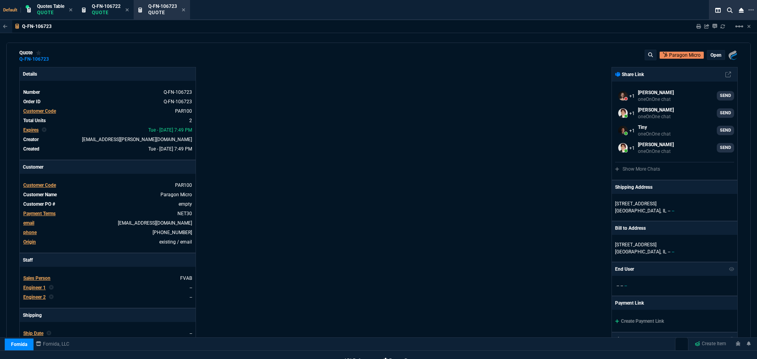
type input "12"
type input "95"
type input "13"
type input "89"
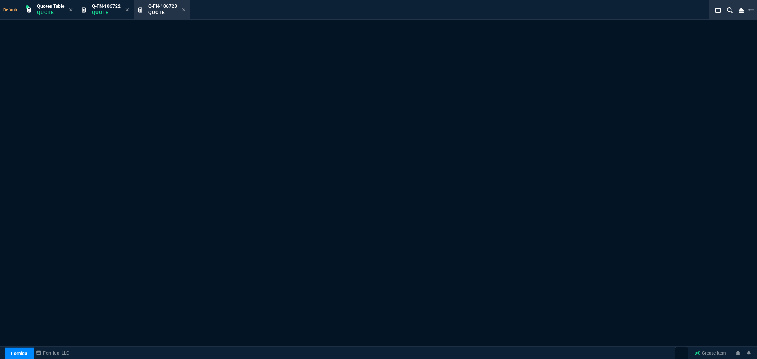
select select "12: [PERSON_NAME]"
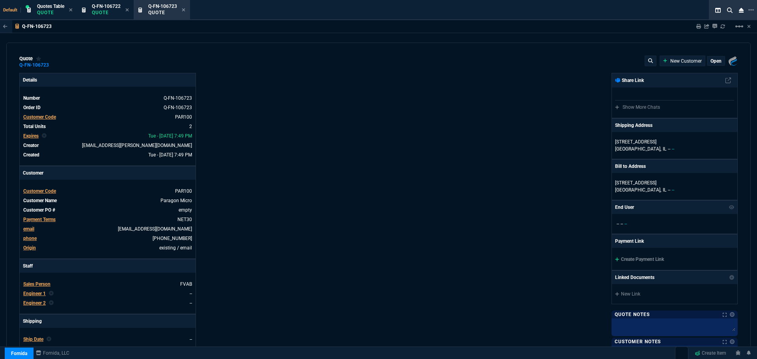
type input "12"
type input "95"
type input "13"
type input "89"
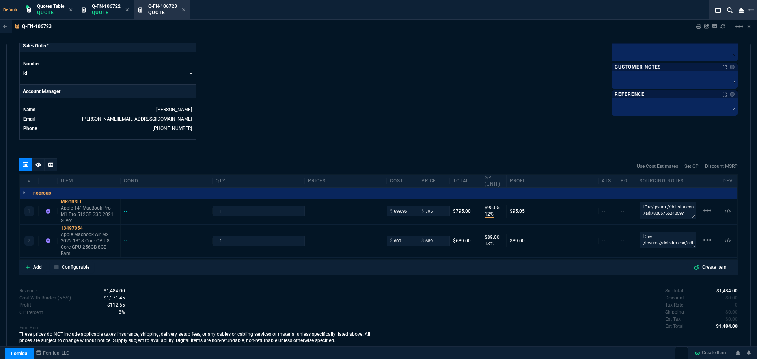
scroll to position [353, 0]
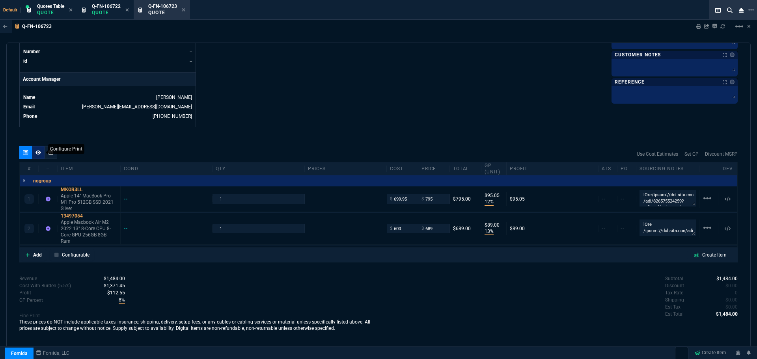
click at [37, 154] on icon at bounding box center [39, 152] width 6 height 4
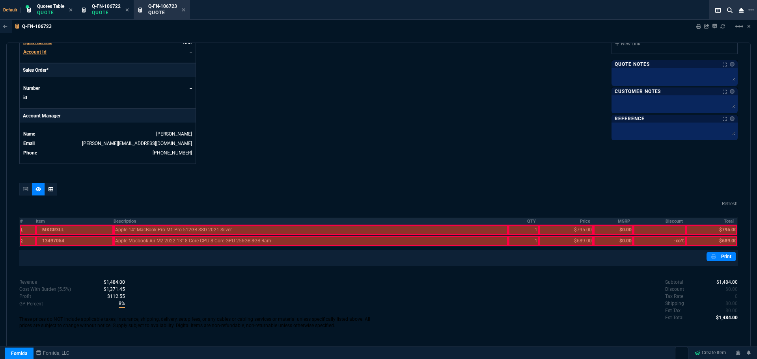
click at [125, 220] on th "Description" at bounding box center [311, 221] width 395 height 7
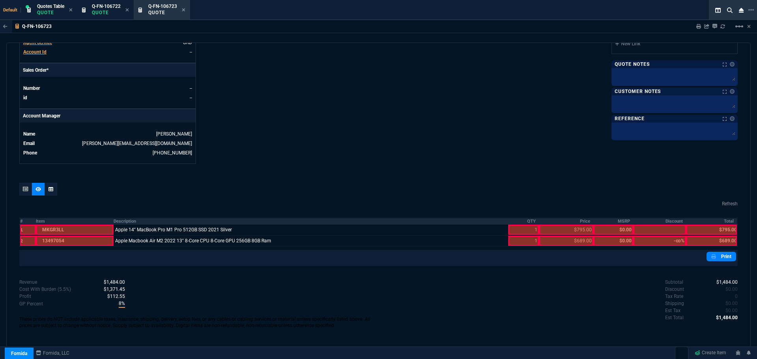
click at [531, 221] on th "QTY" at bounding box center [524, 221] width 31 height 7
click at [577, 222] on th "Price" at bounding box center [566, 221] width 54 height 7
click at [728, 221] on th "Total" at bounding box center [711, 221] width 51 height 7
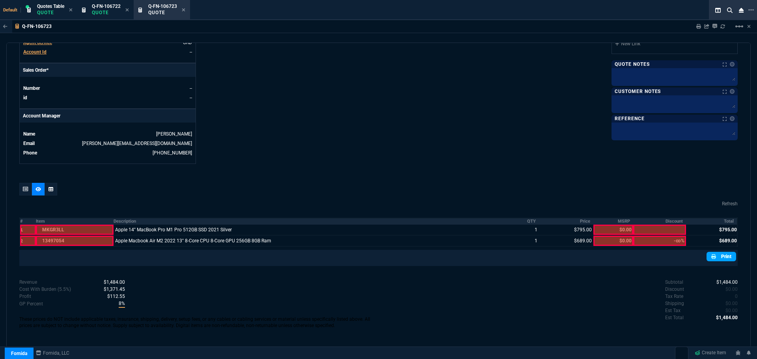
click at [722, 259] on link "Print" at bounding box center [722, 256] width 30 height 9
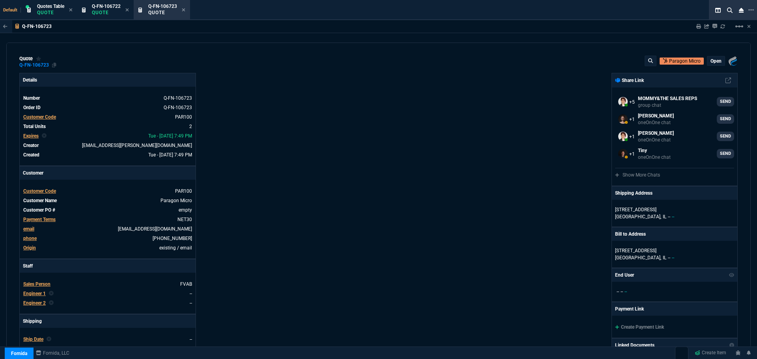
drag, startPoint x: 54, startPoint y: 65, endPoint x: 49, endPoint y: 65, distance: 5.2
click at [54, 65] on icon at bounding box center [54, 65] width 4 height 5
